Goal: Task Accomplishment & Management: Manage account settings

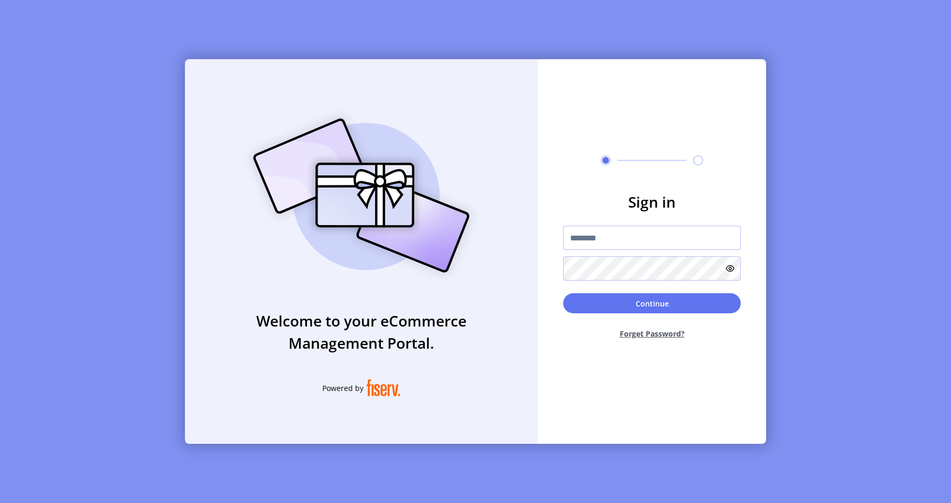
click at [621, 229] on input "text" at bounding box center [652, 238] width 178 height 24
type input "**********"
click at [623, 302] on button "Continue" at bounding box center [652, 303] width 178 height 20
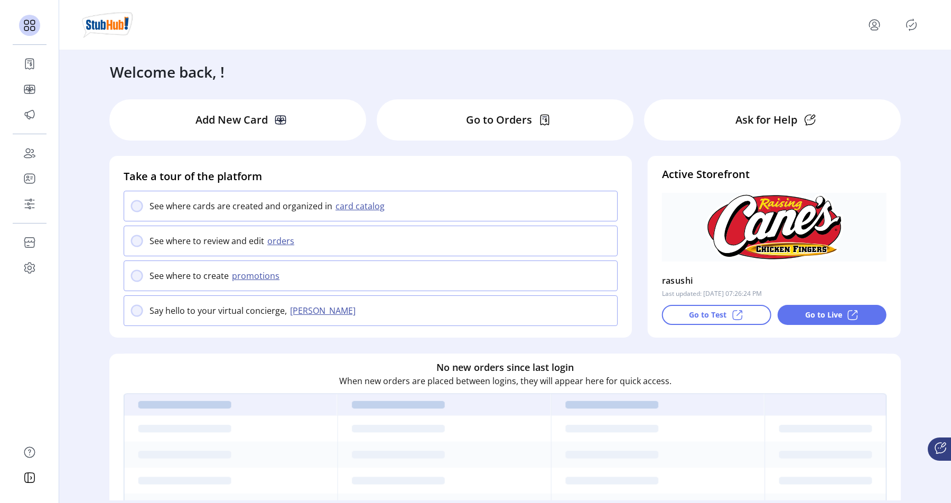
click at [703, 316] on p "Go to Test" at bounding box center [708, 314] width 38 height 11
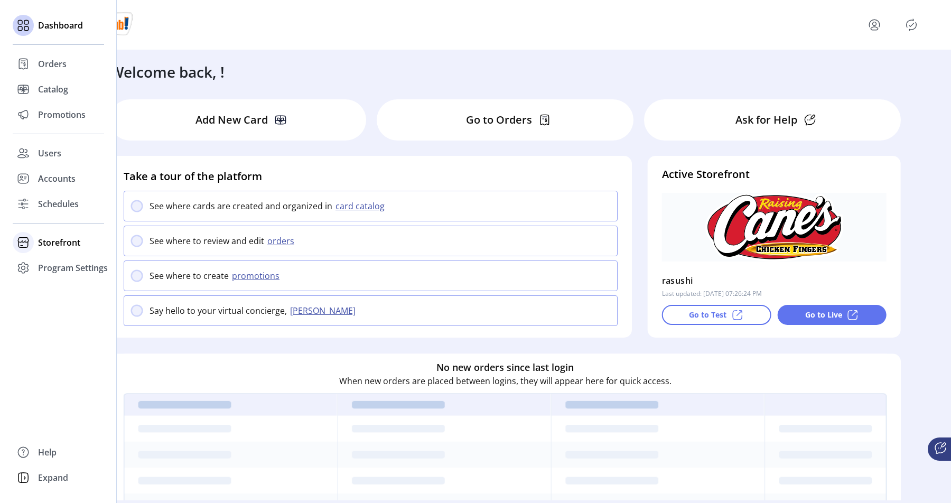
click at [35, 244] on div "Storefront" at bounding box center [58, 242] width 91 height 25
click at [58, 265] on span "Configuration" at bounding box center [65, 263] width 55 height 13
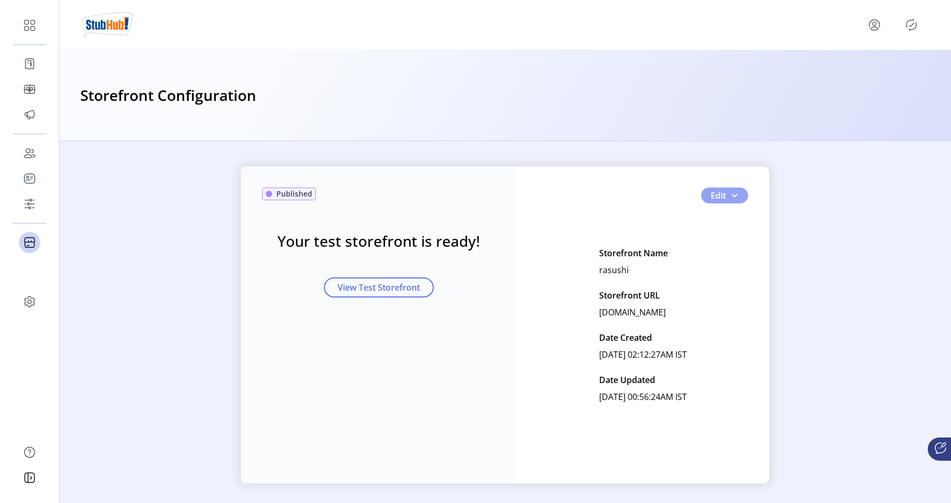
click at [733, 197] on span "button" at bounding box center [734, 195] width 8 height 8
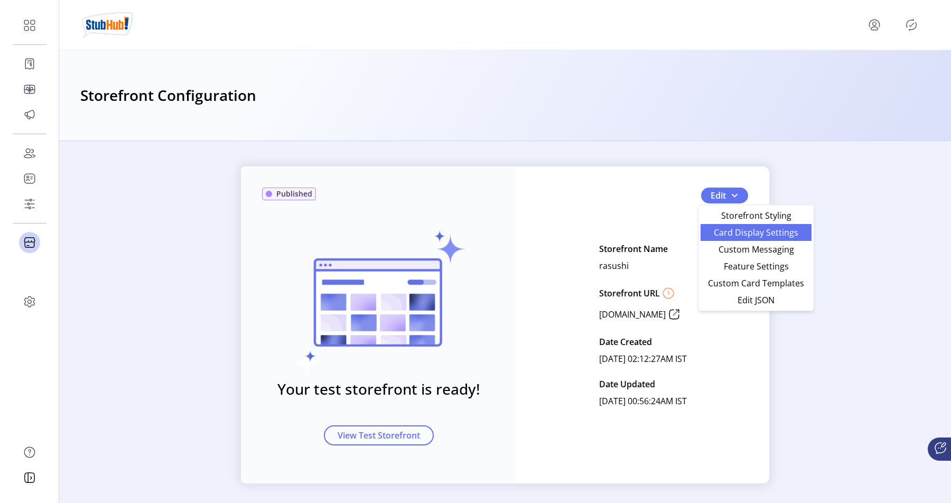
click at [734, 230] on span "Card Display Settings" at bounding box center [756, 232] width 98 height 8
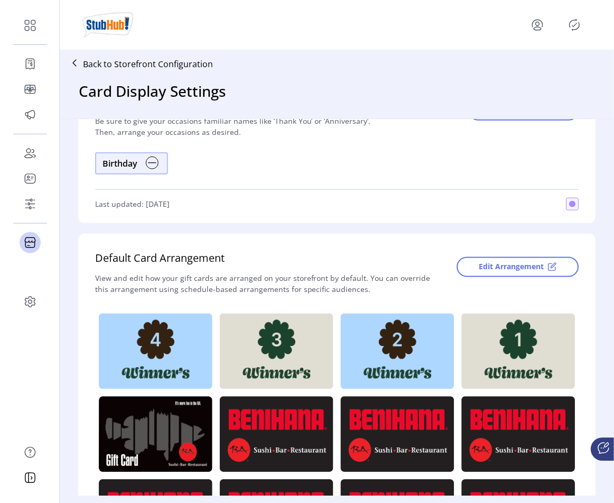
scroll to position [118, 0]
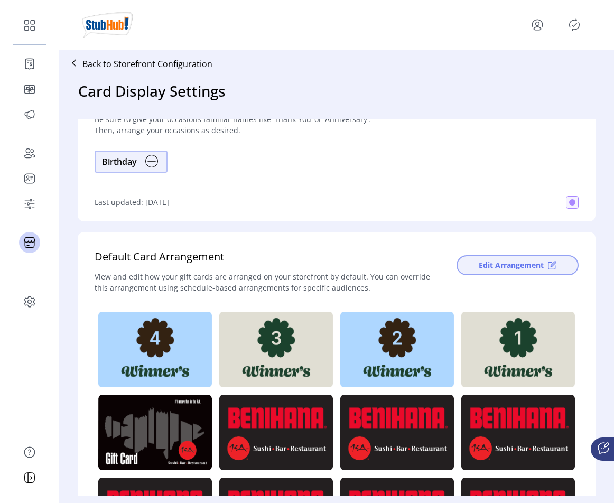
click at [507, 267] on span "Edit Arrangement" at bounding box center [511, 264] width 65 height 11
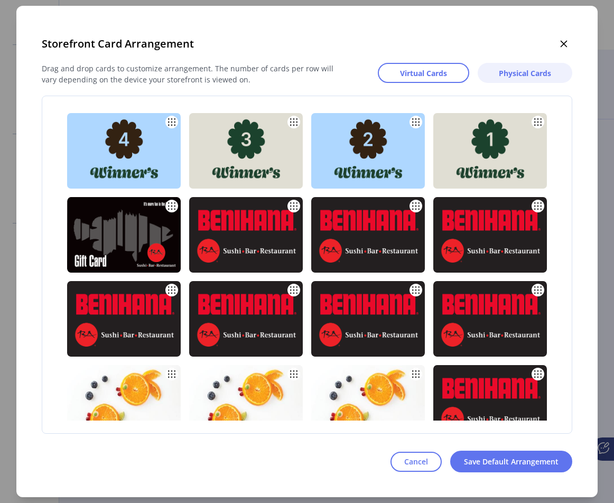
click at [506, 77] on span "Physical Cards" at bounding box center [525, 73] width 52 height 11
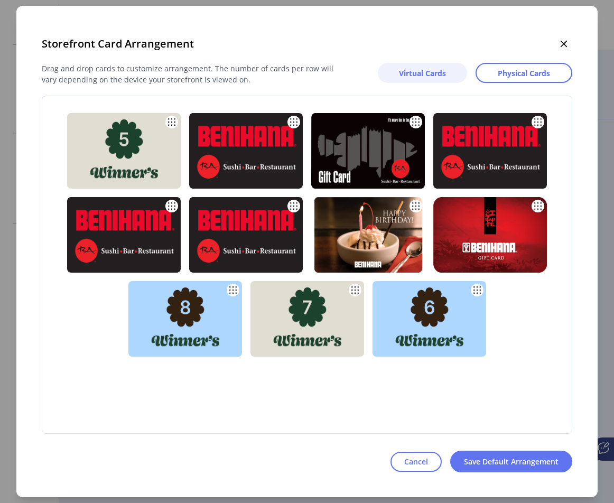
click at [432, 68] on span "Virtual Cards" at bounding box center [422, 73] width 47 height 11
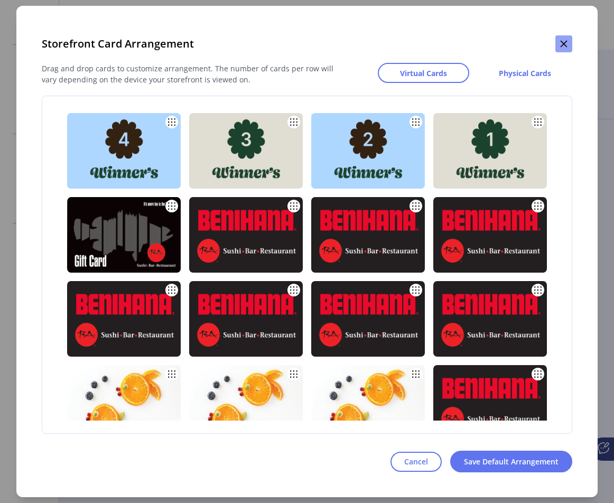
click at [568, 42] on icon "button" at bounding box center [564, 44] width 8 height 8
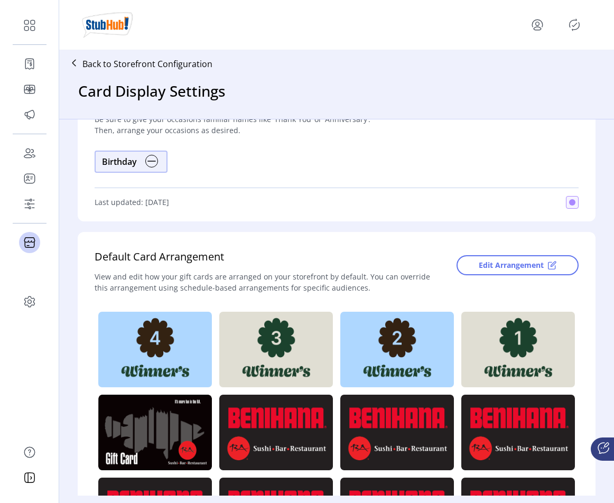
click at [541, 25] on icon "menu" at bounding box center [537, 24] width 17 height 17
click at [515, 68] on span "Sign Out" at bounding box center [499, 66] width 79 height 8
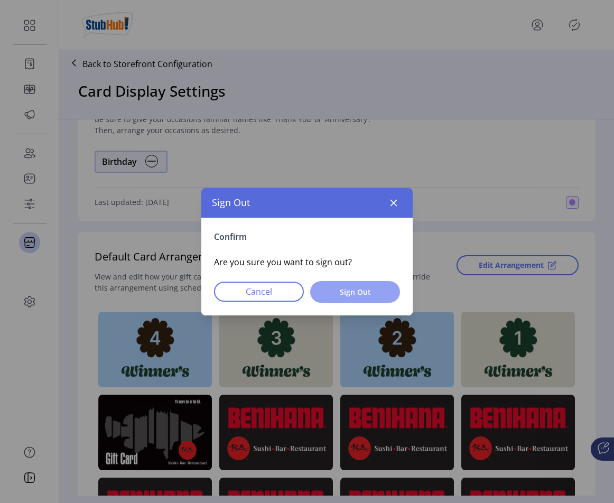
click at [384, 290] on span "Sign Out" at bounding box center [355, 291] width 62 height 11
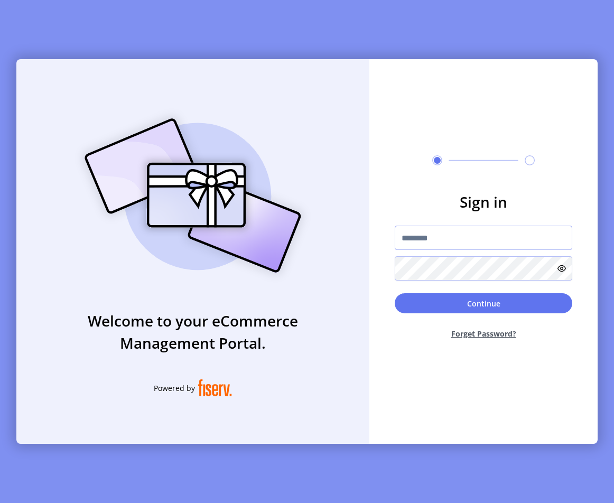
click at [417, 243] on input "text" at bounding box center [484, 238] width 178 height 24
type input "**********"
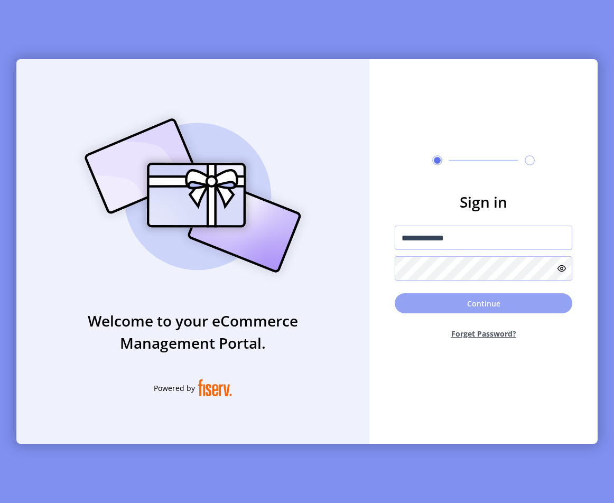
click at [466, 308] on button "Continue" at bounding box center [484, 303] width 178 height 20
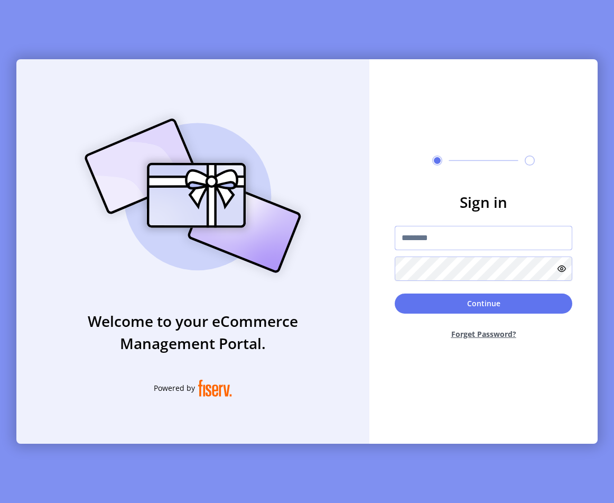
click at [458, 249] on input "text" at bounding box center [484, 238] width 178 height 24
type input "**********"
click at [424, 289] on form "**********" at bounding box center [483, 269] width 228 height 157
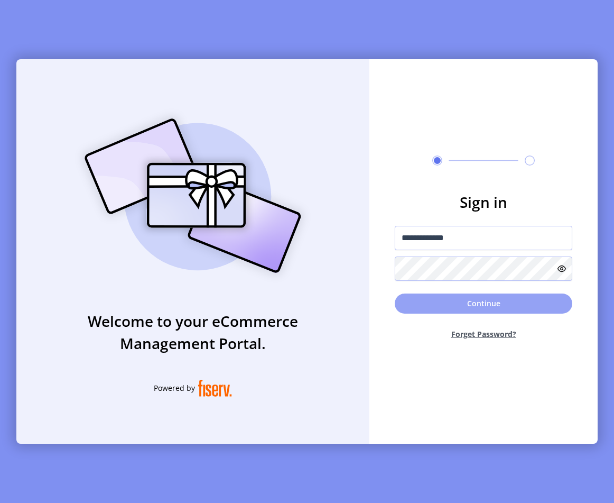
click at [424, 298] on button "Continue" at bounding box center [484, 303] width 178 height 20
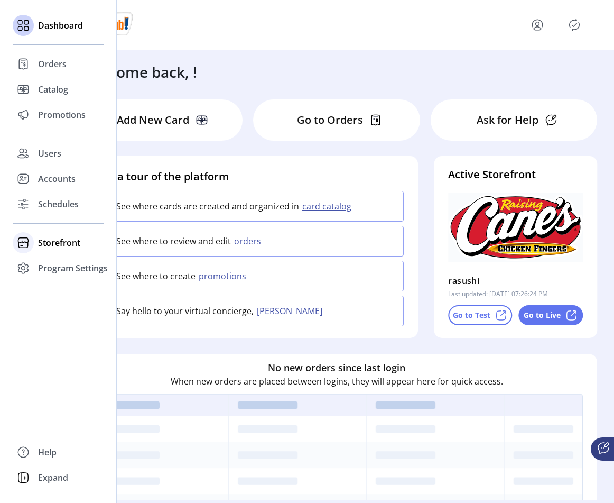
click at [64, 235] on div "Storefront" at bounding box center [58, 242] width 91 height 25
click at [63, 259] on span "Configuration" at bounding box center [65, 263] width 55 height 13
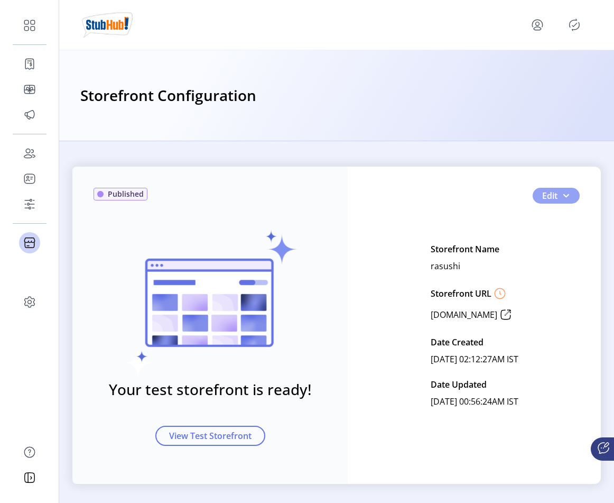
click at [565, 196] on span "button" at bounding box center [566, 195] width 8 height 8
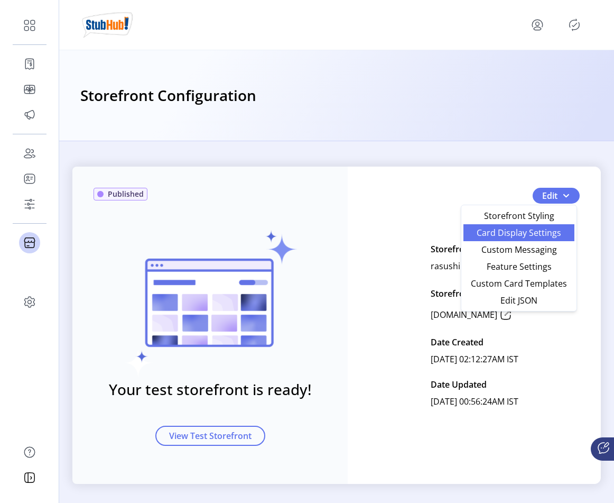
click at [526, 237] on span "Card Display Settings" at bounding box center [519, 232] width 98 height 8
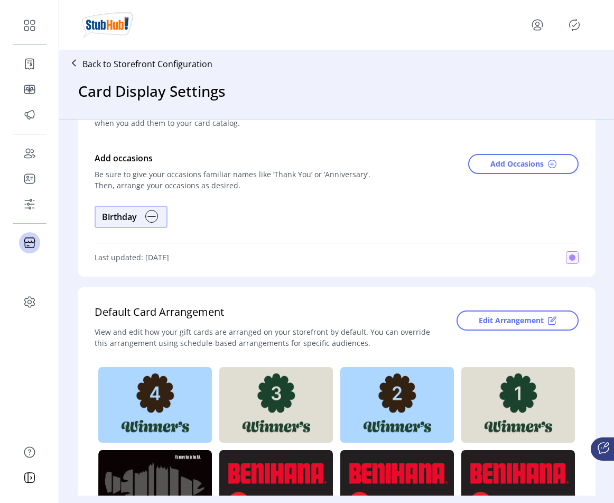
scroll to position [63, 0]
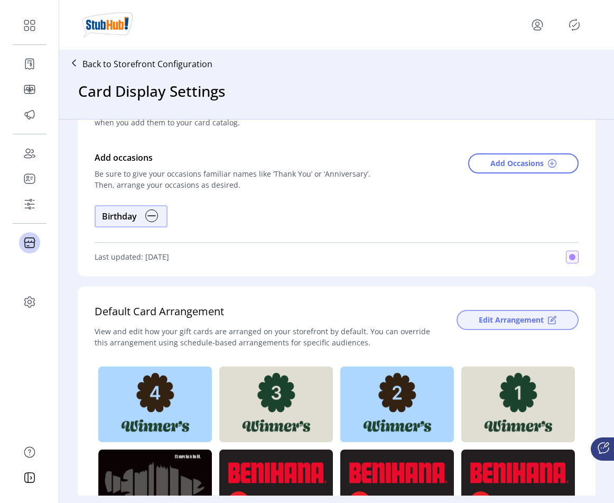
click at [519, 327] on button "Edit Arrangement" at bounding box center [518, 320] width 122 height 20
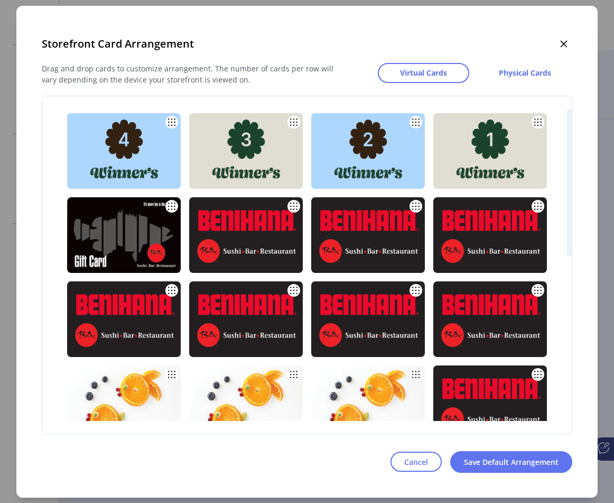
scroll to position [1, 0]
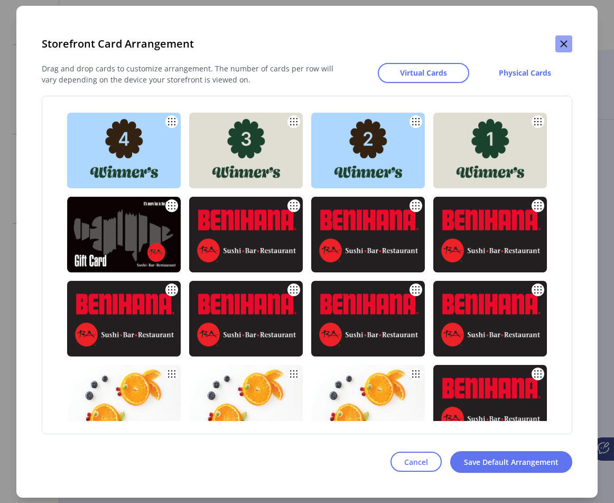
click at [572, 48] on button "button" at bounding box center [563, 43] width 17 height 17
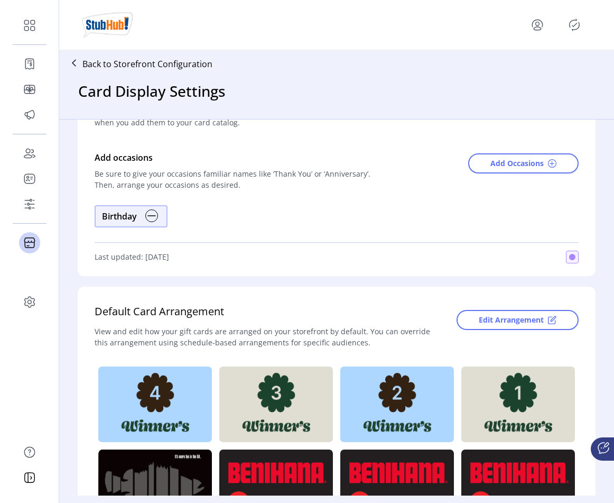
click at [536, 24] on icon "menu" at bounding box center [538, 24] width 4 height 4
click at [513, 68] on span "Sign Out" at bounding box center [499, 66] width 79 height 8
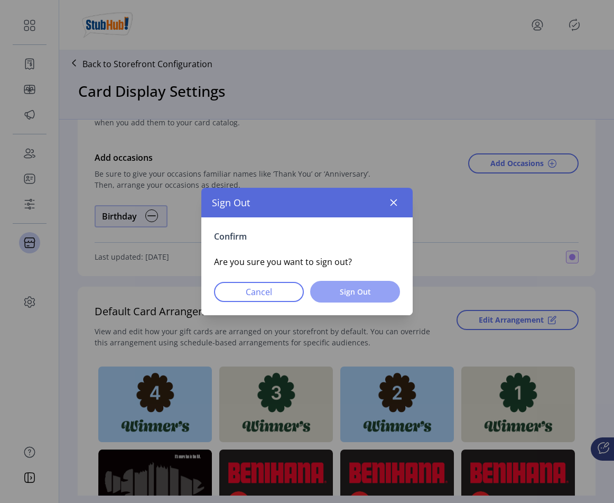
click at [345, 284] on button "Sign Out" at bounding box center [355, 292] width 90 height 22
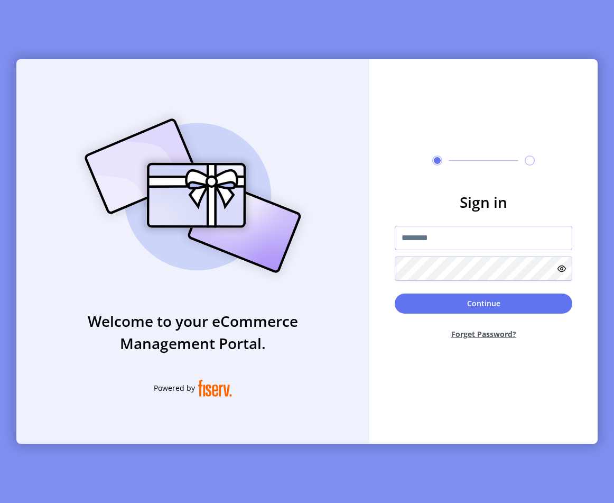
click at [421, 242] on input "text" at bounding box center [484, 238] width 178 height 24
type input "**********"
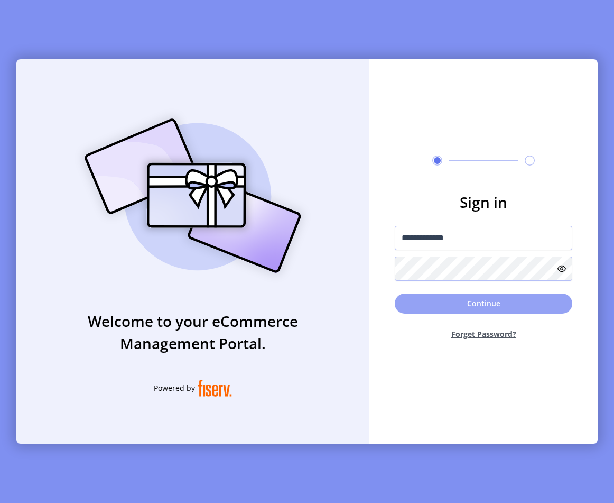
click at [454, 308] on button "Continue" at bounding box center [484, 303] width 178 height 20
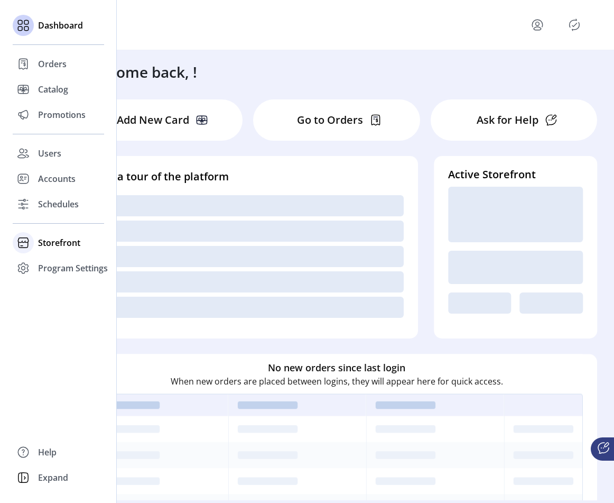
click at [28, 238] on icon at bounding box center [23, 242] width 17 height 17
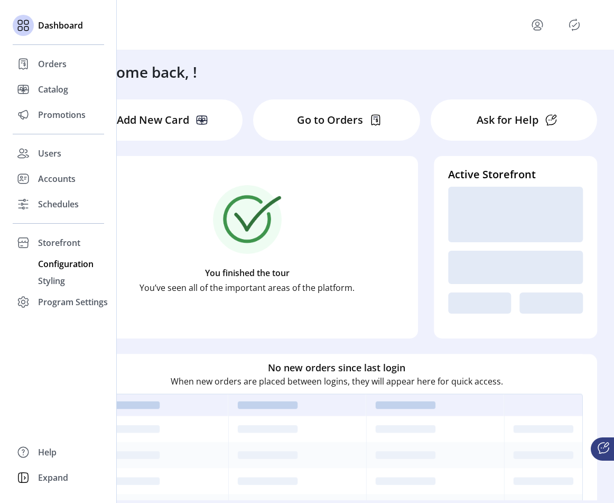
click at [46, 267] on span "Configuration" at bounding box center [65, 263] width 55 height 13
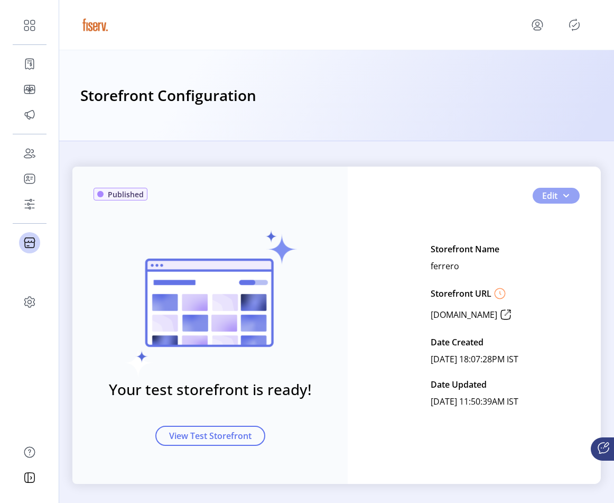
click at [571, 195] on button "Edit" at bounding box center [556, 196] width 47 height 16
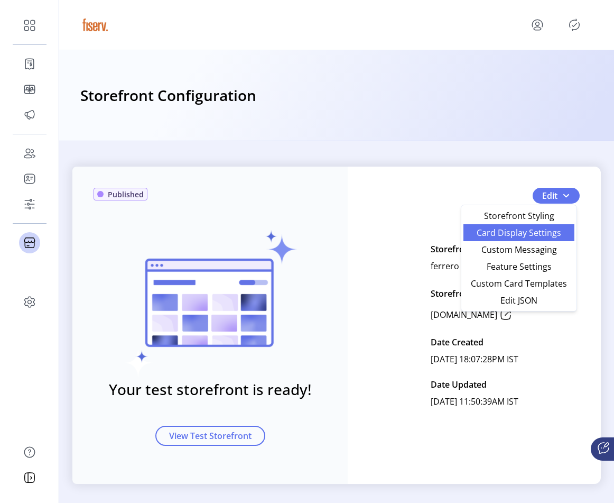
click at [533, 238] on link "Card Display Settings" at bounding box center [518, 232] width 111 height 17
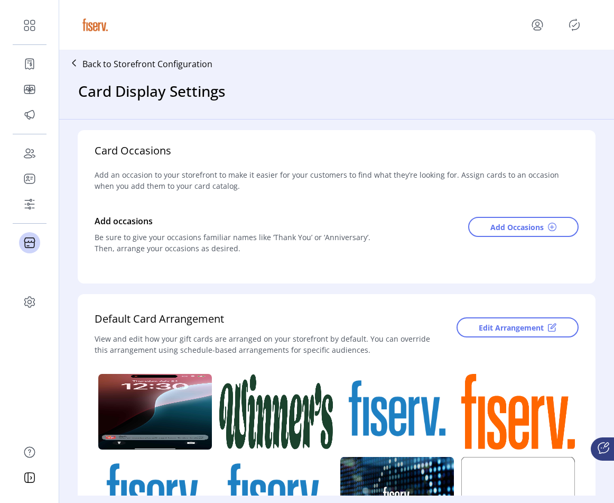
click at [576, 26] on icon "Publisher Panel" at bounding box center [574, 24] width 17 height 17
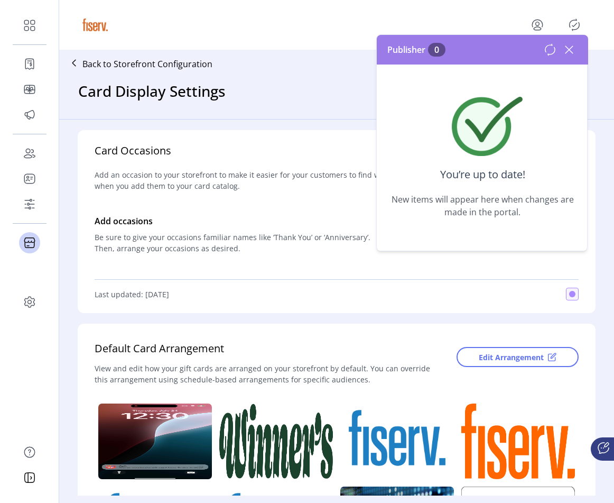
click at [567, 51] on icon at bounding box center [569, 49] width 17 height 17
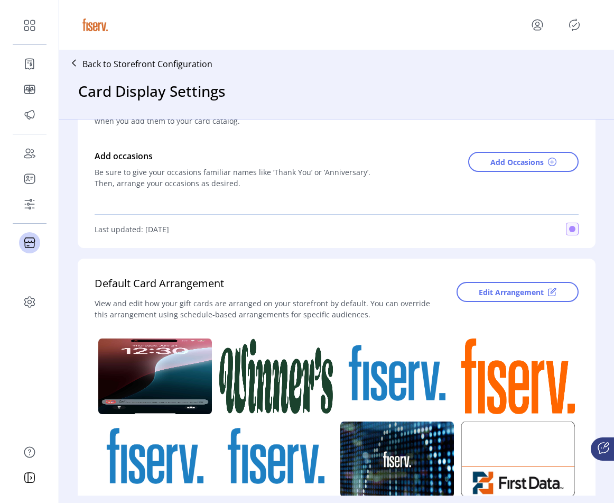
scroll to position [91, 0]
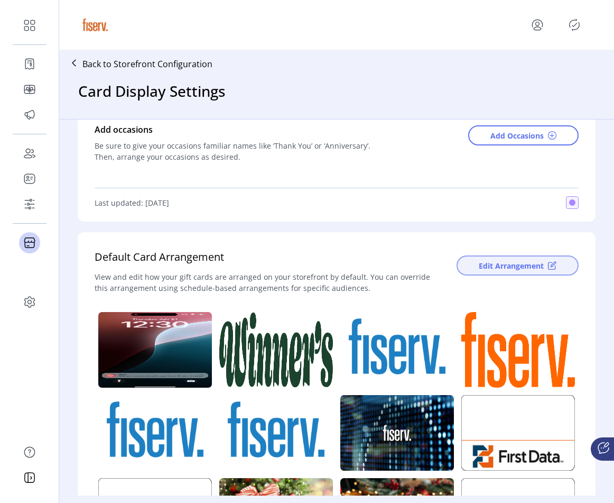
click at [501, 269] on span "Edit Arrangement" at bounding box center [511, 265] width 65 height 11
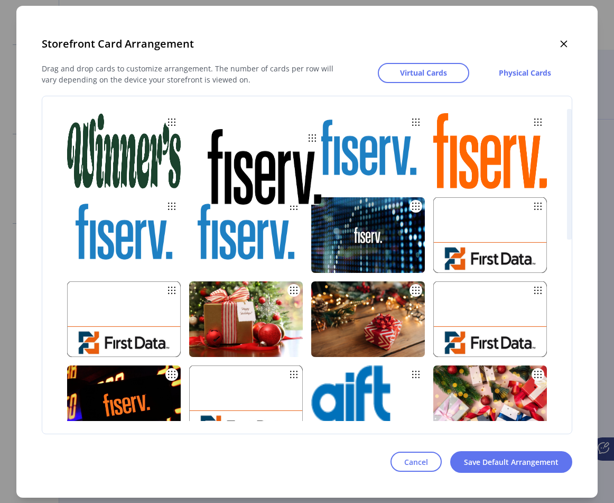
drag, startPoint x: 476, startPoint y: 331, endPoint x: 248, endPoint y: 177, distance: 275.4
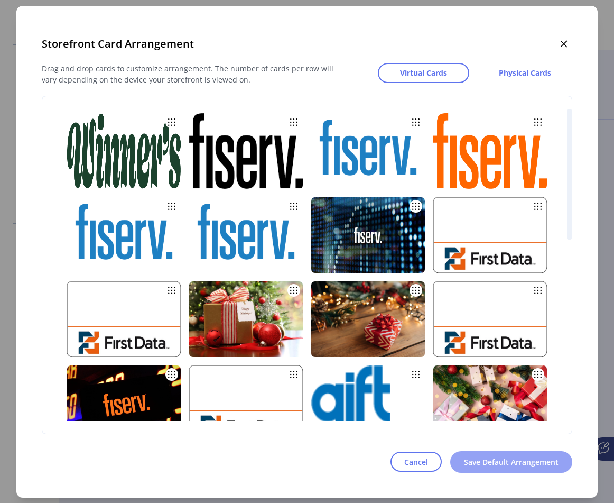
click at [488, 457] on span "Save Default Arrangement" at bounding box center [511, 461] width 95 height 11
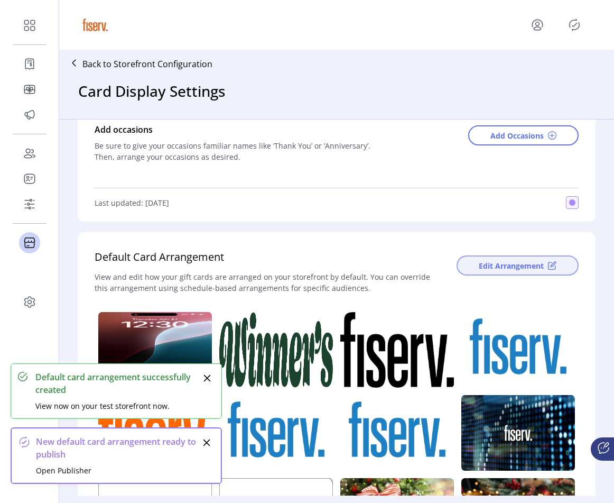
click at [468, 267] on button "Edit Arrangement" at bounding box center [518, 265] width 122 height 20
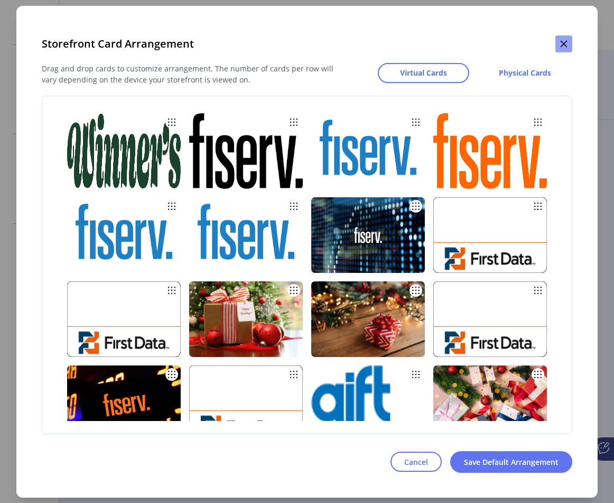
click at [560, 40] on icon "button" at bounding box center [564, 44] width 8 height 8
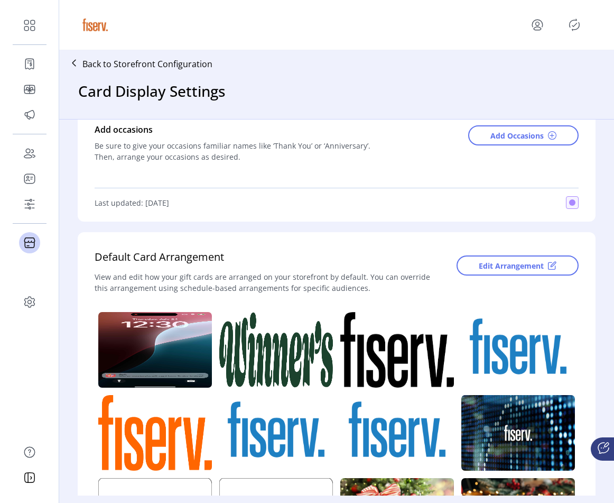
click at [576, 26] on icon "Publisher Panel" at bounding box center [574, 24] width 17 height 17
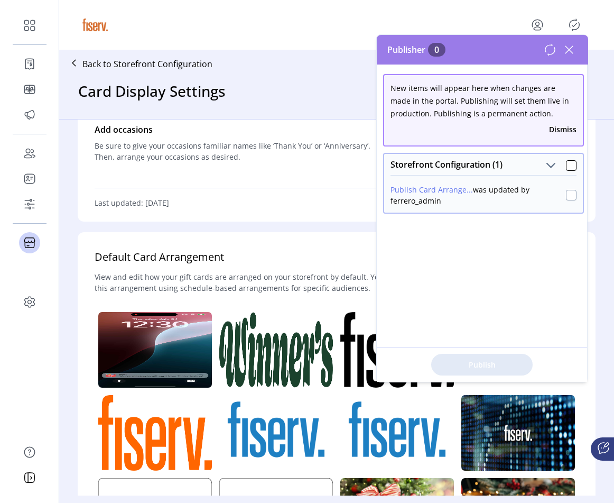
click at [570, 199] on div at bounding box center [571, 195] width 11 height 11
click at [496, 359] on span "Publish 1 Items" at bounding box center [482, 364] width 74 height 11
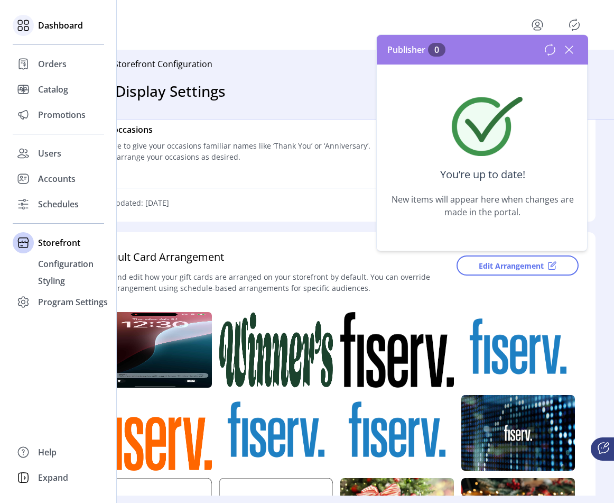
click at [53, 20] on span "Dashboard" at bounding box center [60, 25] width 45 height 13
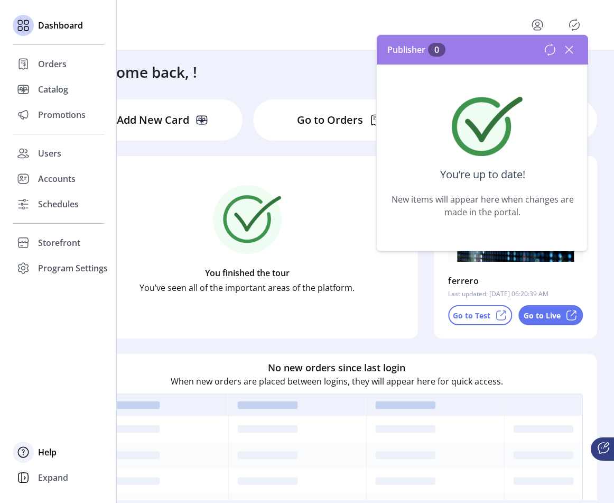
click at [47, 451] on span "Help" at bounding box center [47, 452] width 18 height 13
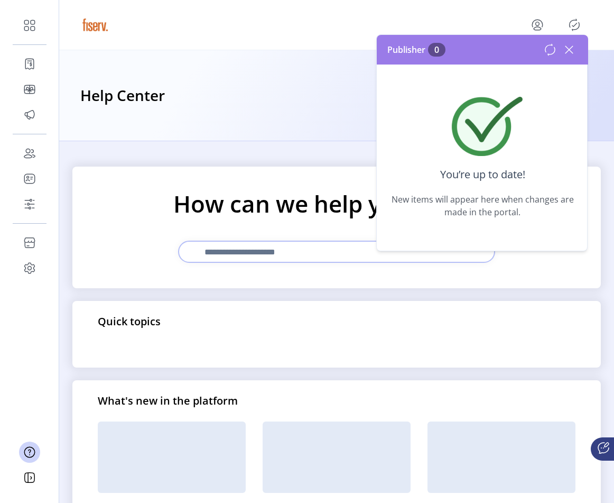
click at [569, 54] on icon at bounding box center [569, 49] width 17 height 17
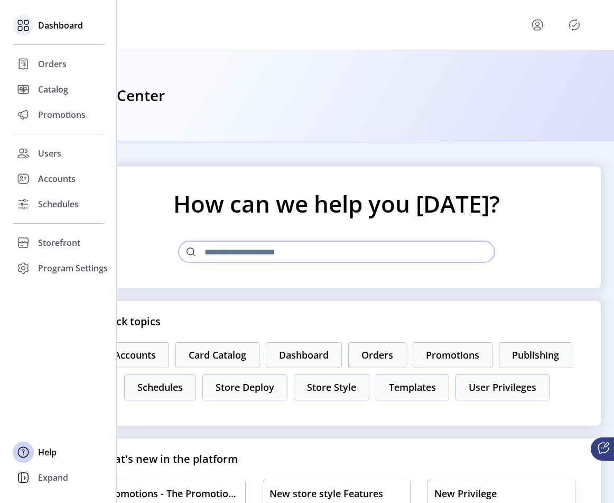
click at [80, 22] on span "Dashboard" at bounding box center [60, 25] width 45 height 13
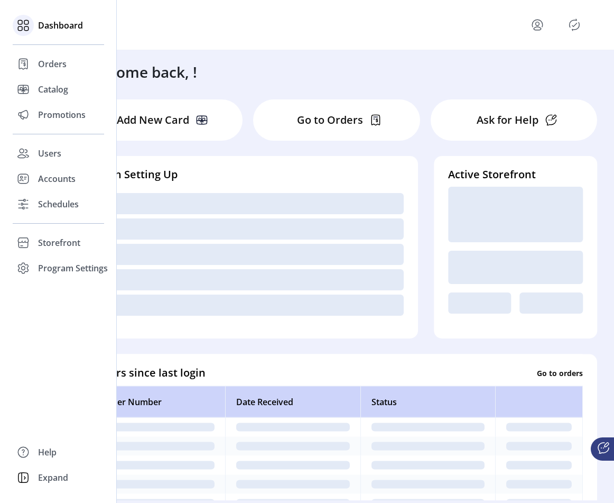
click at [80, 26] on span "Dashboard" at bounding box center [60, 25] width 45 height 13
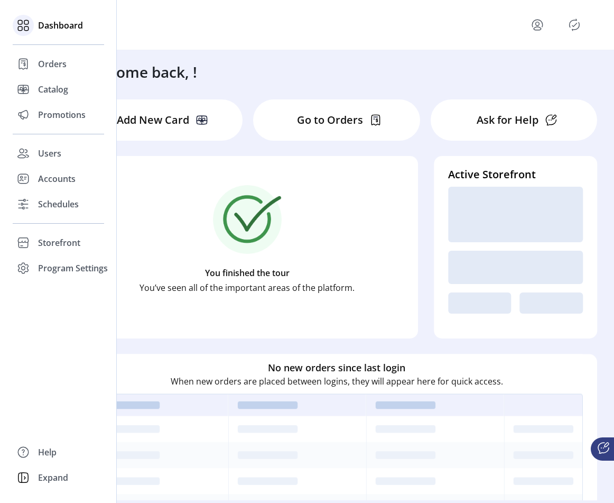
click at [43, 26] on span "Dashboard" at bounding box center [60, 25] width 45 height 13
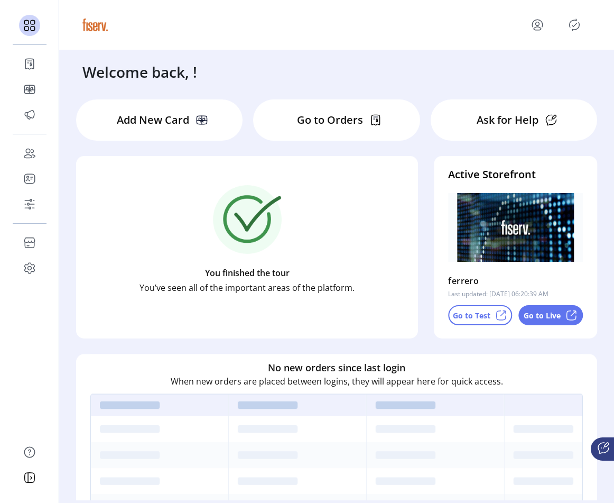
click at [463, 310] on p "Go to Test" at bounding box center [472, 315] width 38 height 11
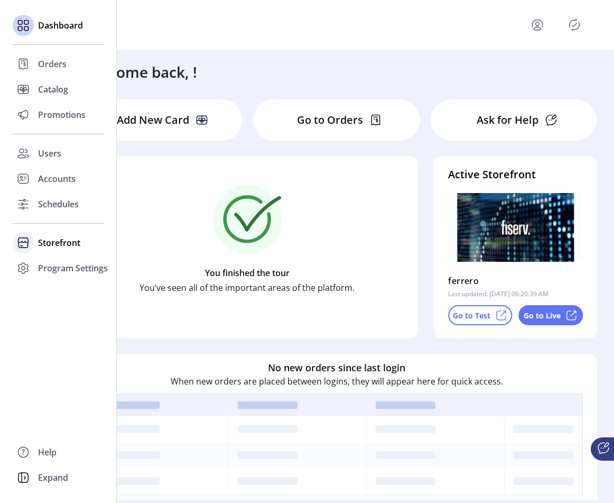
click at [19, 240] on icon at bounding box center [23, 242] width 17 height 17
click at [45, 265] on span "Configuration" at bounding box center [65, 263] width 55 height 13
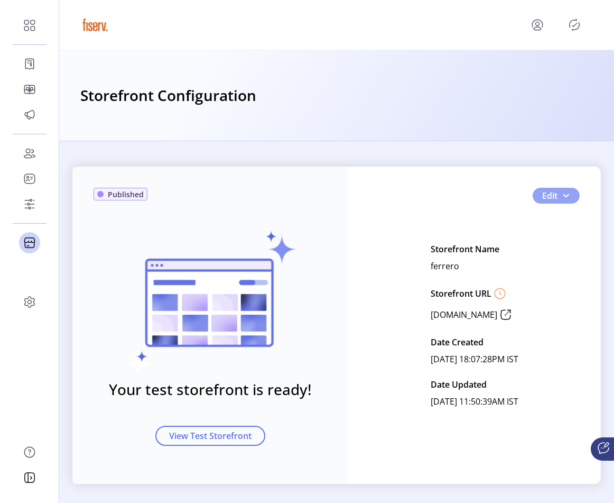
click at [567, 202] on button "Edit" at bounding box center [556, 196] width 47 height 16
click at [570, 199] on button "Edit" at bounding box center [556, 196] width 47 height 16
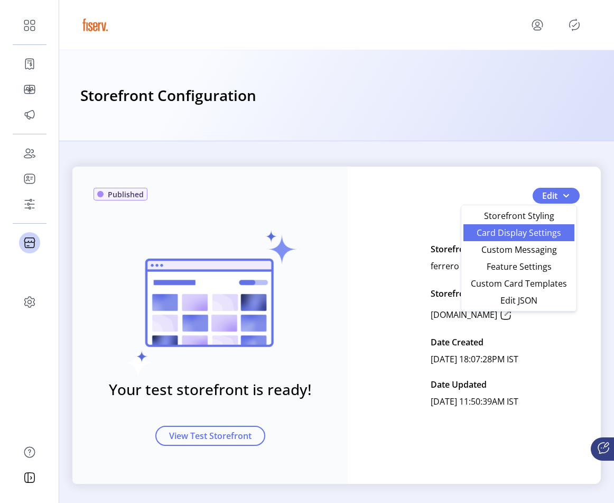
click at [542, 234] on span "Card Display Settings" at bounding box center [519, 232] width 98 height 8
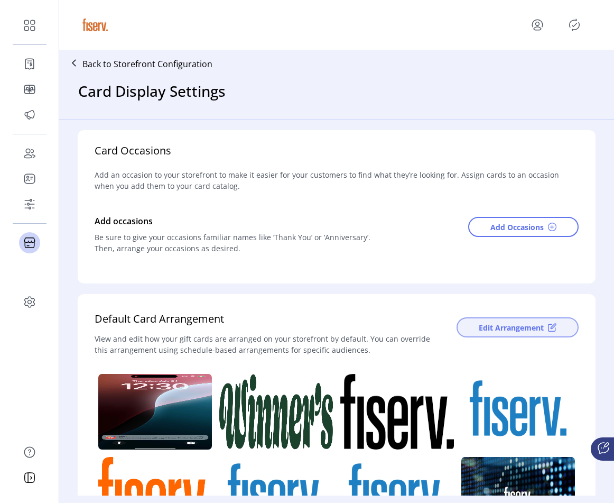
click at [498, 328] on span "Edit Arrangement" at bounding box center [511, 327] width 65 height 11
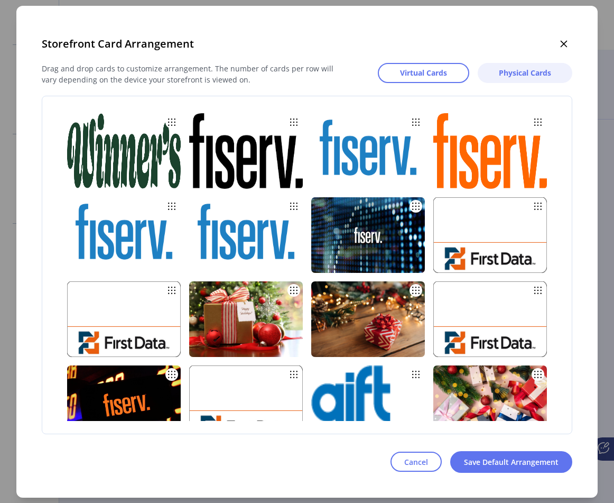
click at [521, 70] on span "Physical Cards" at bounding box center [525, 72] width 52 height 11
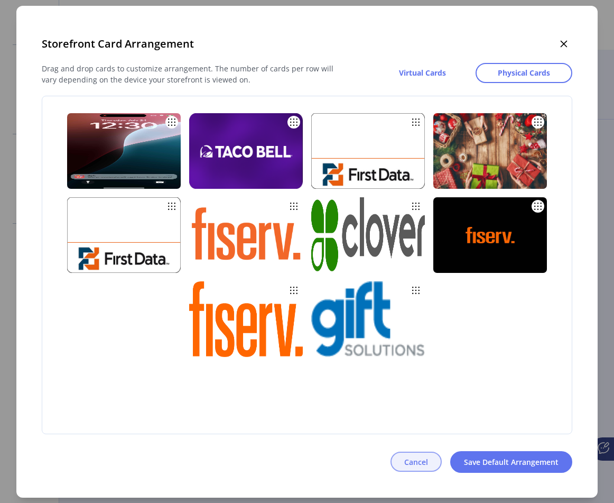
click at [412, 462] on span "Cancel" at bounding box center [416, 461] width 24 height 11
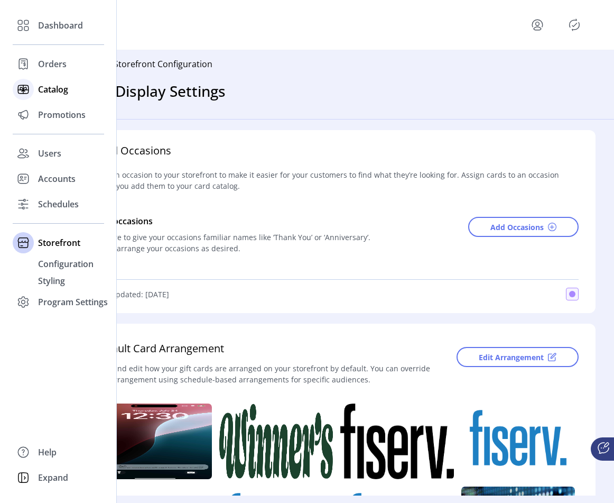
click at [35, 88] on div "Catalog" at bounding box center [58, 89] width 91 height 25
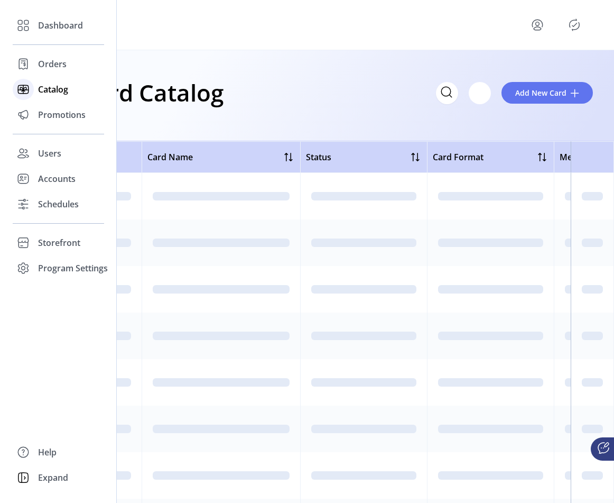
click at [58, 86] on span "Catalog" at bounding box center [53, 89] width 30 height 13
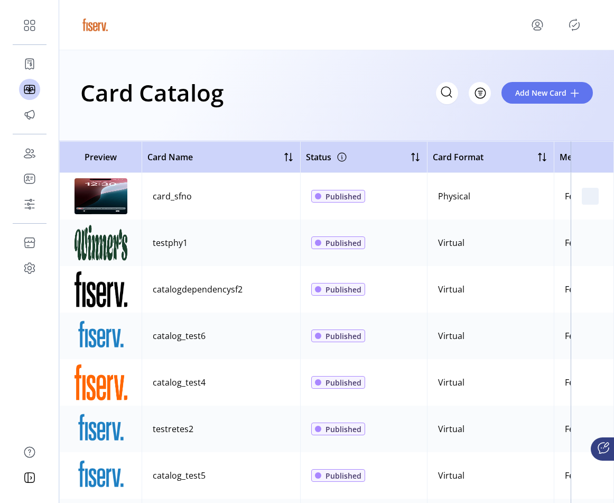
click at [586, 198] on svg-icon "menu" at bounding box center [590, 196] width 17 height 17
click at [545, 229] on span "Edit Details" at bounding box center [541, 233] width 88 height 8
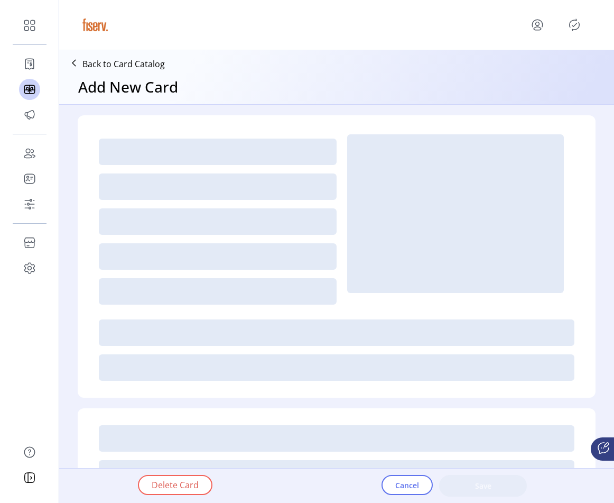
type textarea "*****"
type input "*"
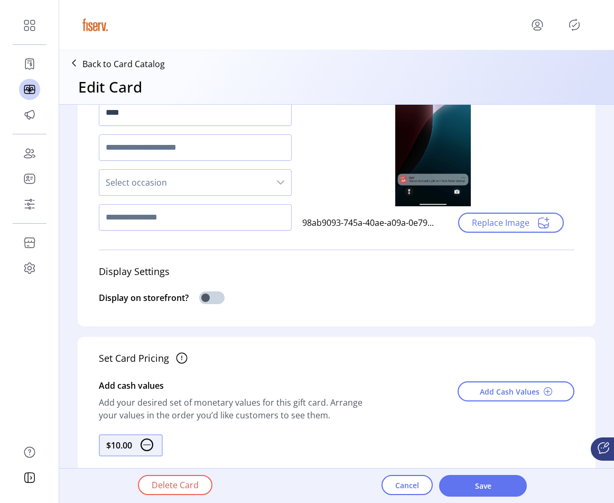
scroll to position [104, 0]
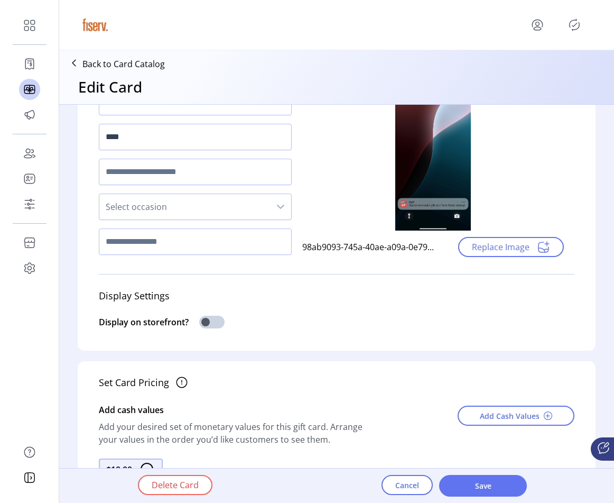
click at [188, 487] on span "Delete Card" at bounding box center [175, 484] width 47 height 13
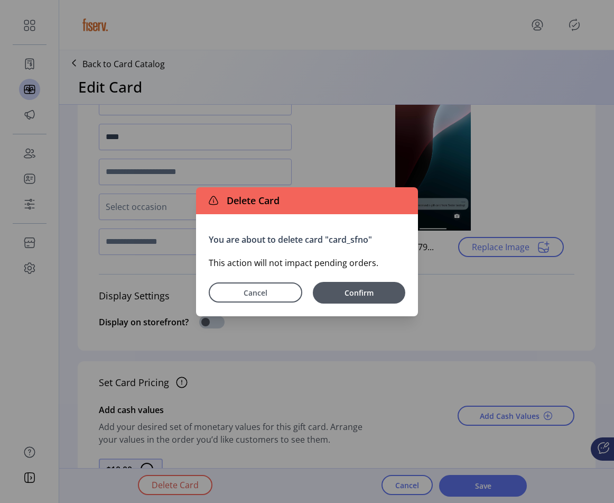
click at [356, 280] on div "Cancel Confirm" at bounding box center [307, 289] width 197 height 28
click at [354, 287] on span "Confirm" at bounding box center [359, 292] width 82 height 11
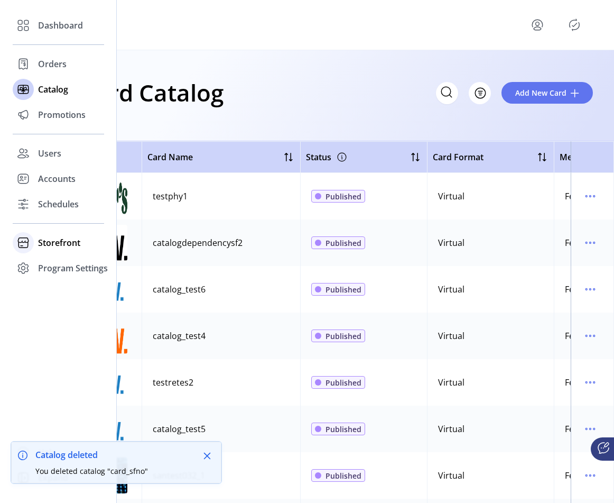
click at [52, 249] on div "Storefront" at bounding box center [58, 242] width 91 height 25
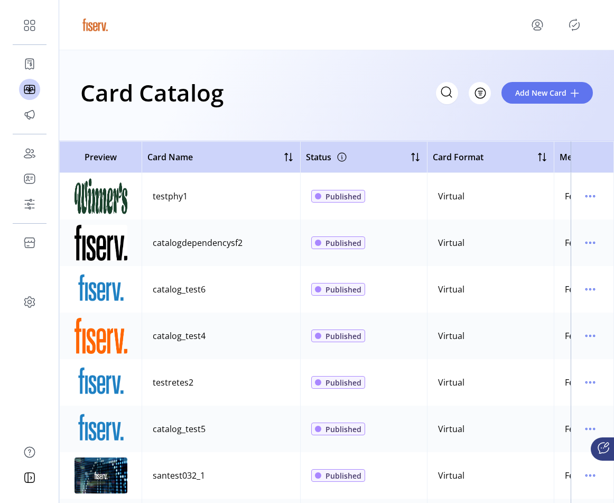
click at [284, 99] on div "Card Catalog Filter Add New Card" at bounding box center [336, 92] width 513 height 37
click at [536, 159] on div at bounding box center [542, 157] width 13 height 13
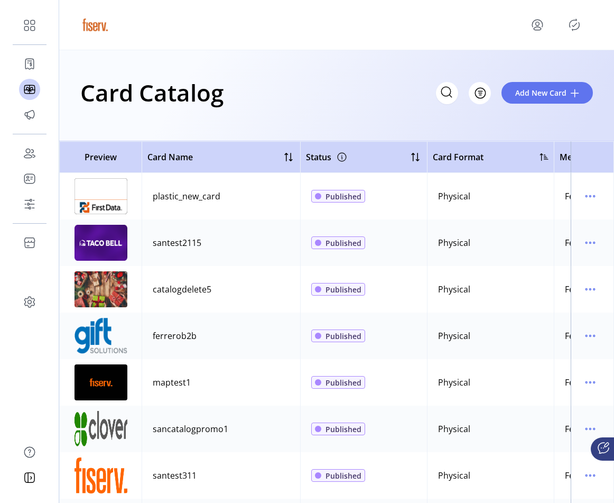
click at [535, 33] on p-button at bounding box center [537, 24] width 17 height 17
click at [535, 32] on icon "menu" at bounding box center [537, 24] width 17 height 17
click at [510, 70] on span "Sign Out" at bounding box center [499, 66] width 79 height 8
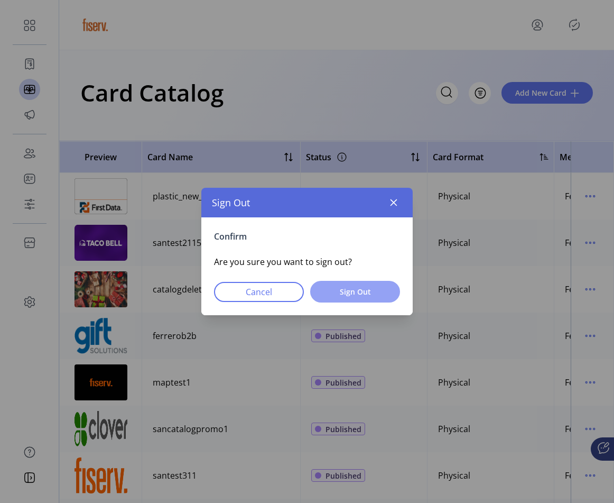
click at [378, 300] on button "Sign Out" at bounding box center [355, 292] width 90 height 22
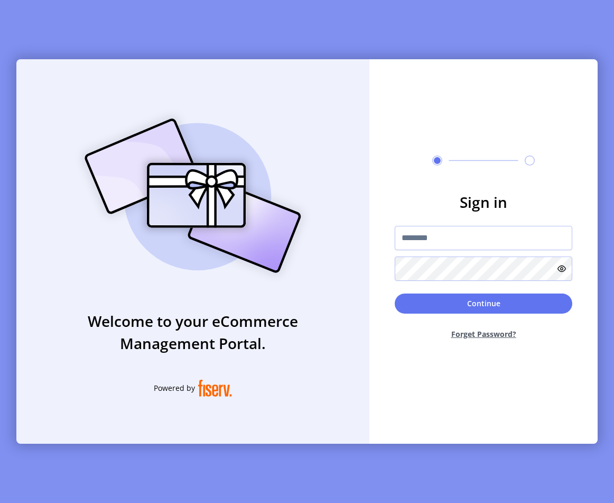
click at [418, 219] on form "Sign in Continue Forget Password?" at bounding box center [483, 269] width 228 height 157
click at [418, 227] on input "text" at bounding box center [484, 238] width 178 height 24
type input "**********"
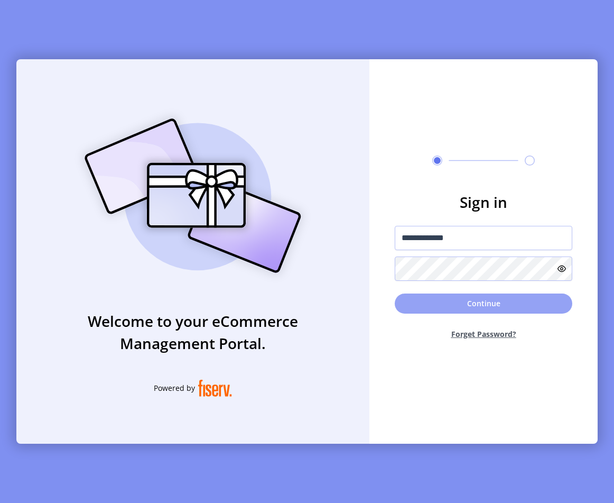
click at [401, 299] on button "Continue" at bounding box center [484, 303] width 178 height 20
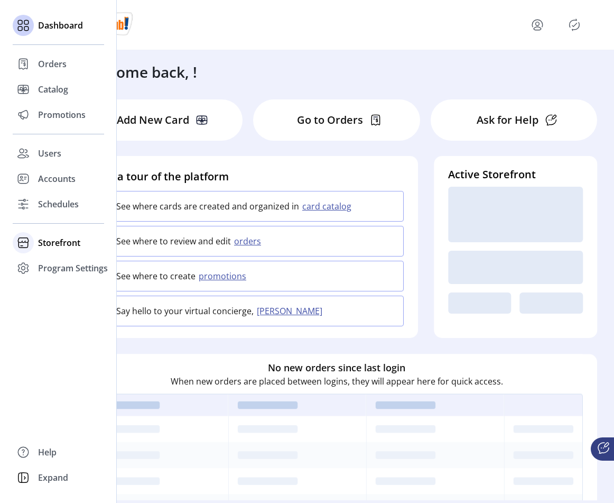
click at [44, 246] on span "Storefront" at bounding box center [59, 242] width 42 height 13
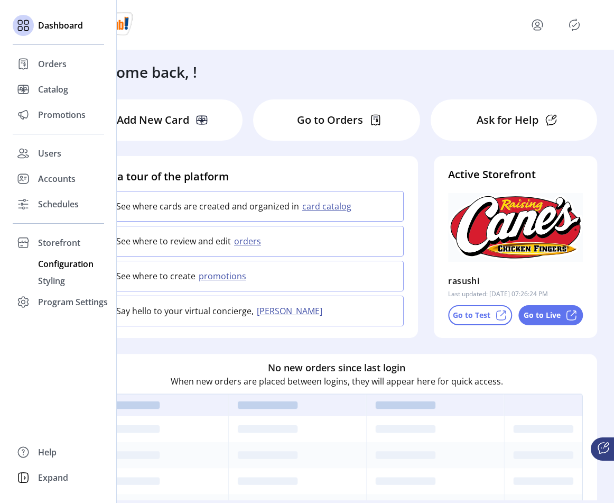
click at [69, 265] on span "Configuration" at bounding box center [65, 263] width 55 height 13
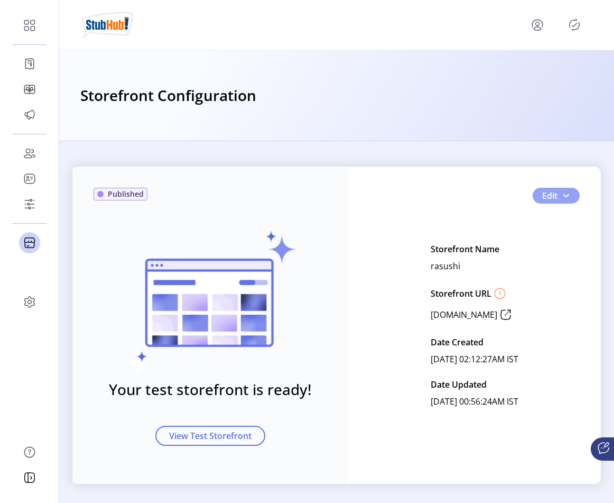
click at [562, 196] on span "button" at bounding box center [566, 195] width 8 height 8
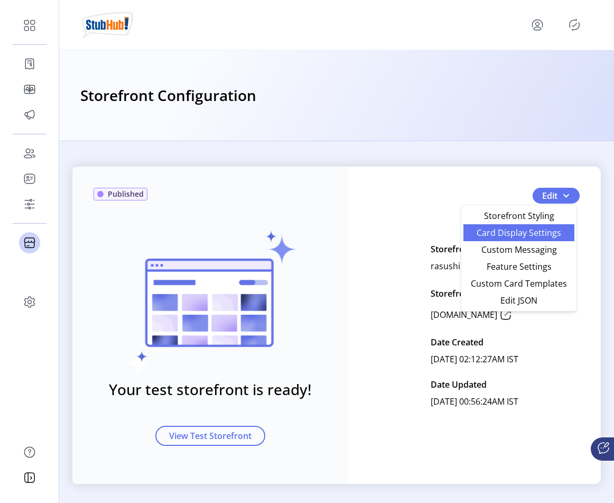
click at [509, 239] on link "Card Display Settings" at bounding box center [518, 232] width 111 height 17
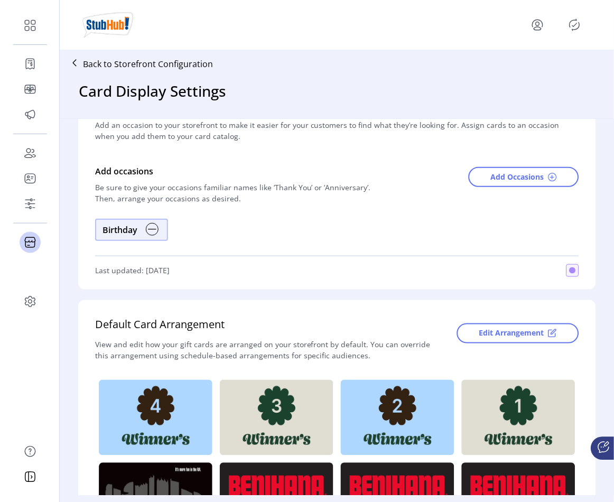
scroll to position [57, 0]
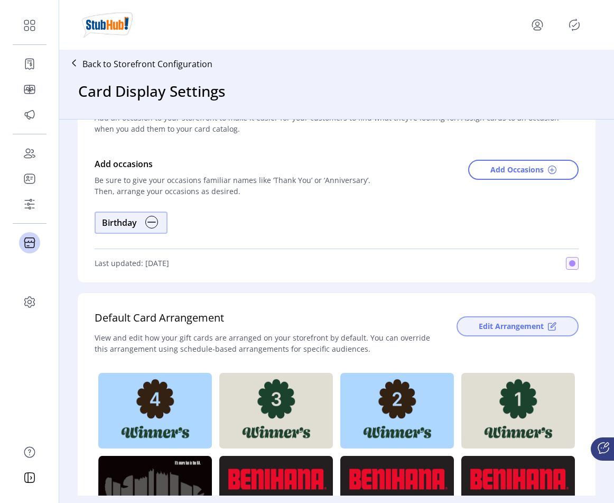
click at [489, 327] on span "Edit Arrangement" at bounding box center [511, 325] width 65 height 11
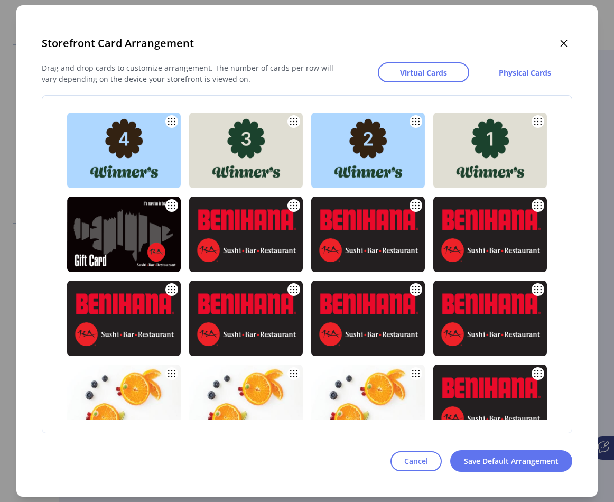
click at [560, 52] on div "Storefront Card Arrangement" at bounding box center [307, 44] width 531 height 30
click at [565, 43] on icon "button" at bounding box center [564, 43] width 8 height 8
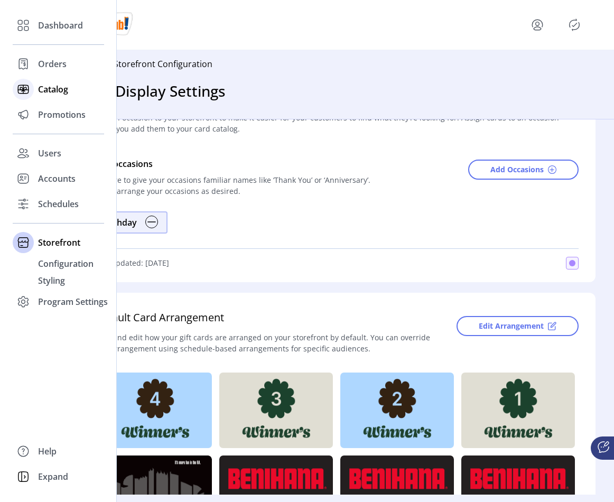
click at [47, 92] on span "Catalog" at bounding box center [53, 89] width 30 height 13
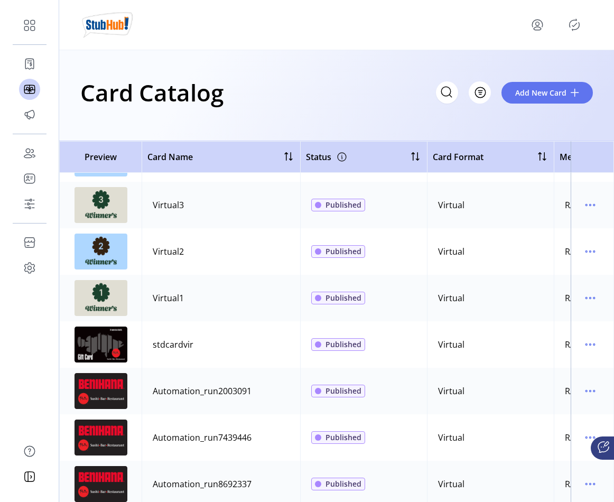
scroll to position [62, 0]
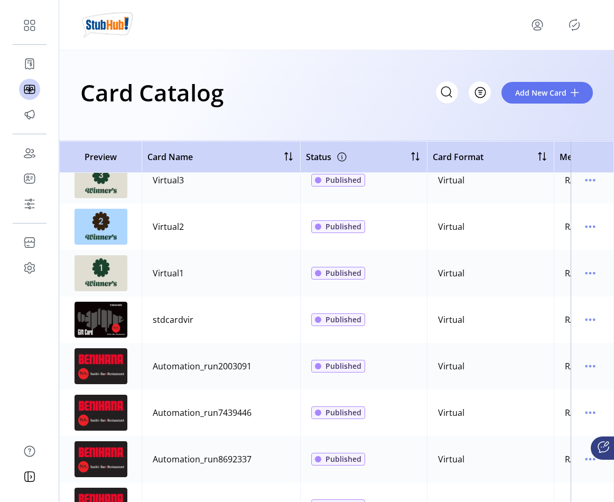
click at [590, 329] on td at bounding box center [592, 319] width 43 height 47
click at [590, 320] on icon "menu" at bounding box center [591, 320] width 2 height 2
click at [540, 353] on span "Edit Details" at bounding box center [541, 357] width 88 height 8
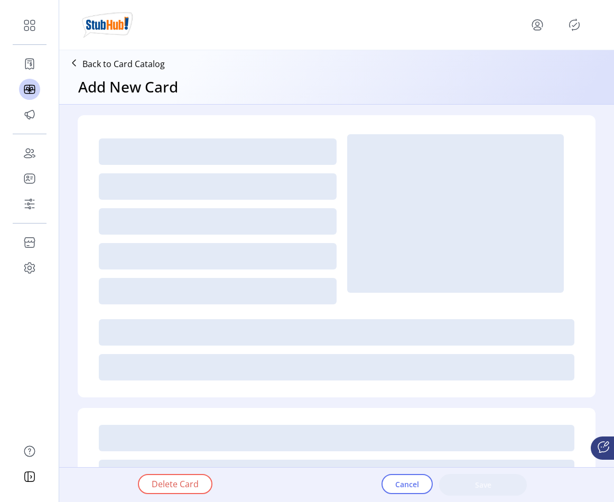
type textarea "**********"
type input "*"
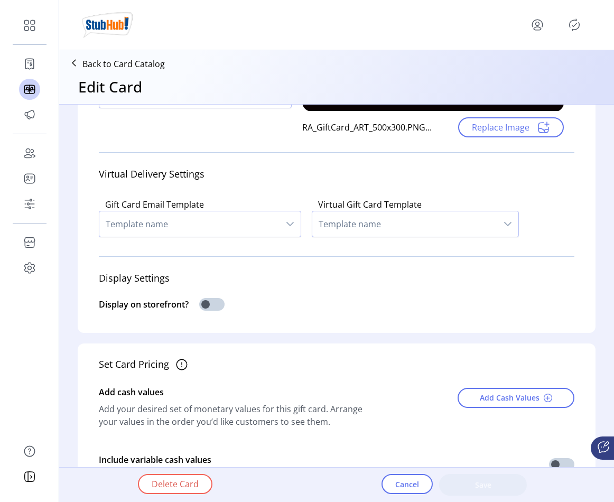
scroll to position [199, 0]
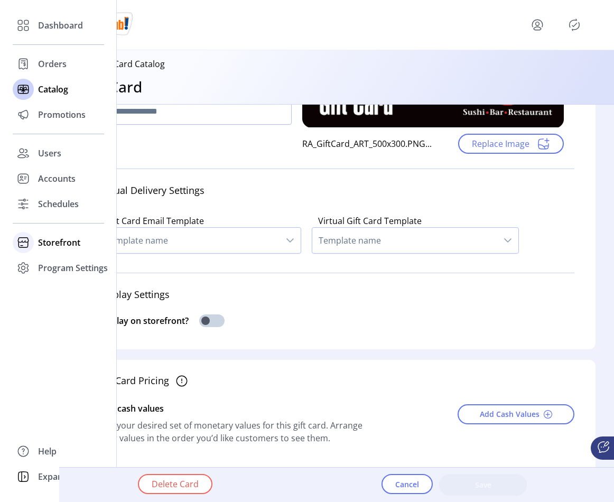
click at [58, 246] on span "Storefront" at bounding box center [59, 242] width 42 height 13
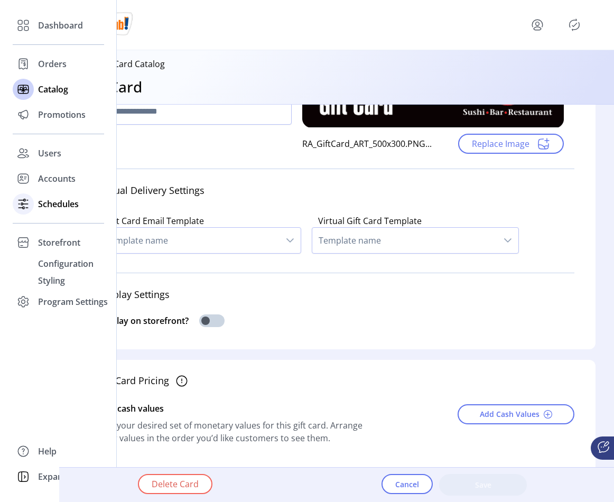
click at [54, 195] on div "Schedules" at bounding box center [58, 203] width 91 height 25
click at [36, 213] on div "Schedules" at bounding box center [58, 203] width 91 height 25
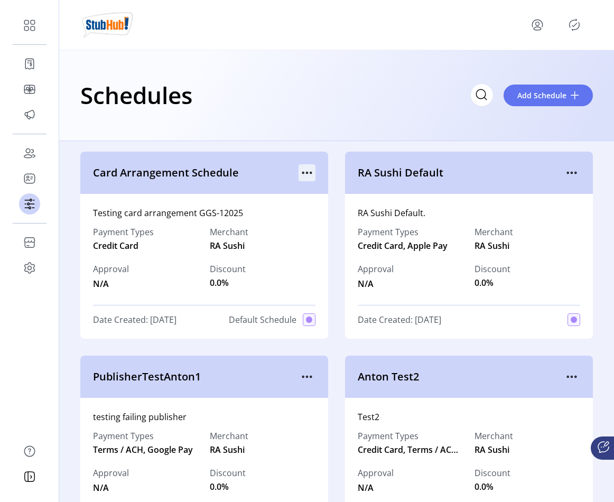
click at [307, 170] on icon "menu" at bounding box center [307, 172] width 17 height 17
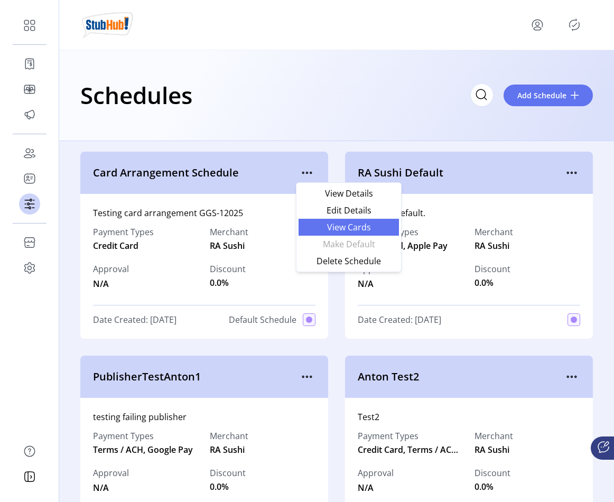
click at [322, 222] on link "View Cards" at bounding box center [349, 227] width 100 height 17
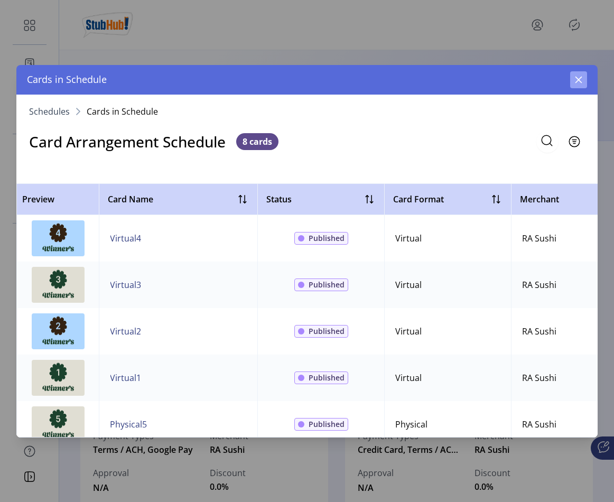
click at [580, 75] on button "button" at bounding box center [578, 79] width 17 height 17
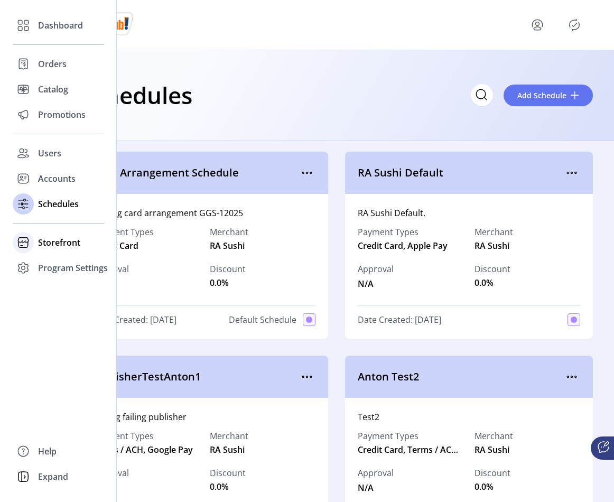
click at [70, 247] on span "Storefront" at bounding box center [59, 242] width 42 height 13
click at [70, 262] on span "Configuration" at bounding box center [65, 263] width 55 height 13
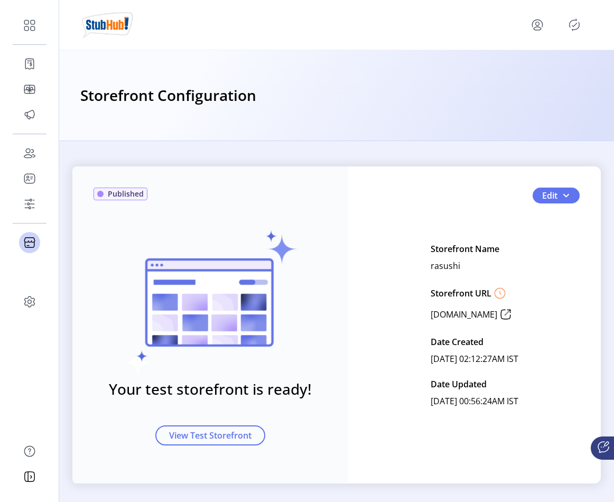
click at [581, 193] on div "Published Your test storefront is ready! View Test Storefront Edit Storefront N…" at bounding box center [336, 324] width 528 height 317
click at [571, 193] on button "Edit" at bounding box center [556, 196] width 47 height 16
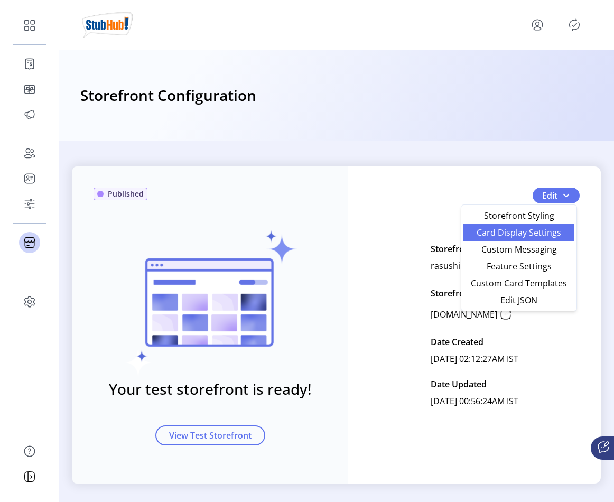
click at [519, 235] on span "Card Display Settings" at bounding box center [519, 232] width 98 height 8
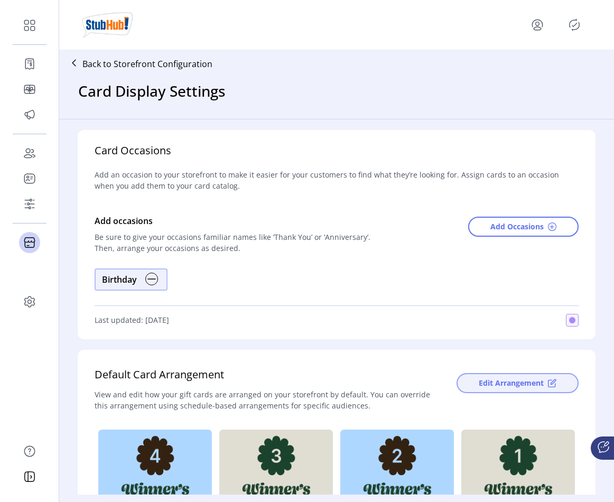
click at [486, 382] on span "Edit Arrangement" at bounding box center [511, 382] width 65 height 11
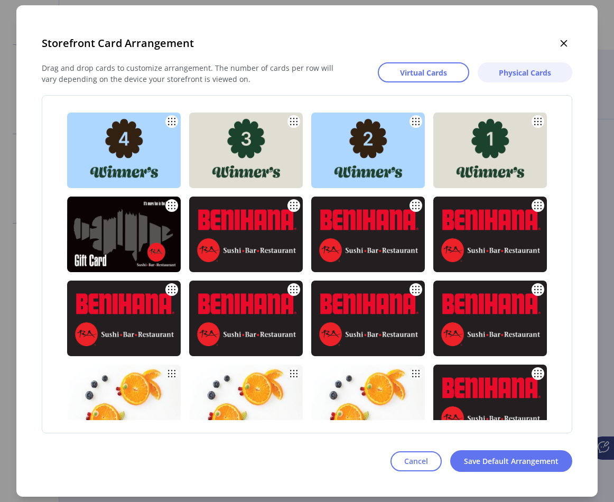
click at [512, 76] on span "Physical Cards" at bounding box center [525, 72] width 52 height 11
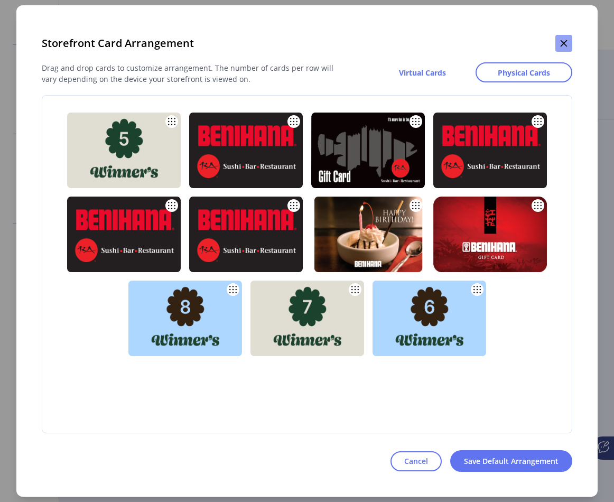
click at [558, 44] on button "button" at bounding box center [563, 43] width 17 height 17
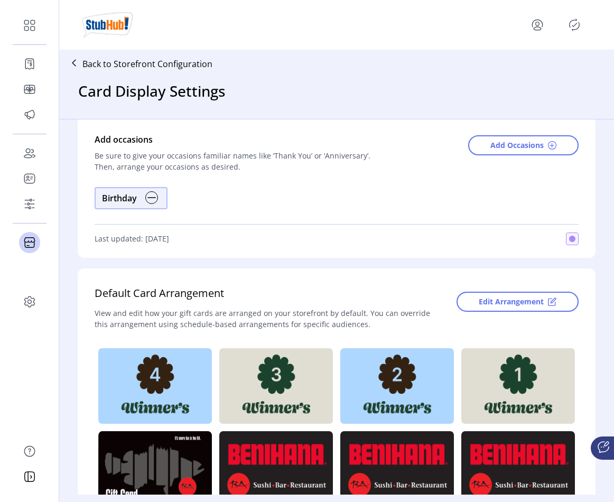
scroll to position [90, 0]
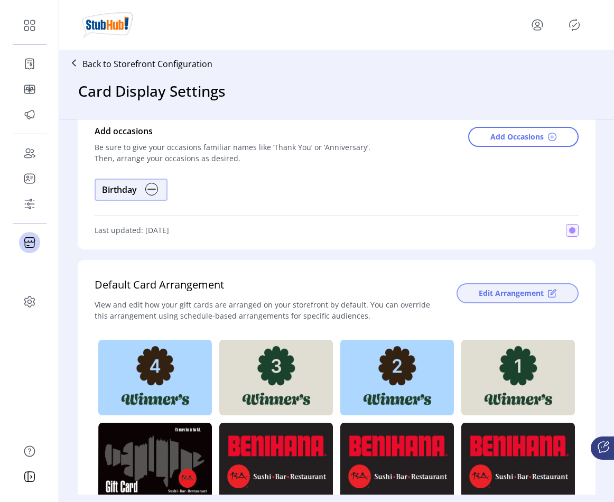
click at [497, 290] on span "Edit Arrangement" at bounding box center [511, 292] width 65 height 11
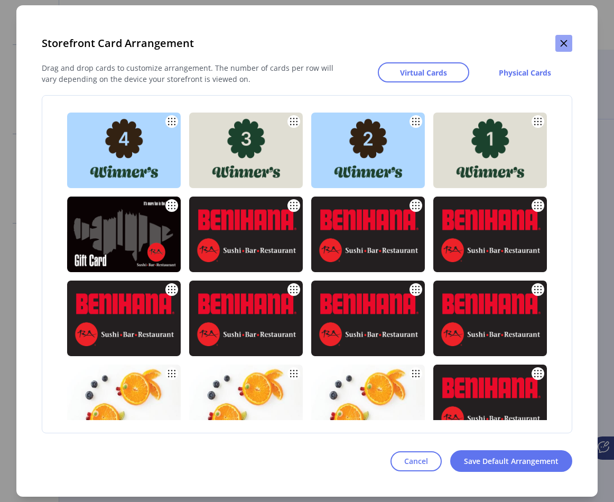
click at [560, 42] on icon "button" at bounding box center [564, 43] width 8 height 8
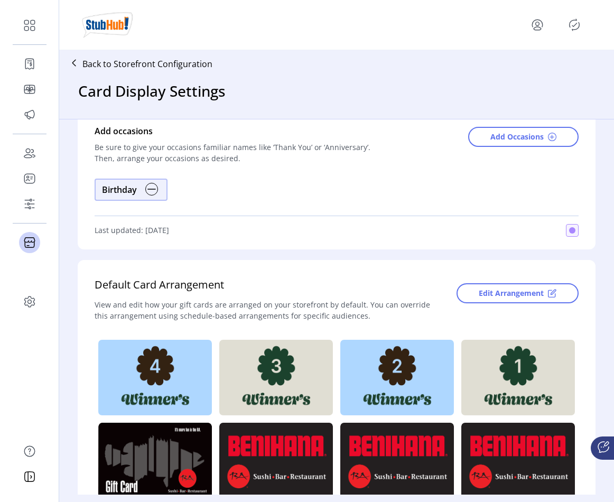
click at [310, 78] on div "Back to Storefront Configuration Card Display Settings" at bounding box center [336, 84] width 555 height 69
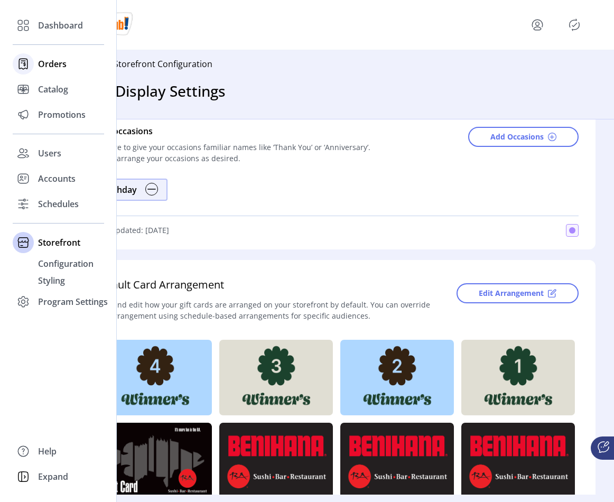
click at [47, 64] on span "Orders" at bounding box center [52, 64] width 29 height 13
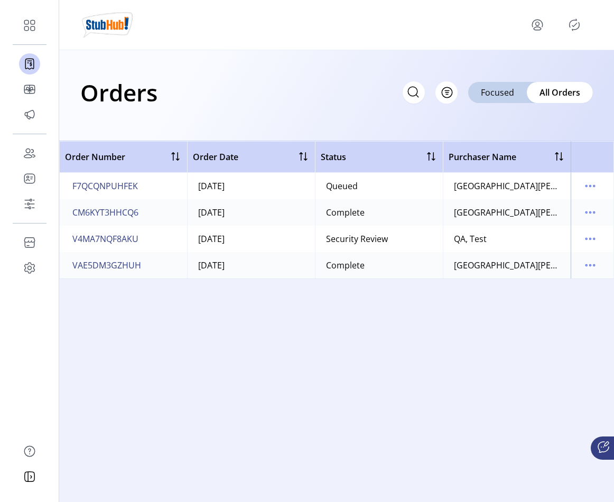
click at [535, 32] on icon "menu" at bounding box center [537, 24] width 17 height 17
click at [519, 72] on link "Sign Out" at bounding box center [499, 66] width 92 height 17
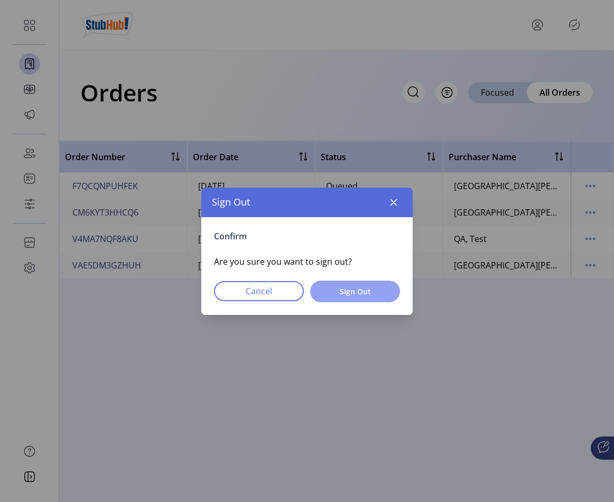
click at [336, 293] on span "Sign Out" at bounding box center [355, 291] width 62 height 11
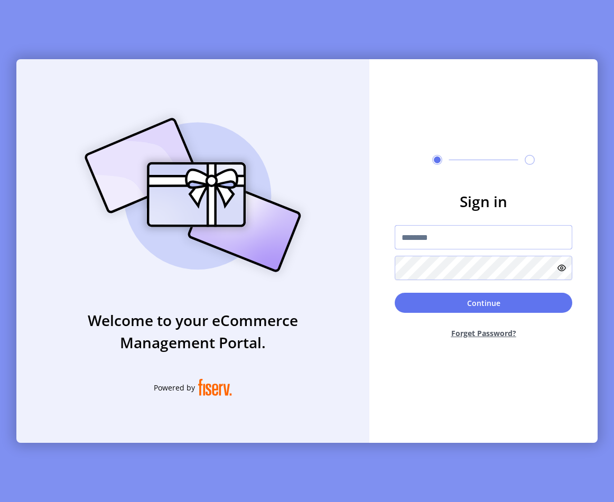
click at [413, 232] on input "text" at bounding box center [484, 237] width 178 height 24
type input "**********"
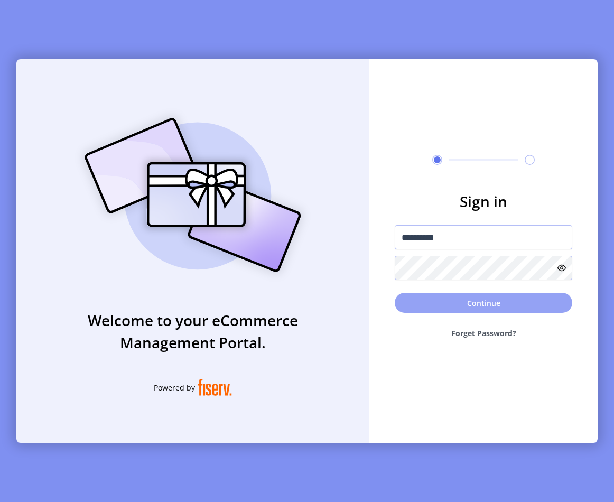
click at [491, 310] on button "Continue" at bounding box center [484, 303] width 178 height 20
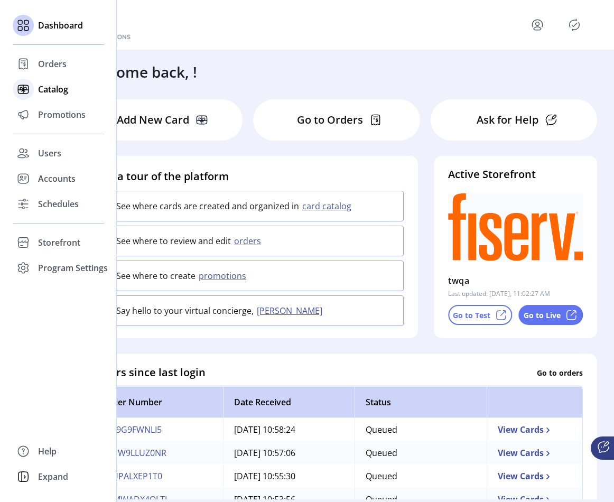
click at [55, 88] on span "Catalog" at bounding box center [53, 89] width 30 height 13
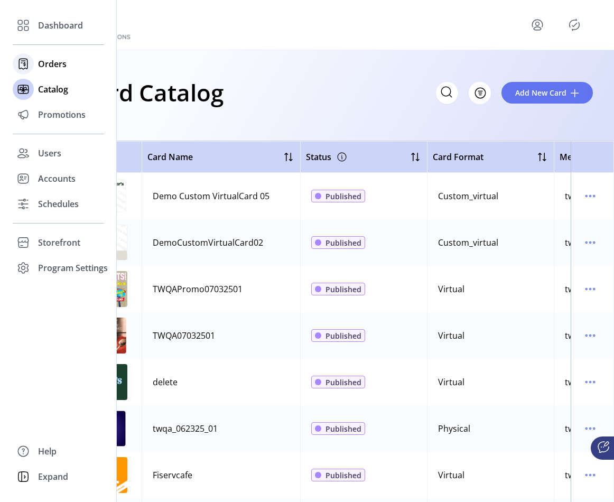
click at [40, 58] on span "Orders" at bounding box center [52, 64] width 29 height 13
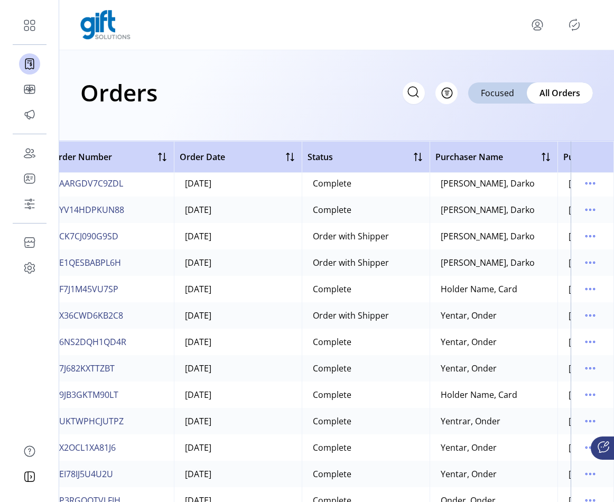
scroll to position [743, 0]
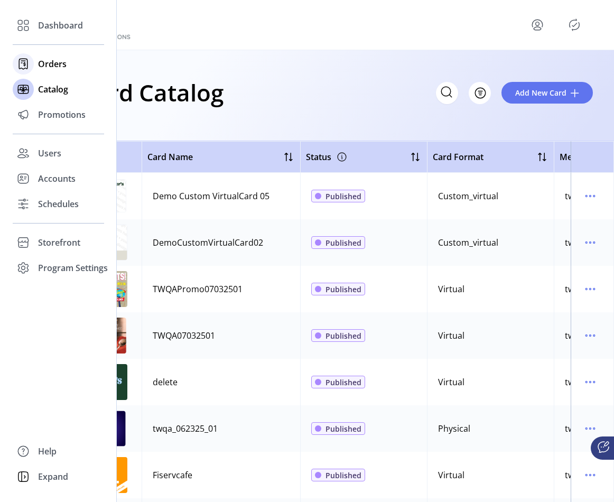
click at [29, 67] on icon at bounding box center [23, 63] width 17 height 17
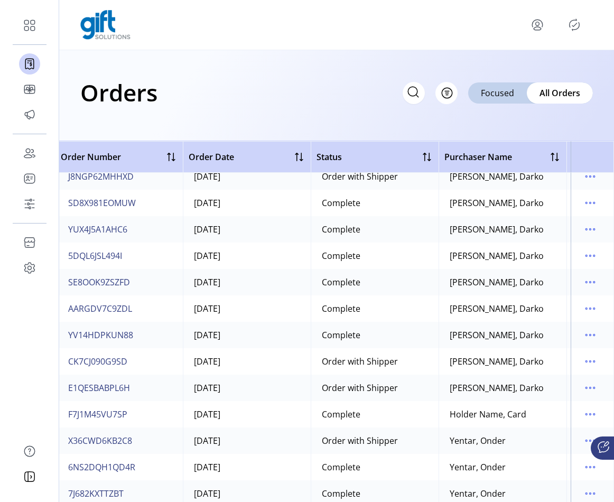
scroll to position [617, 0]
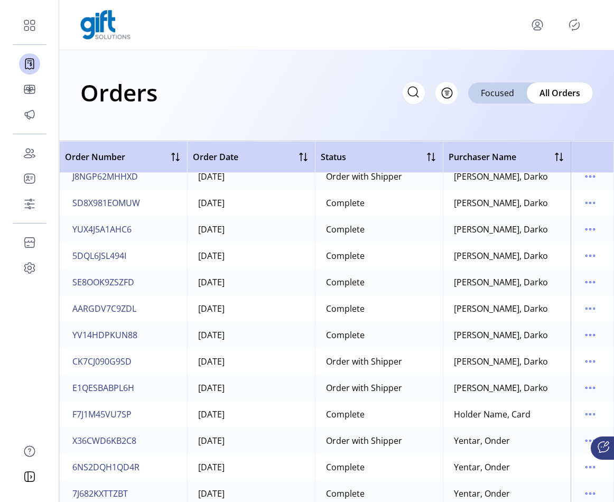
drag, startPoint x: 137, startPoint y: 386, endPoint x: 147, endPoint y: 385, distance: 9.6
click at [147, 385] on td "E1QESBABPL6H" at bounding box center [123, 388] width 128 height 26
click at [125, 390] on span "E1QESBABPL6H" at bounding box center [103, 388] width 62 height 13
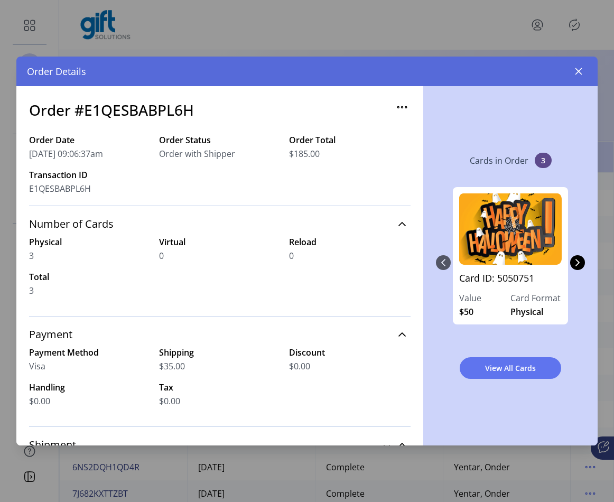
click at [166, 104] on h3 "Order #E1QESBABPL6H" at bounding box center [111, 110] width 165 height 22
click at [576, 68] on icon "button" at bounding box center [579, 71] width 7 height 7
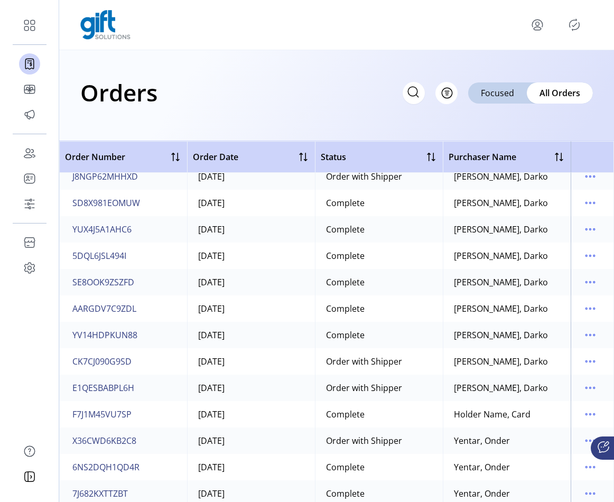
click at [538, 18] on icon "menu" at bounding box center [537, 24] width 17 height 17
click at [569, 27] on icon "Publisher Panel" at bounding box center [574, 24] width 17 height 17
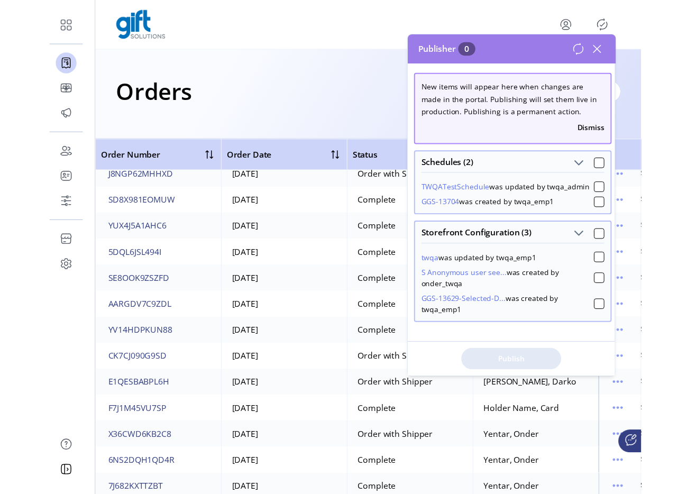
scroll to position [8, 0]
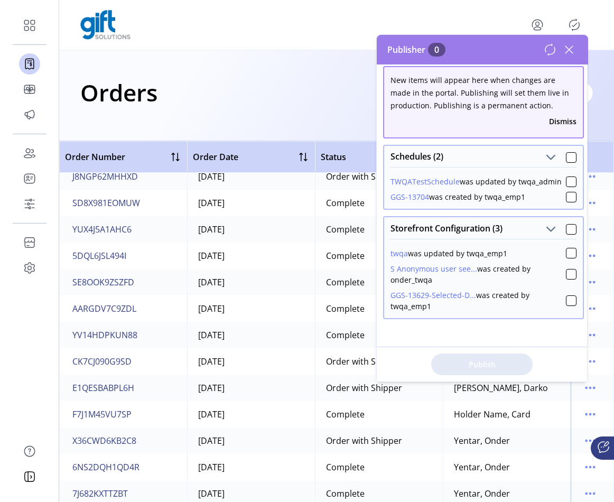
click at [571, 47] on icon at bounding box center [569, 49] width 17 height 17
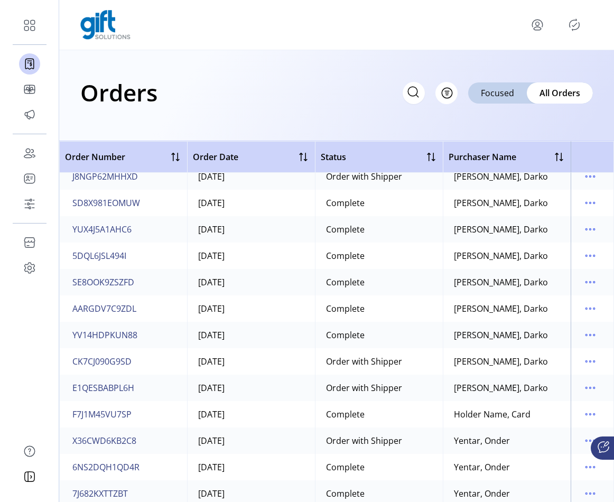
click at [539, 25] on icon "menu" at bounding box center [537, 24] width 17 height 17
click at [520, 61] on link "Sign Out" at bounding box center [499, 66] width 92 height 17
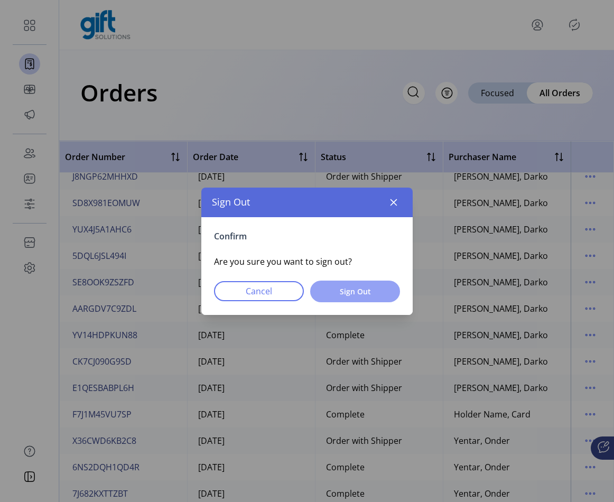
click at [375, 281] on button "Sign Out" at bounding box center [355, 292] width 90 height 22
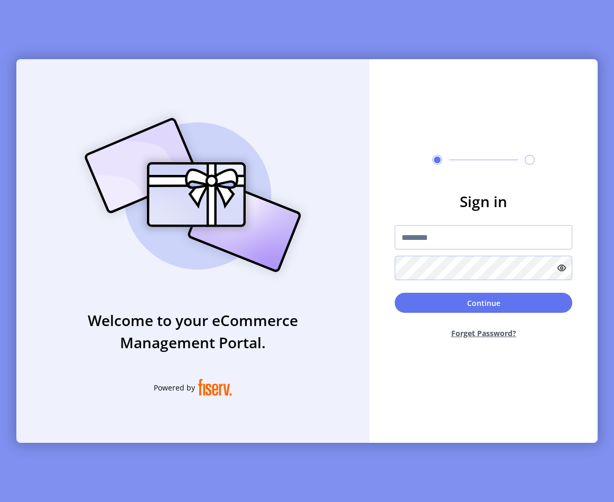
click at [422, 219] on form "Sign in Continue Forget Password?" at bounding box center [483, 268] width 228 height 157
click at [420, 243] on input "text" at bounding box center [484, 237] width 178 height 24
type input "**********"
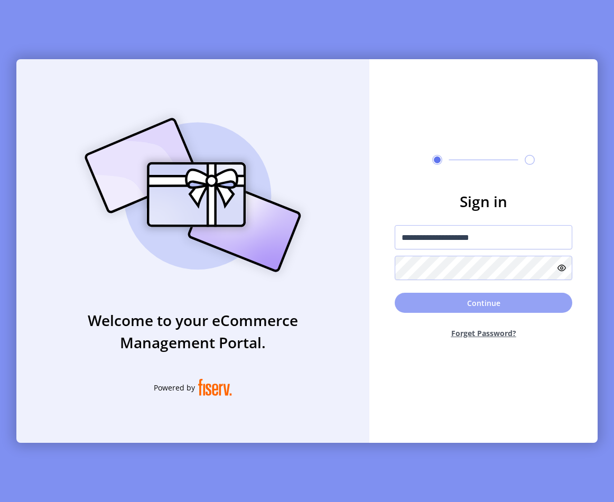
click at [476, 298] on button "Continue" at bounding box center [484, 303] width 178 height 20
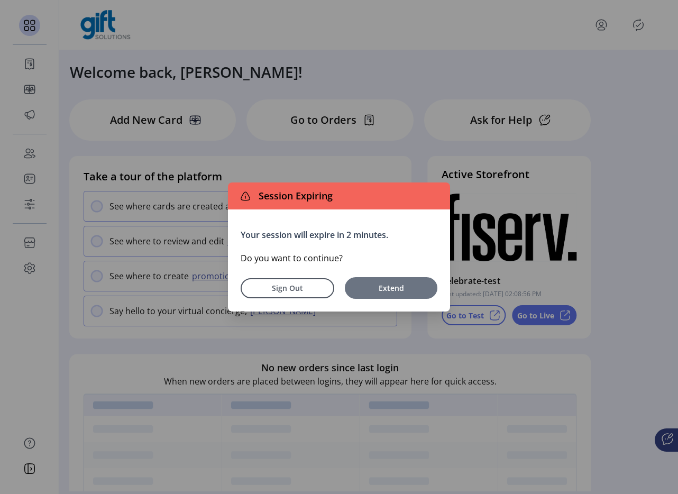
click at [377, 279] on button "Extend" at bounding box center [391, 288] width 92 height 22
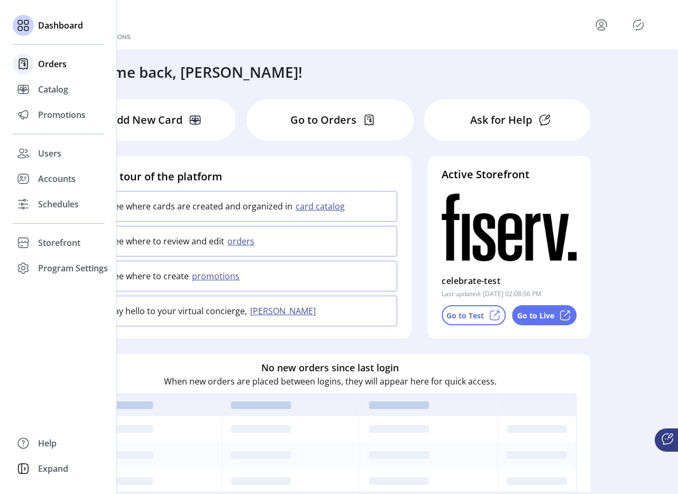
click at [53, 69] on span "Orders" at bounding box center [52, 64] width 29 height 13
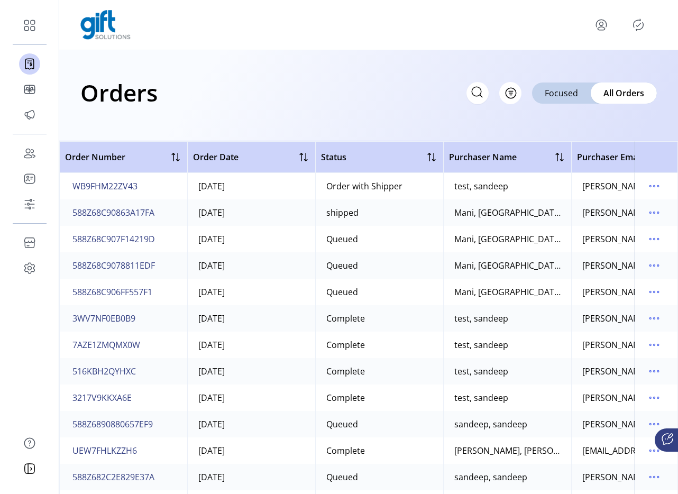
click at [472, 98] on icon at bounding box center [476, 92] width 17 height 17
paste input "**********"
type input "**********"
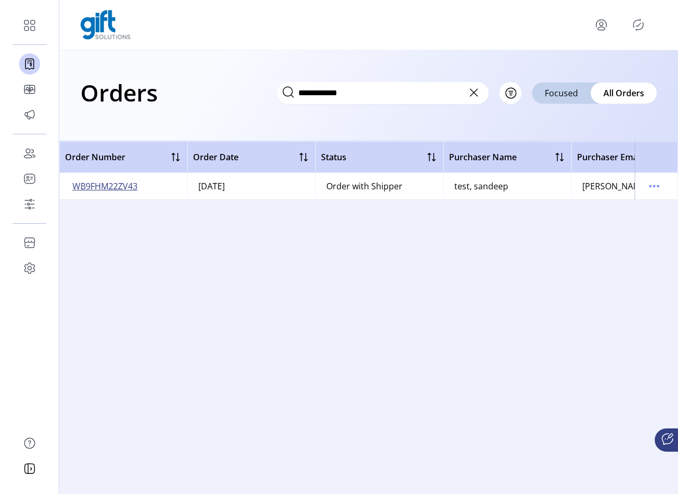
click at [99, 182] on span "WB9FHM22ZV43" at bounding box center [104, 186] width 65 height 13
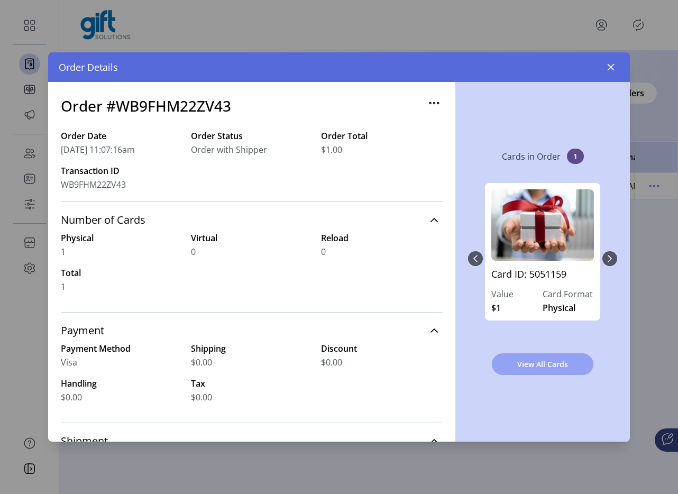
click at [526, 369] on button "View All Cards" at bounding box center [541, 364] width 101 height 22
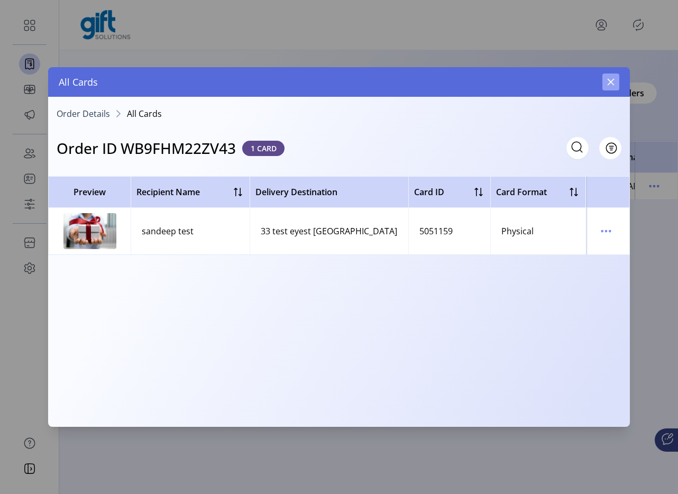
click at [609, 84] on icon "button" at bounding box center [610, 82] width 8 height 8
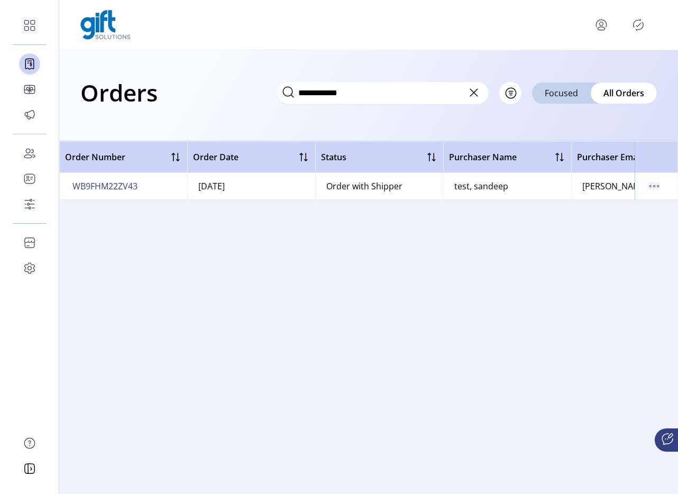
click at [467, 92] on icon at bounding box center [473, 92] width 17 height 17
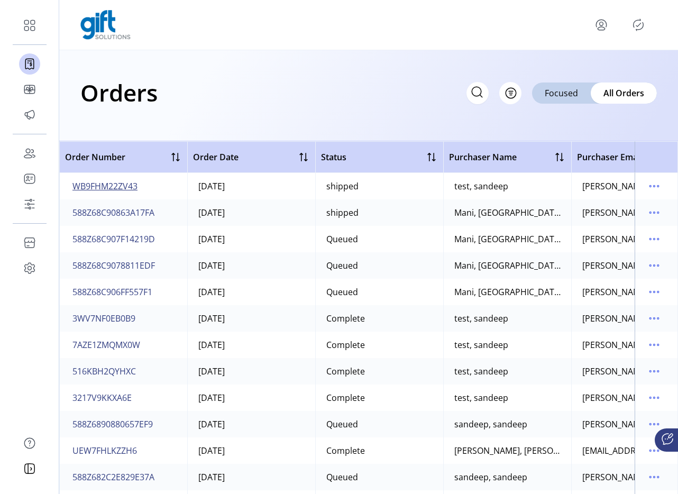
click at [114, 185] on span "WB9FHM22ZV43" at bounding box center [104, 186] width 65 height 13
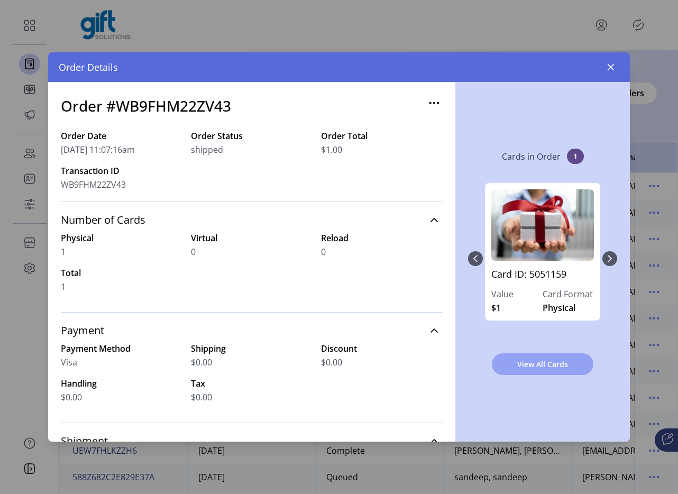
click at [505, 358] on span "View All Cards" at bounding box center [542, 363] width 74 height 11
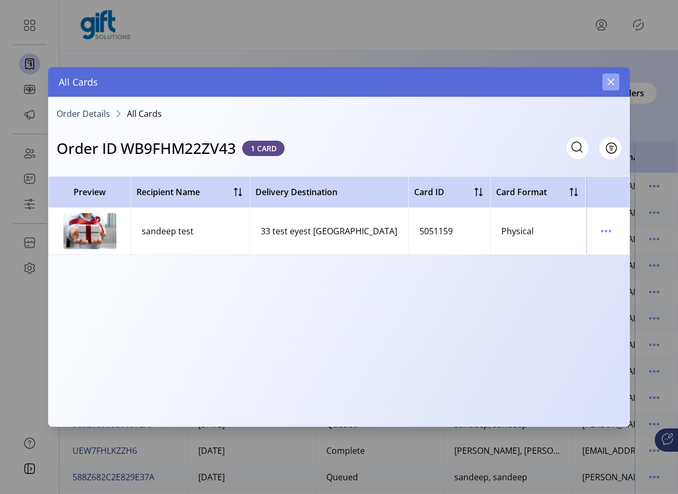
click at [613, 76] on button "button" at bounding box center [610, 81] width 17 height 17
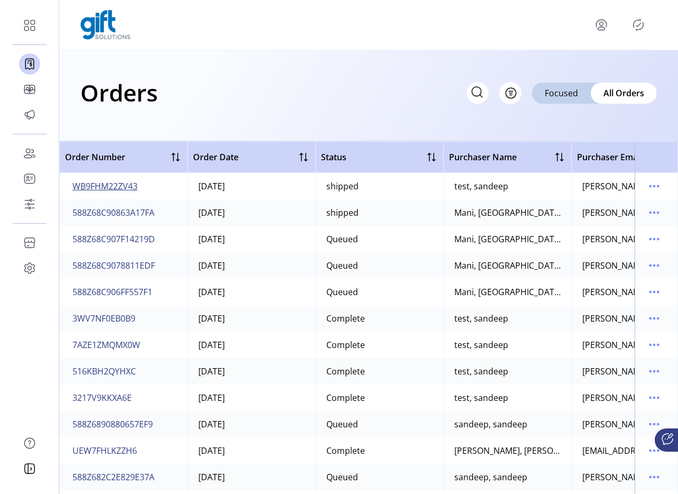
click at [120, 183] on span "WB9FHM22ZV43" at bounding box center [104, 186] width 65 height 13
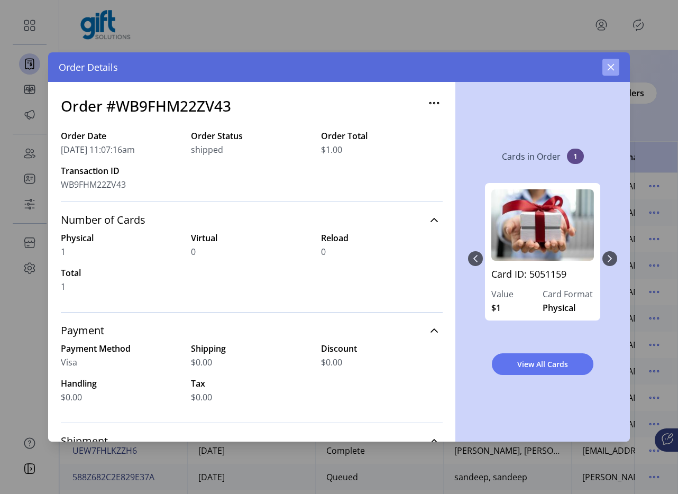
click at [604, 72] on button "button" at bounding box center [610, 67] width 17 height 17
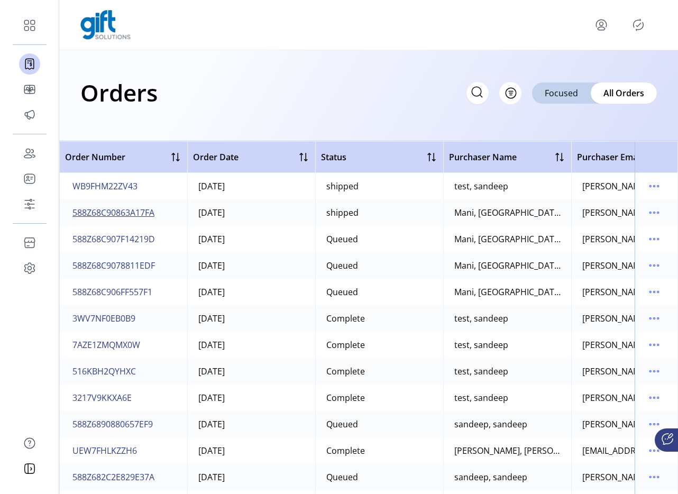
click at [136, 214] on span "588Z68C90863A17FA" at bounding box center [113, 212] width 82 height 13
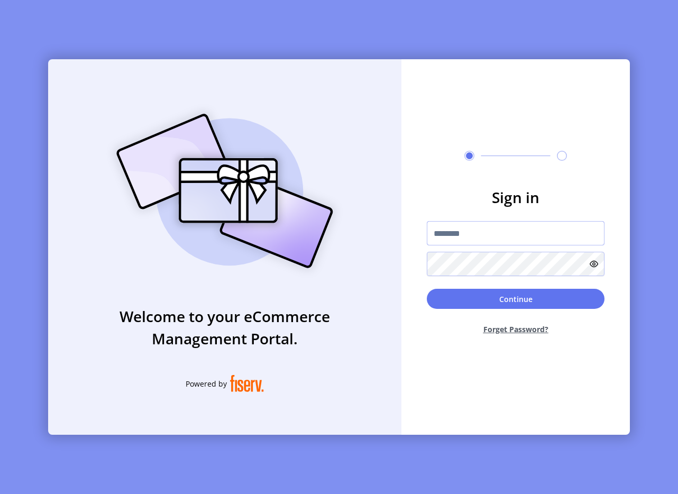
click at [474, 241] on input "text" at bounding box center [515, 233] width 178 height 24
type input "**********"
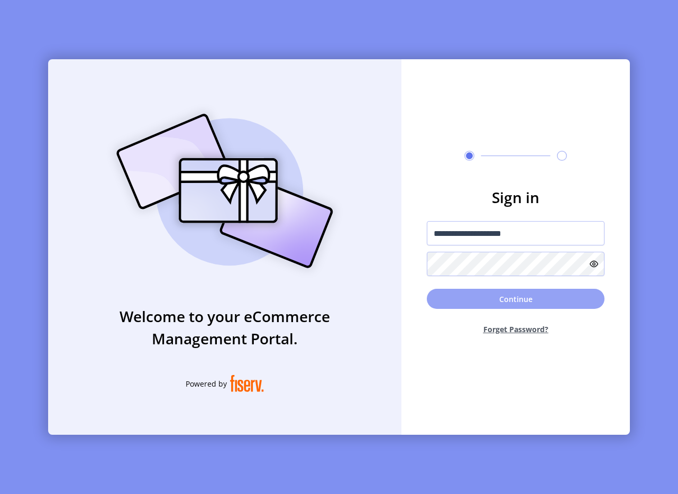
click at [480, 298] on button "Continue" at bounding box center [515, 299] width 178 height 20
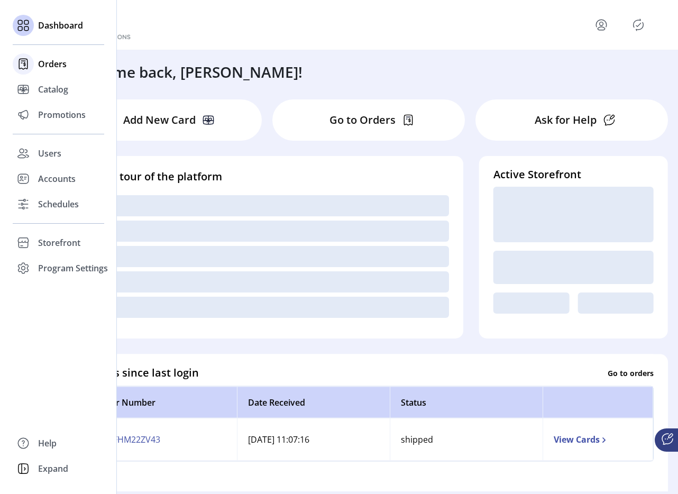
click at [30, 66] on icon at bounding box center [23, 63] width 17 height 17
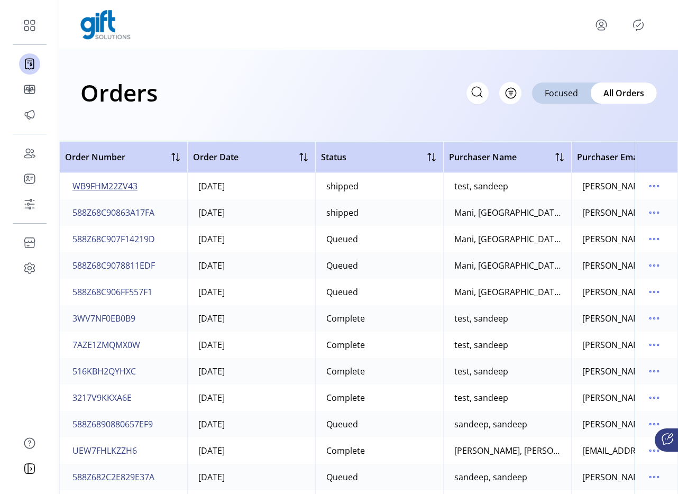
click at [113, 187] on span "WB9FHM22ZV43" at bounding box center [104, 186] width 65 height 13
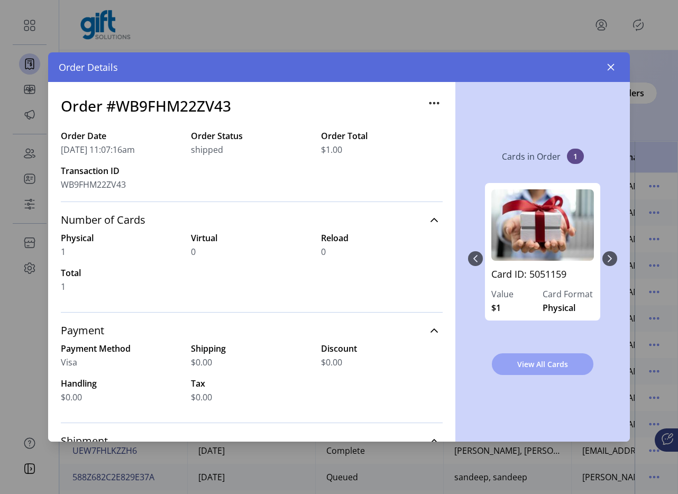
click at [528, 364] on span "View All Cards" at bounding box center [542, 363] width 74 height 11
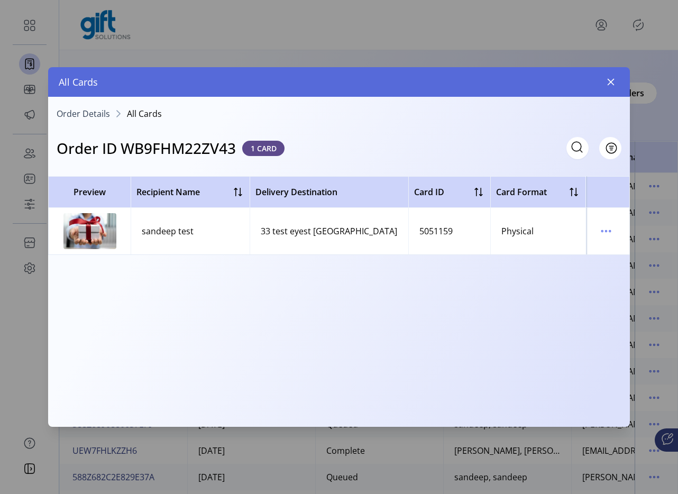
click at [90, 112] on span "Order Details" at bounding box center [83, 113] width 53 height 8
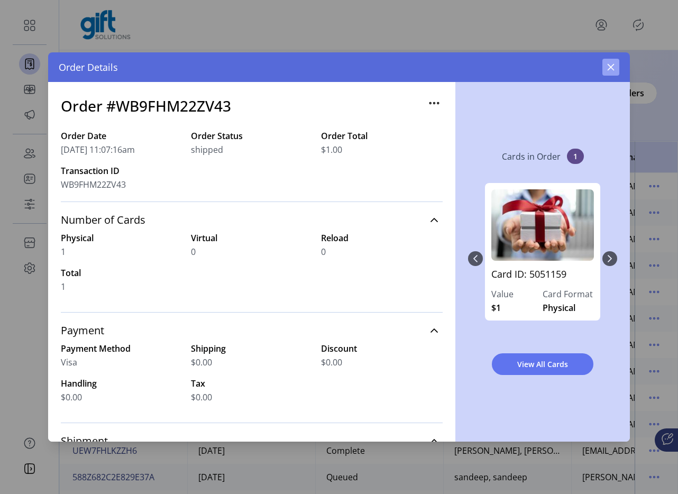
click at [612, 71] on icon "button" at bounding box center [610, 67] width 8 height 8
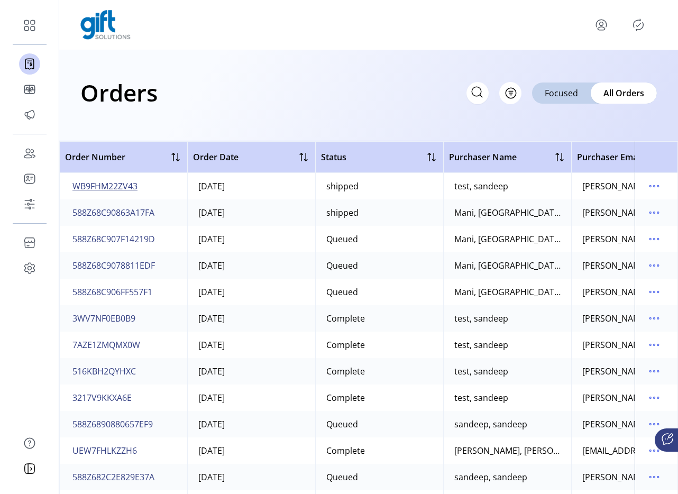
click at [106, 188] on span "WB9FHM22ZV43" at bounding box center [104, 186] width 65 height 13
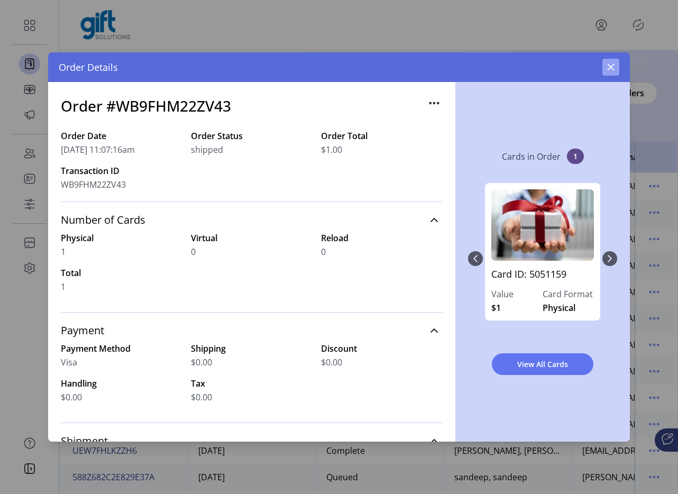
click at [613, 66] on icon "button" at bounding box center [610, 67] width 8 height 8
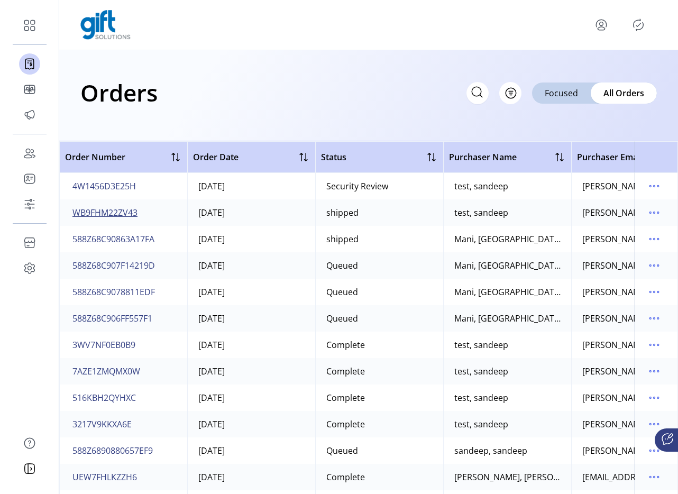
click at [129, 216] on span "WB9FHM22ZV43" at bounding box center [104, 212] width 65 height 13
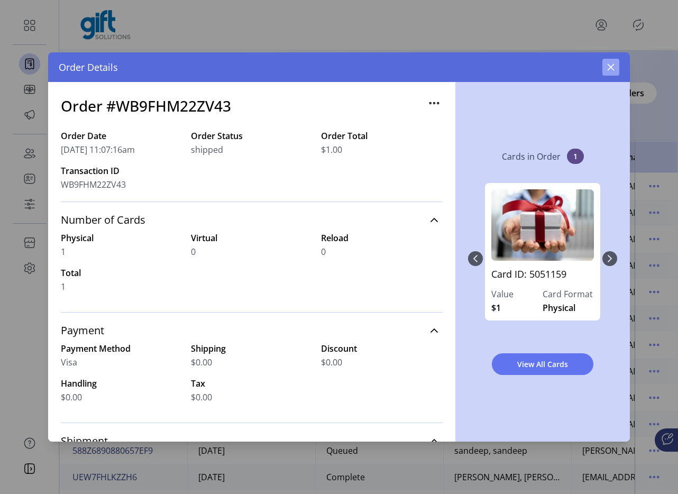
click at [613, 66] on icon "button" at bounding box center [610, 67] width 8 height 8
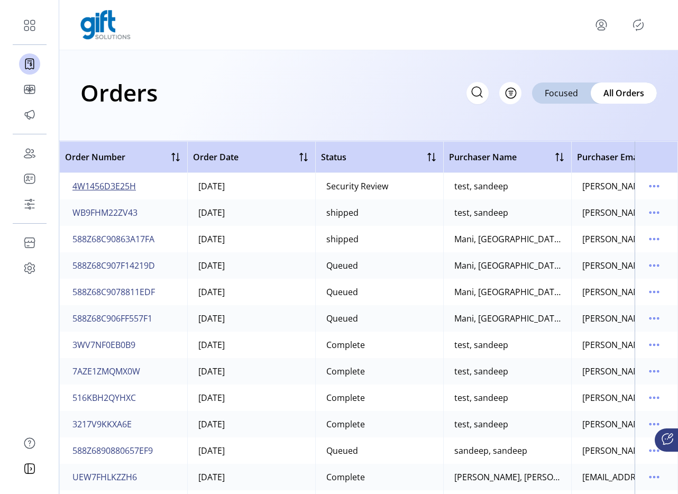
click at [119, 182] on span "4W1456D3E25H" at bounding box center [103, 186] width 63 height 13
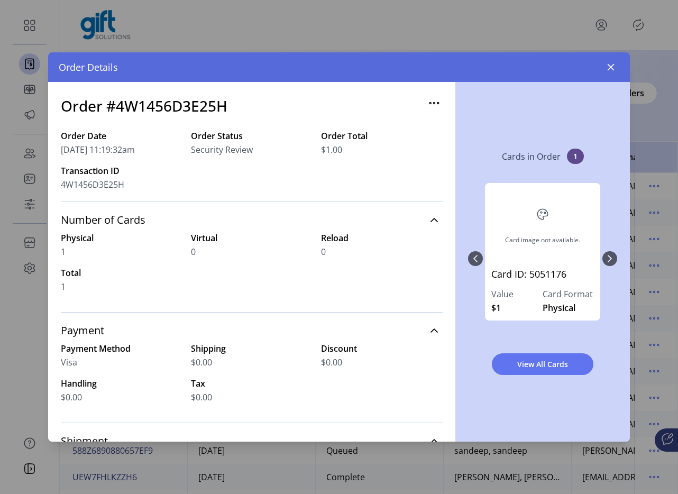
click at [425, 108] on p-button at bounding box center [433, 105] width 17 height 12
click at [426, 104] on icon "button" at bounding box center [433, 103] width 17 height 17
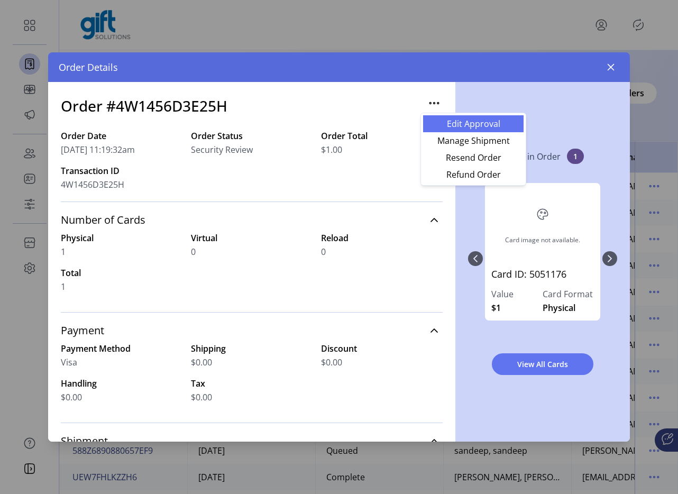
click at [438, 127] on span "Edit Approval" at bounding box center [473, 123] width 88 height 8
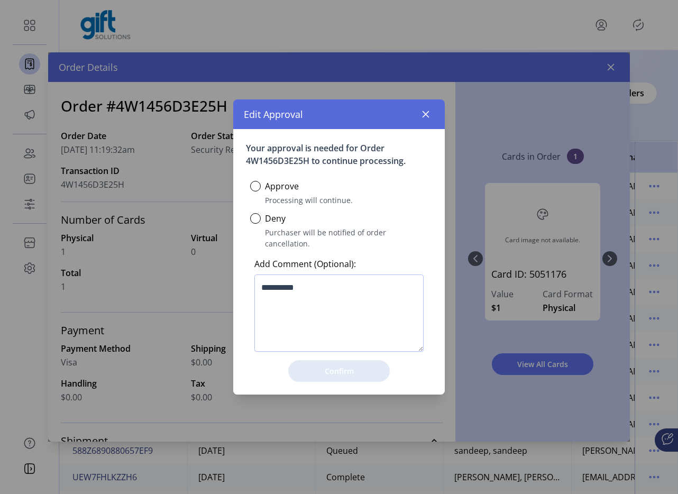
scroll to position [6, 4]
click at [262, 192] on div "Approve" at bounding box center [274, 186] width 49 height 13
click at [258, 191] on div at bounding box center [255, 186] width 11 height 11
click at [352, 366] on span "Confirm" at bounding box center [339, 370] width 74 height 11
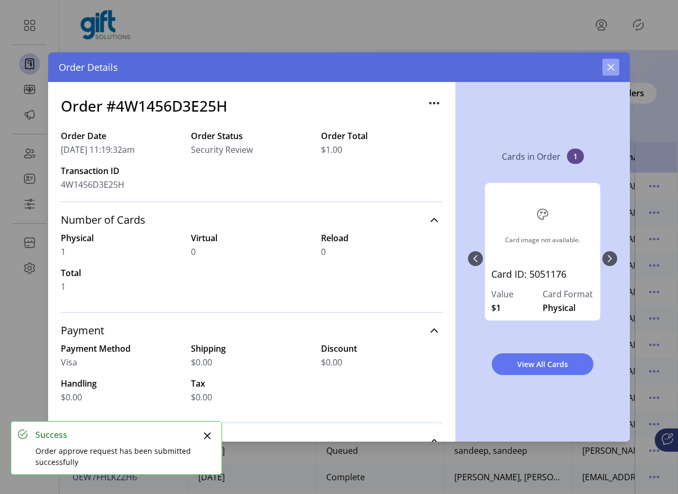
click at [610, 71] on button "button" at bounding box center [610, 67] width 17 height 17
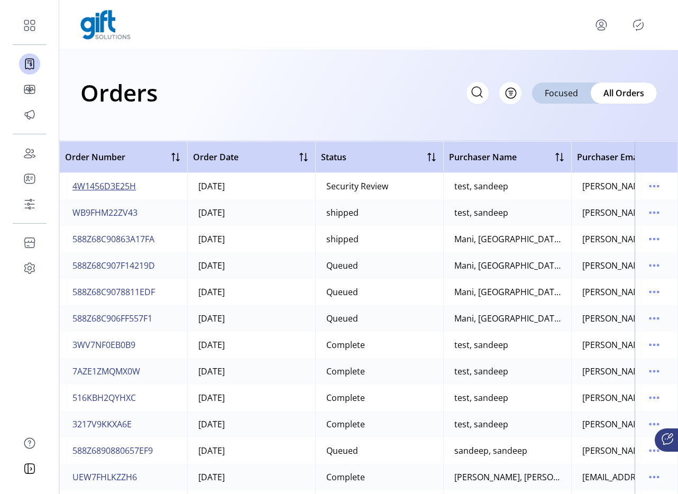
click at [118, 180] on span "4W1456D3E25H" at bounding box center [103, 186] width 63 height 13
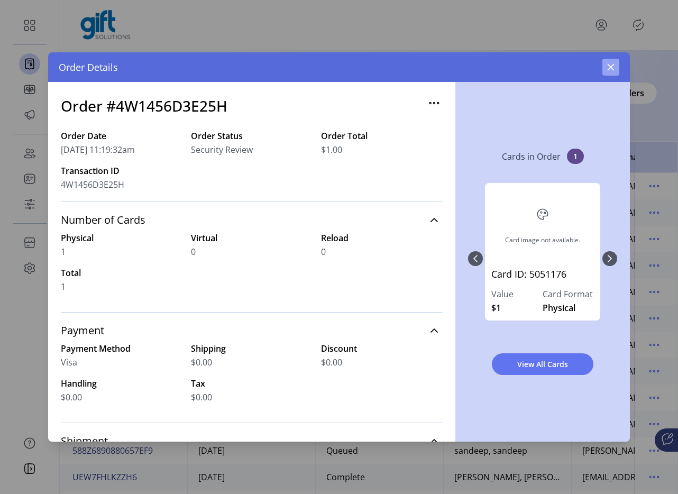
click at [607, 66] on icon "button" at bounding box center [610, 67] width 8 height 8
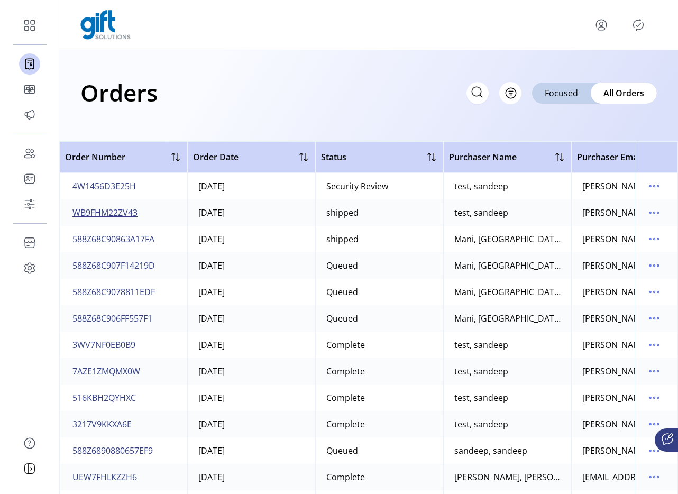
click at [92, 204] on button "WB9FHM22ZV43" at bounding box center [104, 212] width 69 height 17
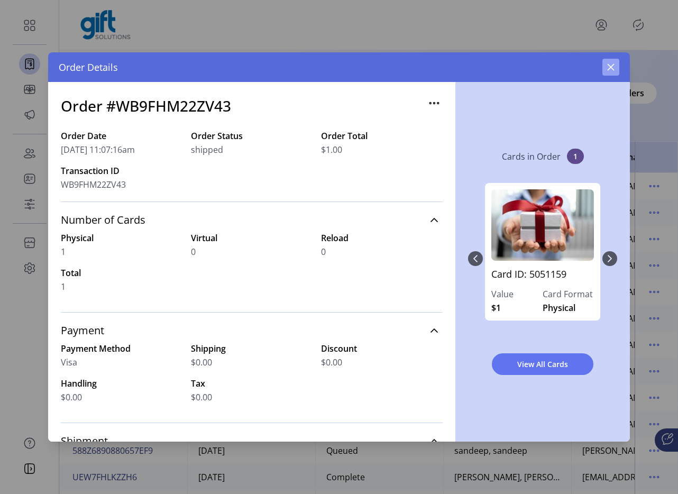
click at [607, 69] on icon "button" at bounding box center [610, 67] width 8 height 8
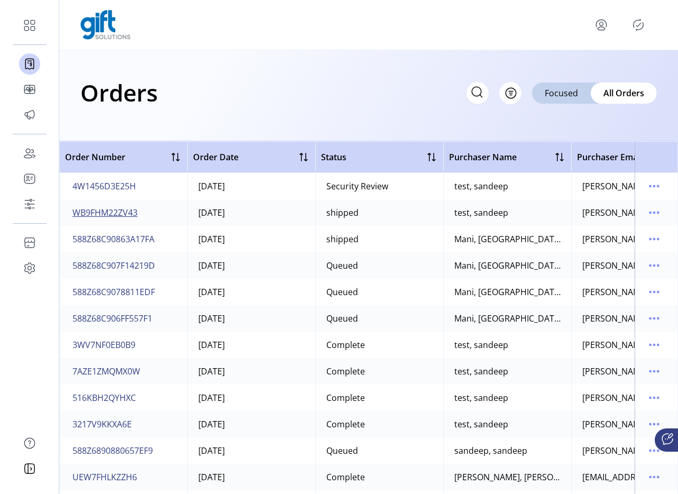
click at [99, 207] on span "WB9FHM22ZV43" at bounding box center [104, 212] width 65 height 13
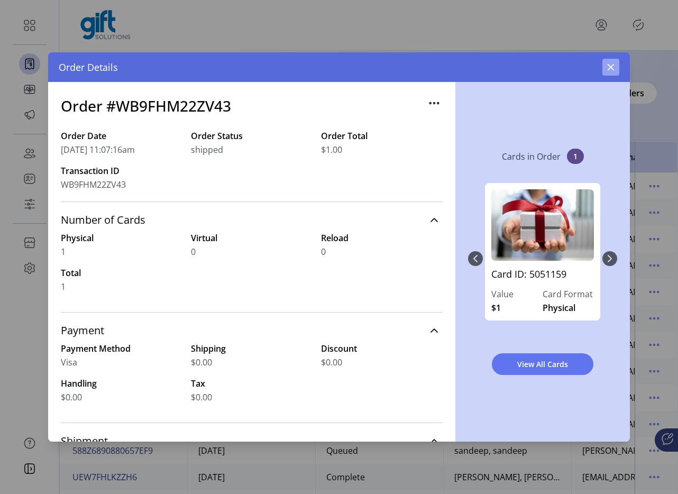
click at [613, 69] on icon "button" at bounding box center [610, 67] width 7 height 7
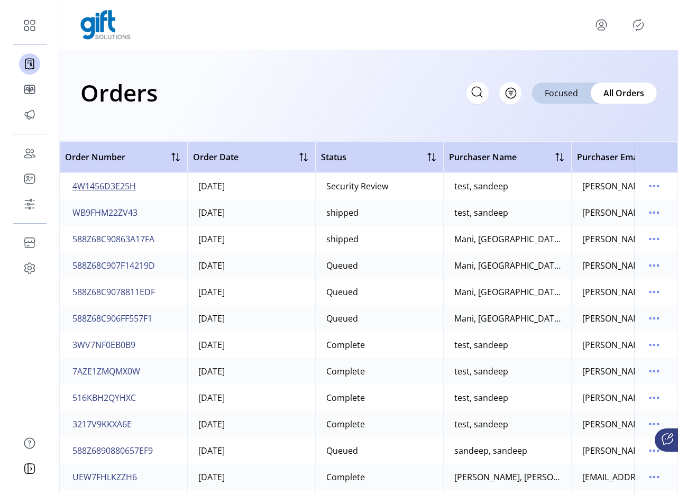
click at [124, 189] on span "4W1456D3E25H" at bounding box center [103, 186] width 63 height 13
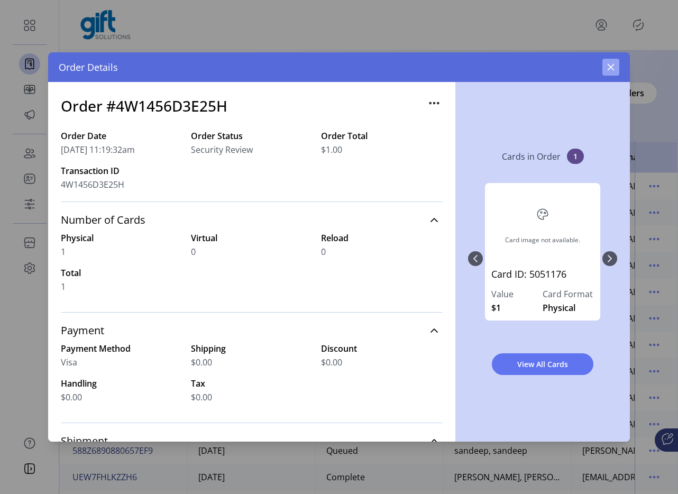
click at [606, 72] on button "button" at bounding box center [610, 67] width 17 height 17
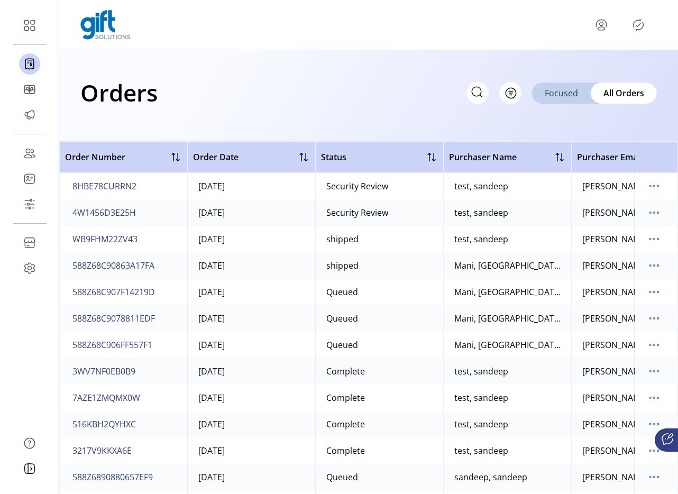
click at [558, 102] on div "Focused" at bounding box center [561, 92] width 59 height 21
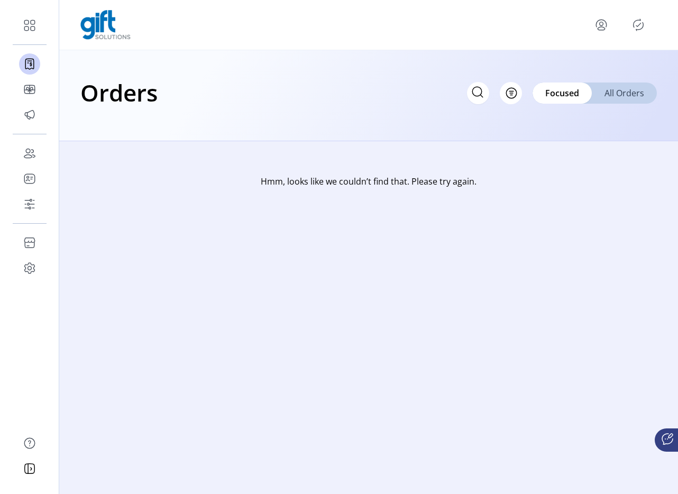
click at [606, 93] on span "All Orders" at bounding box center [624, 93] width 40 height 13
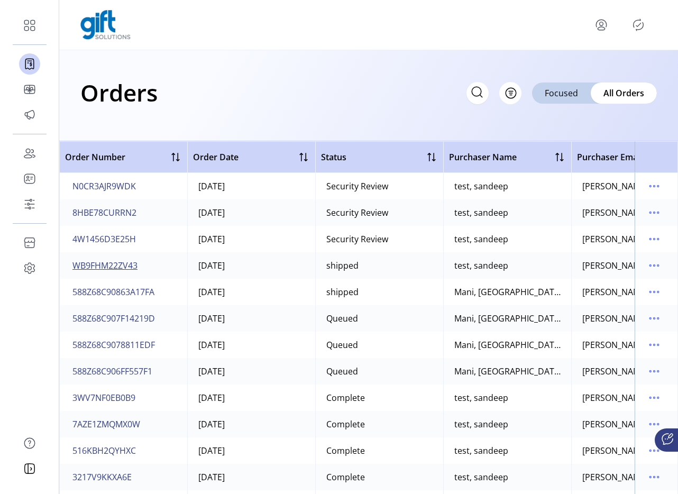
click at [110, 261] on span "WB9FHM22ZV43" at bounding box center [104, 265] width 65 height 13
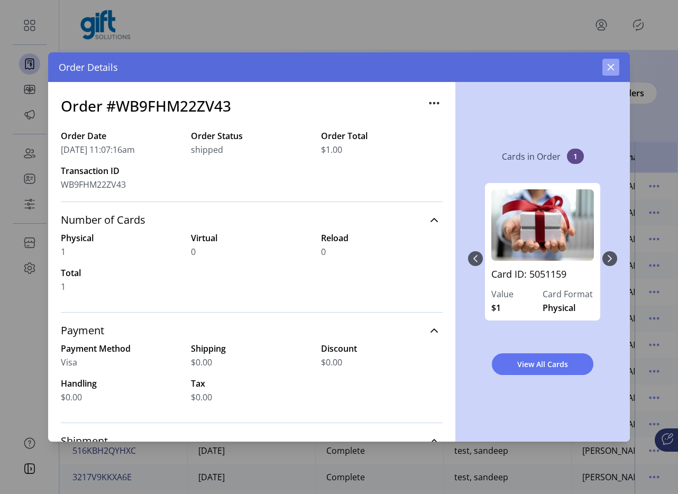
click at [602, 73] on button "button" at bounding box center [610, 67] width 17 height 17
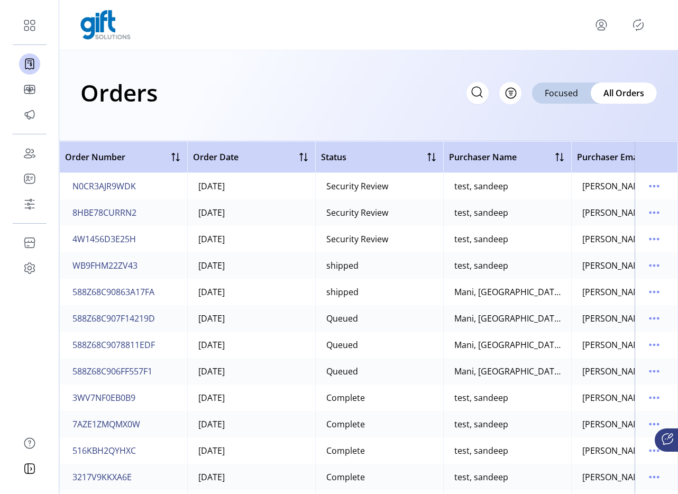
drag, startPoint x: 369, startPoint y: 262, endPoint x: 311, endPoint y: 263, distance: 58.7
click at [311, 263] on tr "WB9FHM22ZV43 [DATE] shipped test, sandeep [DOMAIN_NAME][EMAIL_ADDRESS][DOMAIN_N…" at bounding box center [528, 265] width 939 height 26
click at [115, 264] on span "WB9FHM22ZV43" at bounding box center [104, 265] width 65 height 13
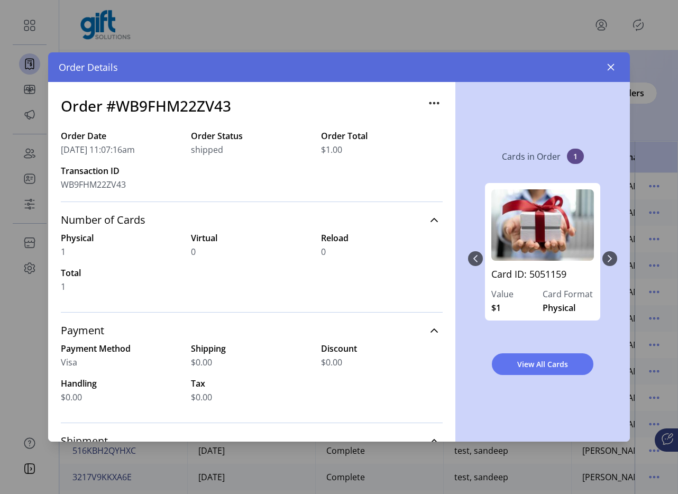
click at [198, 151] on span "shipped" at bounding box center [207, 149] width 32 height 13
click at [614, 66] on icon "button" at bounding box center [610, 67] width 8 height 8
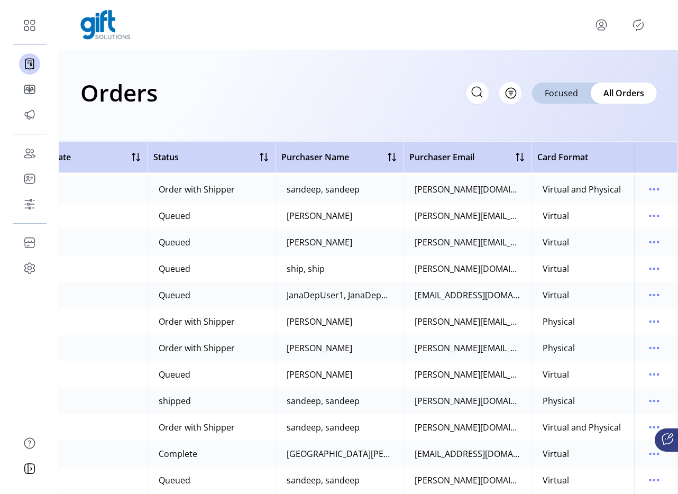
scroll to position [769, 168]
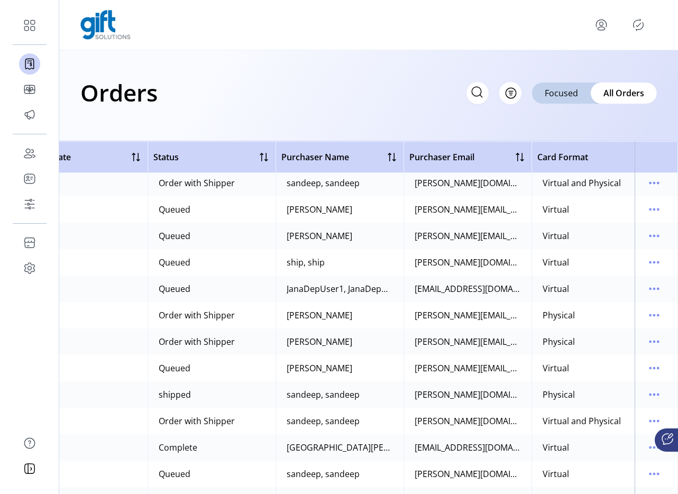
click at [563, 393] on div "Physical" at bounding box center [558, 394] width 32 height 13
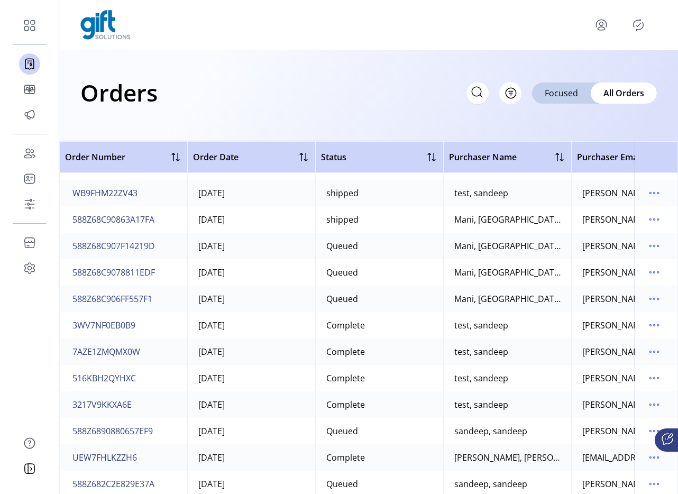
scroll to position [0, 0]
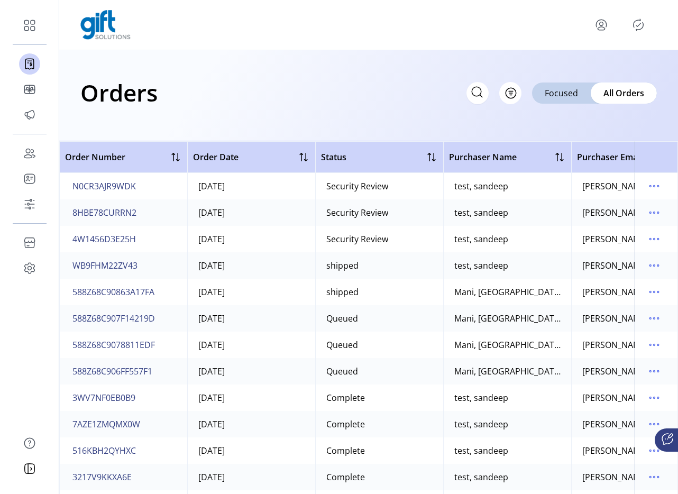
click at [207, 115] on div "Orders Filter Focused All Orders" at bounding box center [368, 95] width 618 height 91
click at [335, 269] on div "shipped" at bounding box center [342, 265] width 32 height 13
click at [332, 266] on div "shipped" at bounding box center [342, 265] width 32 height 13
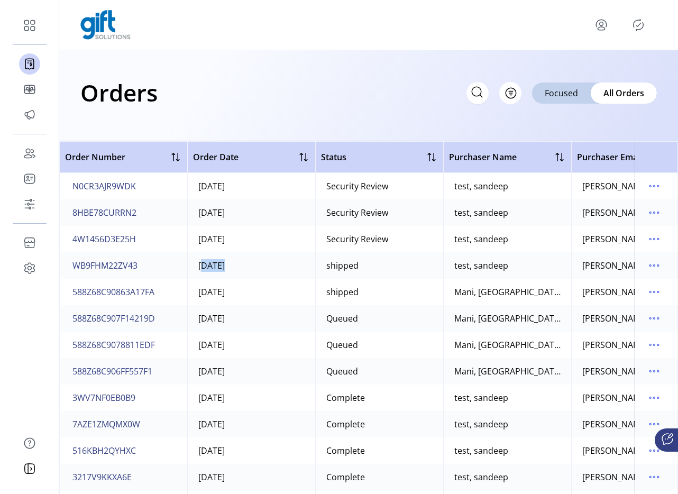
drag, startPoint x: 198, startPoint y: 263, endPoint x: 248, endPoint y: 267, distance: 50.4
click at [248, 267] on td "[DATE]" at bounding box center [251, 265] width 128 height 26
click at [150, 263] on td "WB9FHM22ZV43" at bounding box center [123, 265] width 128 height 26
click at [233, 261] on td "[DATE]" at bounding box center [251, 265] width 128 height 26
click at [338, 269] on div "shipped" at bounding box center [342, 265] width 32 height 13
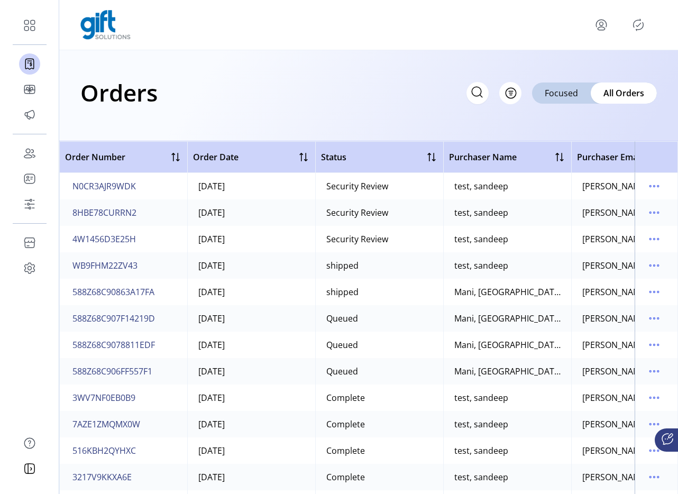
click at [338, 269] on div "shipped" at bounding box center [342, 265] width 32 height 13
click at [403, 273] on td "shipped" at bounding box center [379, 265] width 128 height 26
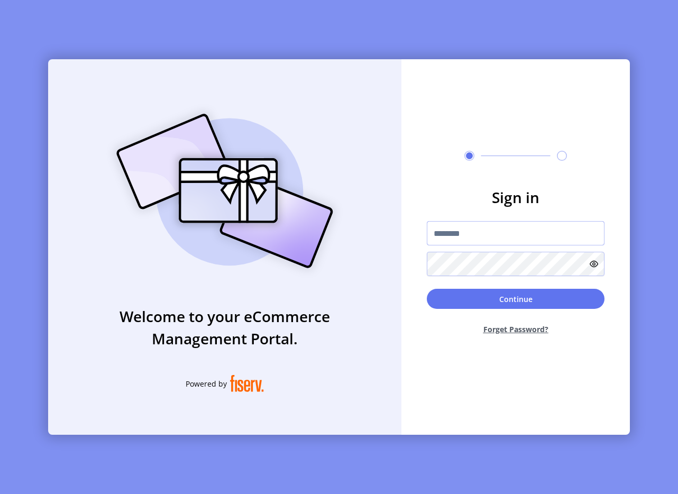
click at [447, 236] on input "text" at bounding box center [515, 233] width 178 height 24
type input "**********"
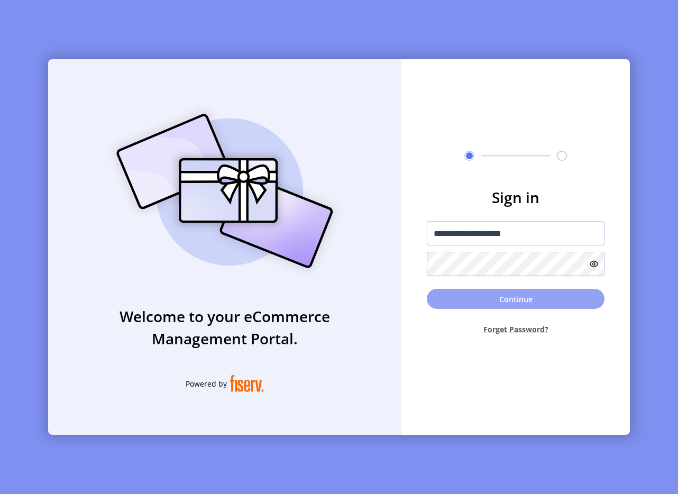
click at [535, 300] on button "Continue" at bounding box center [515, 299] width 178 height 20
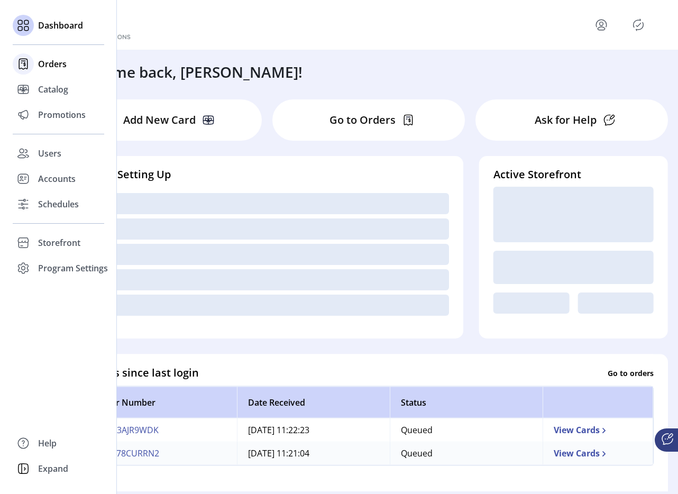
click at [33, 68] on div at bounding box center [23, 63] width 21 height 21
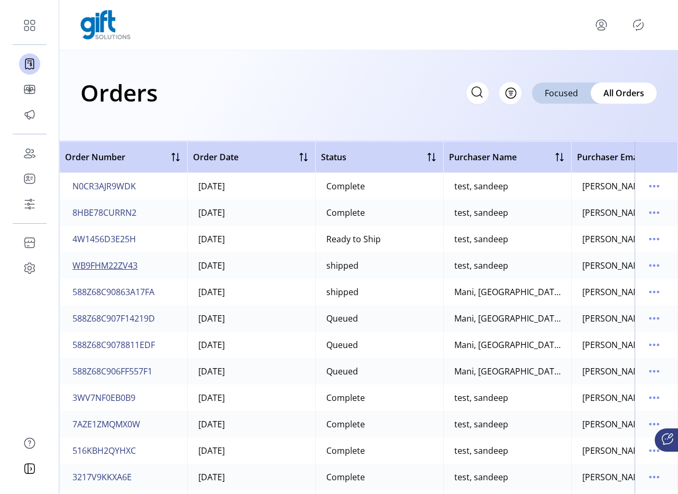
drag, startPoint x: 144, startPoint y: 264, endPoint x: 88, endPoint y: 266, distance: 56.0
click at [88, 266] on td "WB9FHM22ZV43" at bounding box center [123, 265] width 128 height 26
click at [88, 266] on span "WB9FHM22ZV43" at bounding box center [104, 265] width 65 height 13
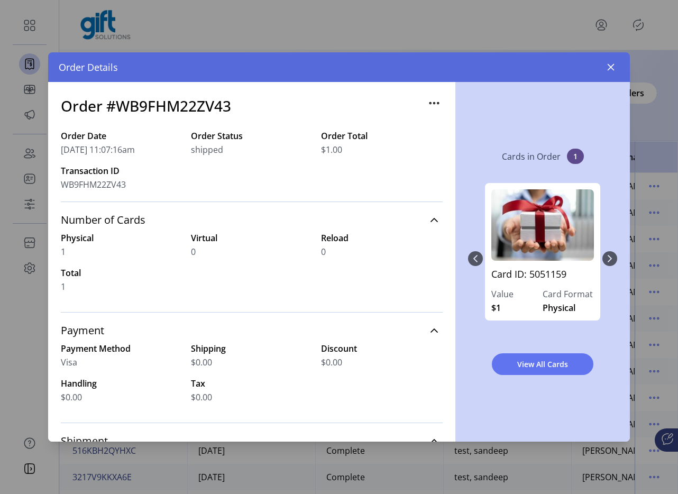
click at [193, 105] on h3 "Order #WB9FHM22ZV43" at bounding box center [146, 106] width 170 height 22
copy h3 "WB9FHM22ZV43"
click at [614, 66] on icon "button" at bounding box center [610, 67] width 8 height 8
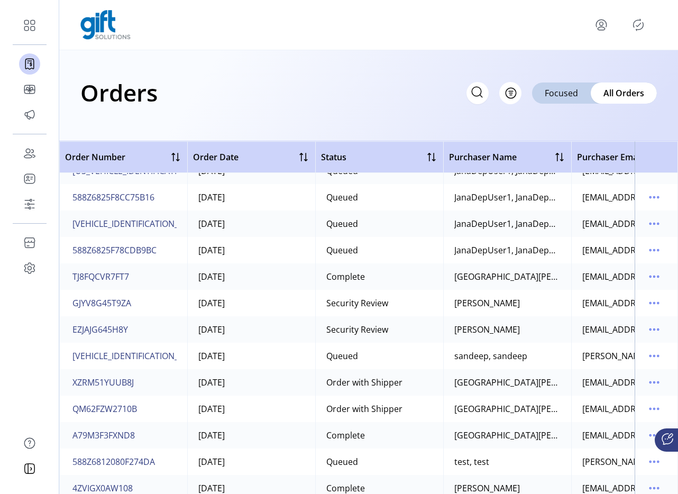
scroll to position [400, 0]
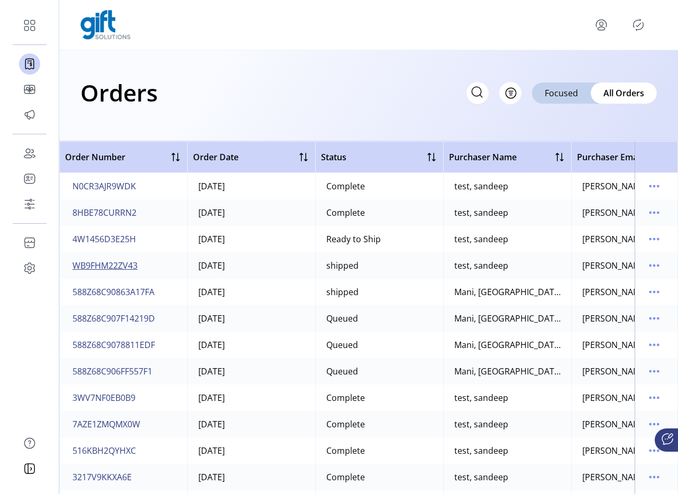
click at [122, 265] on span "WB9FHM22ZV43" at bounding box center [104, 265] width 65 height 13
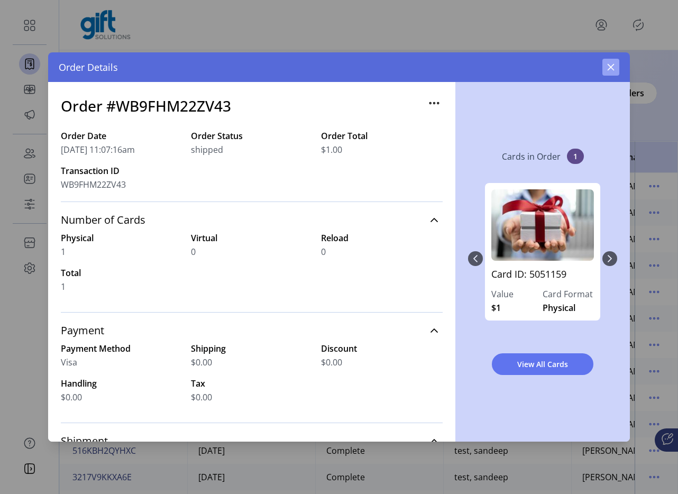
click at [611, 72] on button "button" at bounding box center [610, 67] width 17 height 17
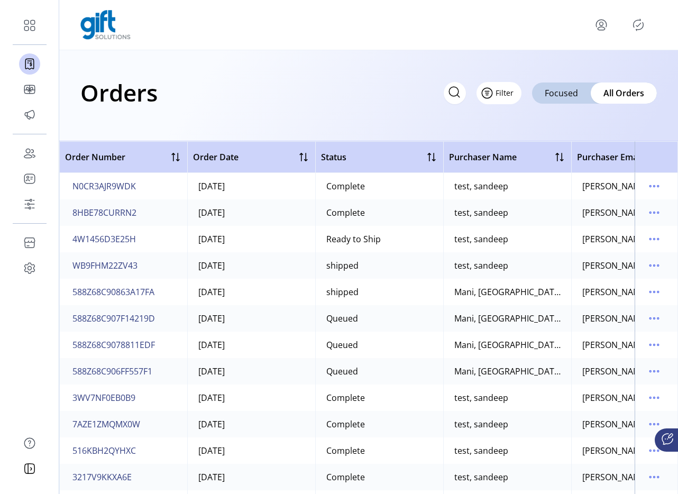
click at [510, 86] on button "Filter" at bounding box center [498, 93] width 45 height 22
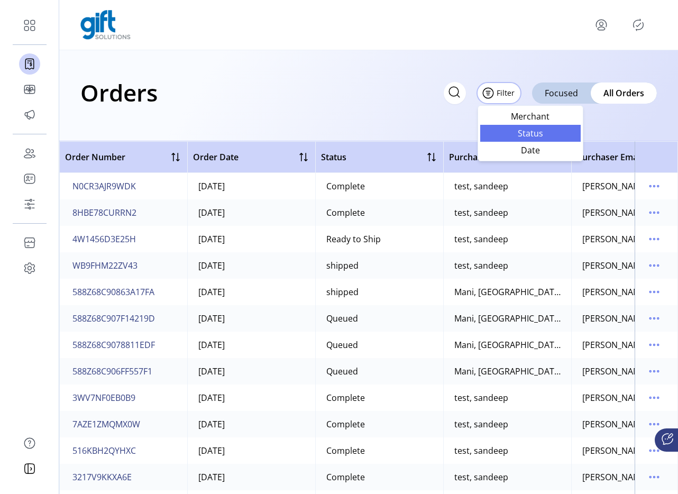
click at [522, 132] on span "Status" at bounding box center [530, 133] width 88 height 8
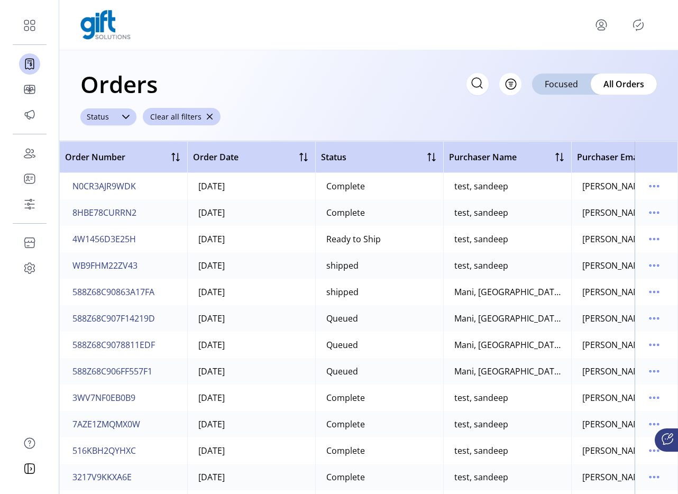
click at [132, 115] on div at bounding box center [125, 116] width 21 height 17
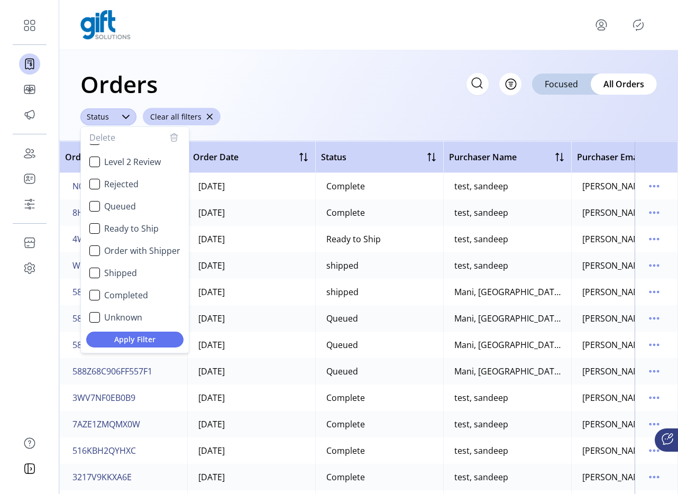
scroll to position [63, 0]
click at [96, 295] on div "Completed" at bounding box center [94, 292] width 11 height 11
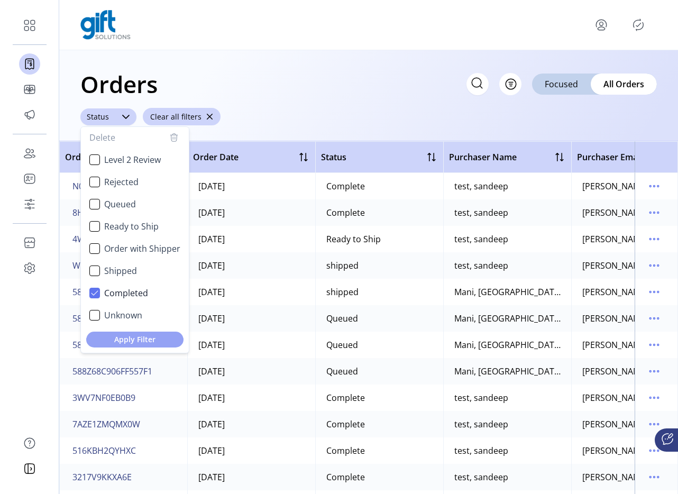
click at [132, 341] on span "Apply Filter" at bounding box center [135, 338] width 80 height 11
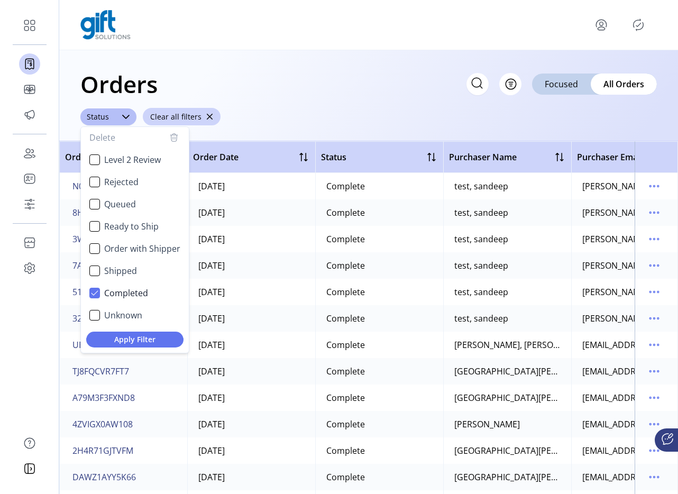
click at [370, 100] on div "Orders Filter Focused All Orders" at bounding box center [368, 84] width 576 height 37
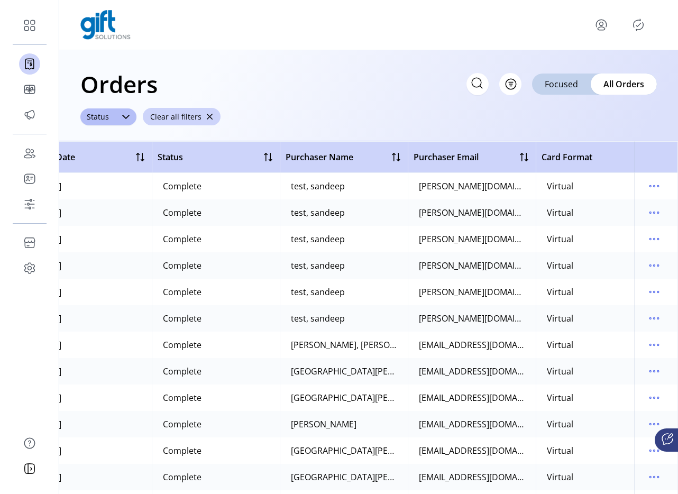
scroll to position [0, 0]
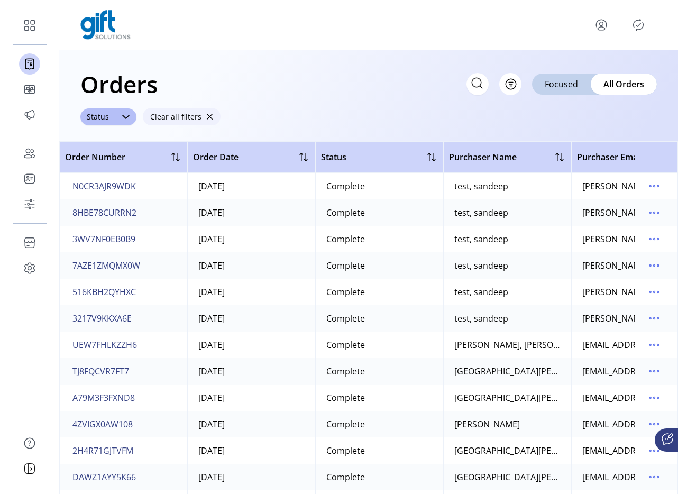
click at [201, 108] on button "Clear all filters" at bounding box center [182, 116] width 78 height 17
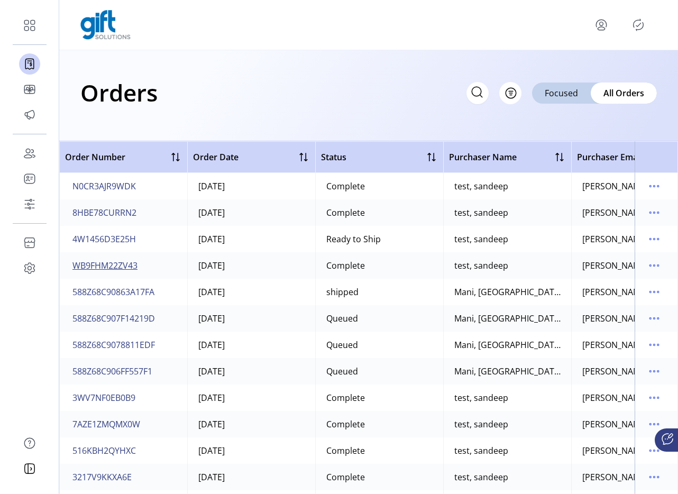
click at [104, 263] on span "WB9FHM22ZV43" at bounding box center [104, 265] width 65 height 13
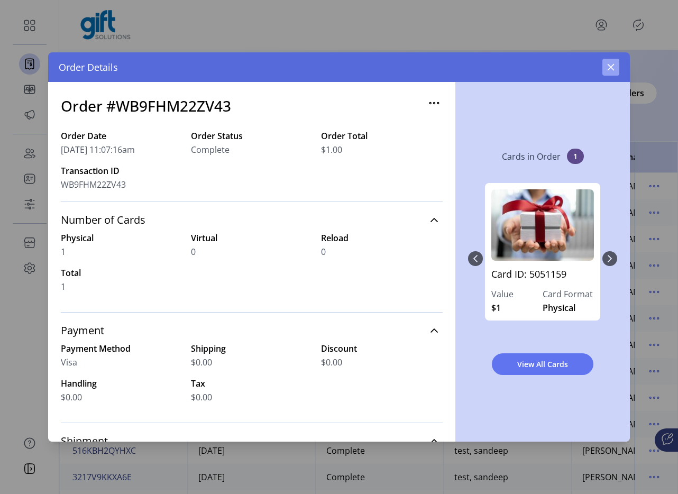
click at [613, 69] on icon "button" at bounding box center [610, 67] width 8 height 8
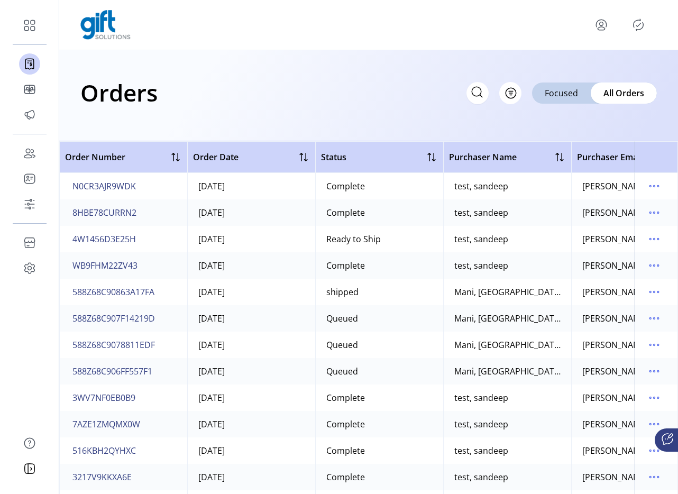
click at [502, 103] on p-button "Filter" at bounding box center [510, 98] width 22 height 12
click at [505, 92] on button "Filter" at bounding box center [498, 93] width 45 height 22
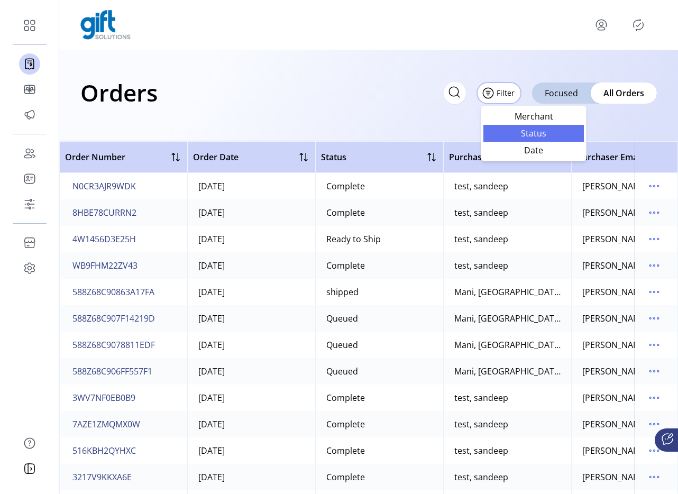
click at [503, 126] on link "Status" at bounding box center [533, 133] width 100 height 17
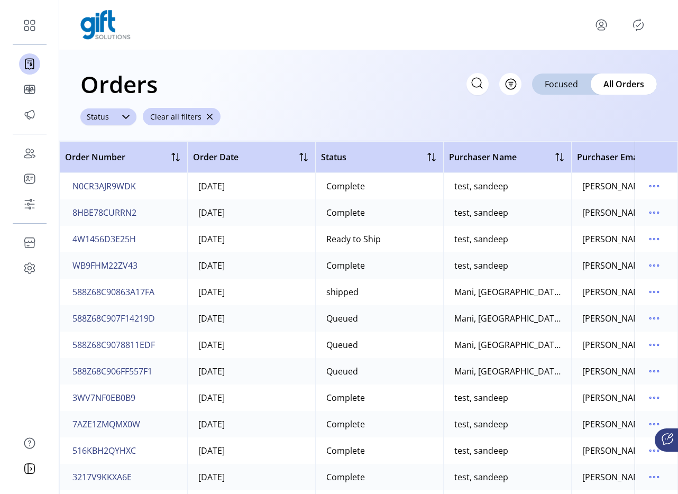
click at [115, 122] on div at bounding box center [125, 116] width 21 height 17
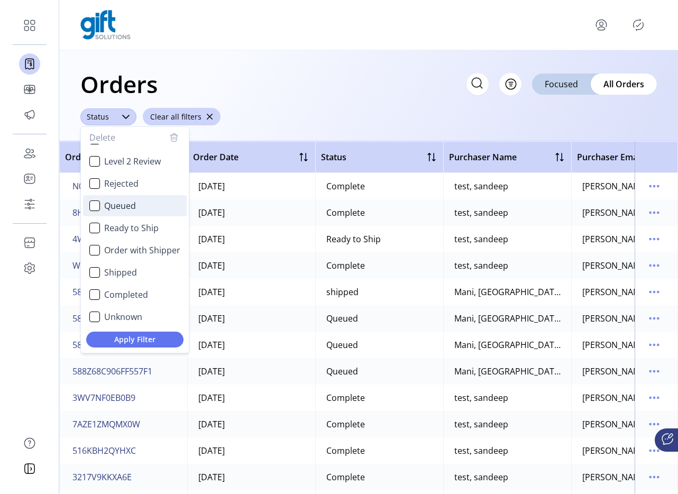
scroll to position [63, 0]
click at [97, 295] on div "Completed" at bounding box center [94, 292] width 11 height 11
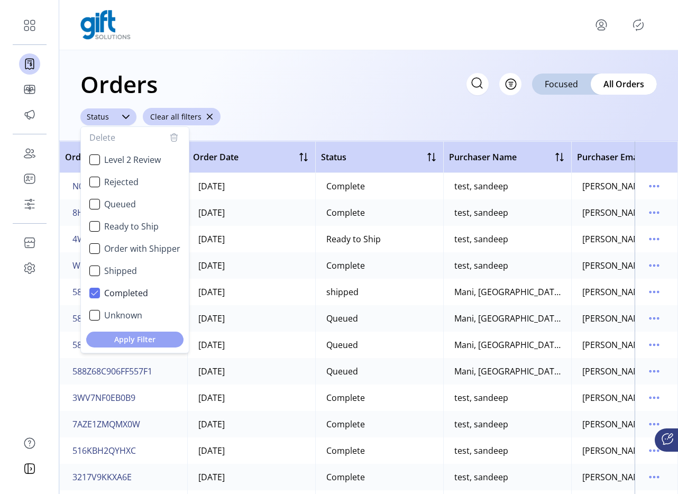
click at [132, 340] on span "Apply Filter" at bounding box center [135, 338] width 80 height 11
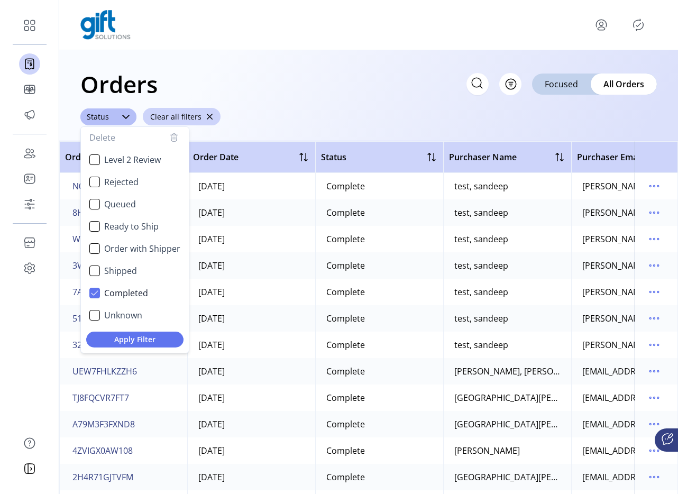
click at [355, 84] on div "Orders Filter Focused All Orders" at bounding box center [368, 84] width 576 height 37
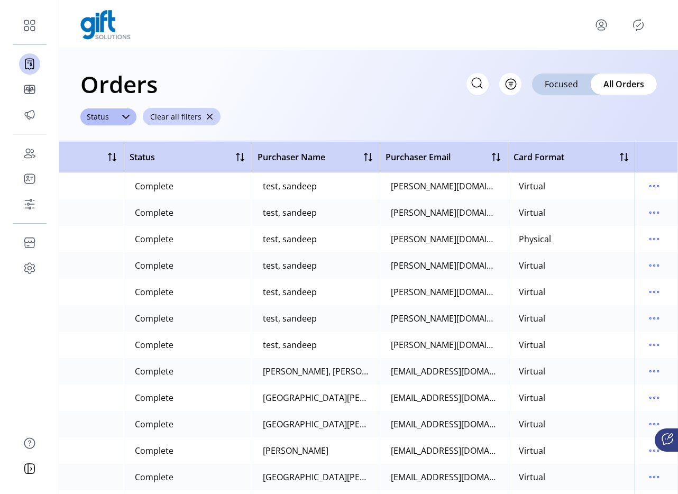
scroll to position [0, 0]
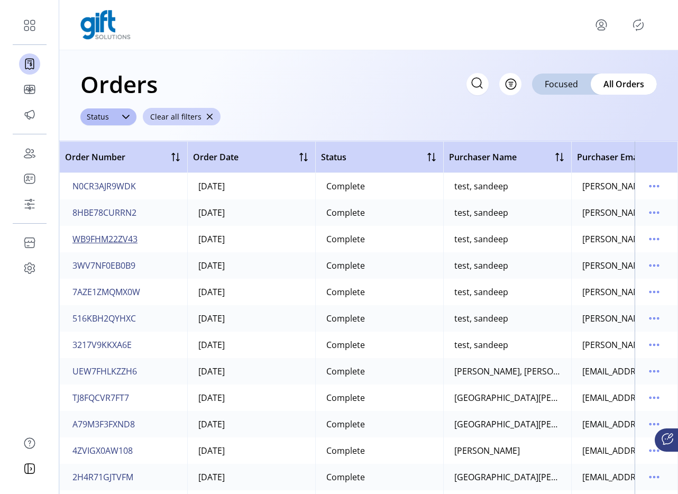
click at [123, 243] on span "WB9FHM22ZV43" at bounding box center [104, 239] width 65 height 13
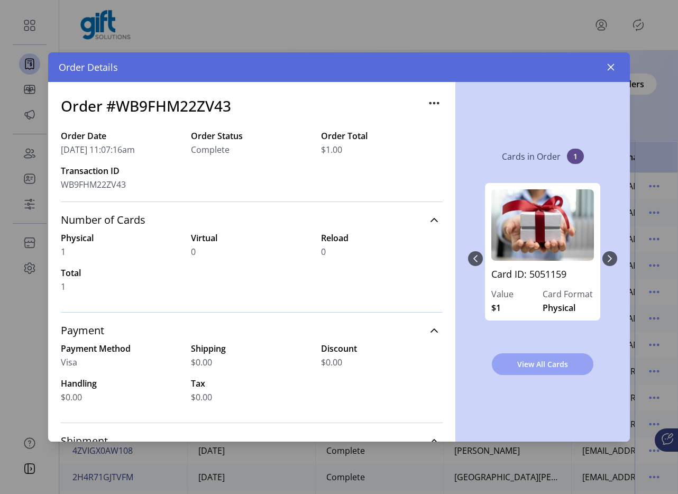
click at [504, 362] on button "View All Cards" at bounding box center [541, 364] width 101 height 22
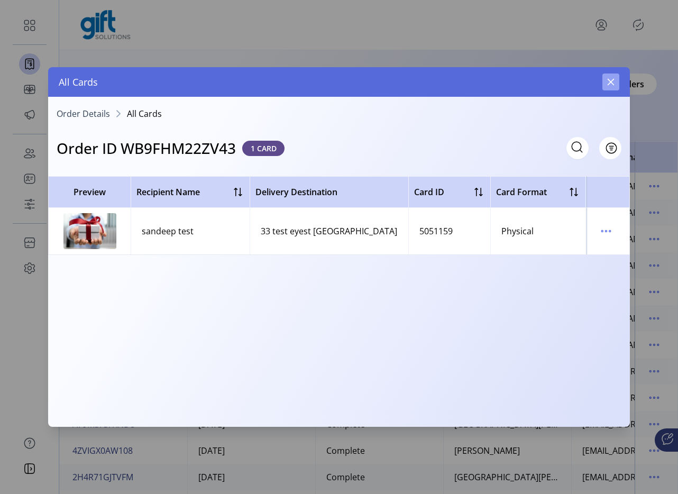
click at [615, 87] on button "button" at bounding box center [610, 81] width 17 height 17
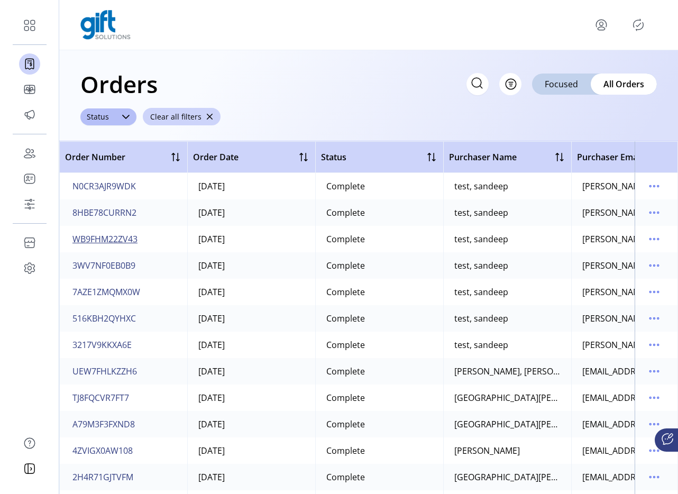
drag, startPoint x: 143, startPoint y: 239, endPoint x: 81, endPoint y: 239, distance: 61.3
click at [81, 238] on td "WB9FHM22ZV43" at bounding box center [123, 239] width 128 height 26
click at [81, 239] on span "WB9FHM22ZV43" at bounding box center [104, 239] width 65 height 13
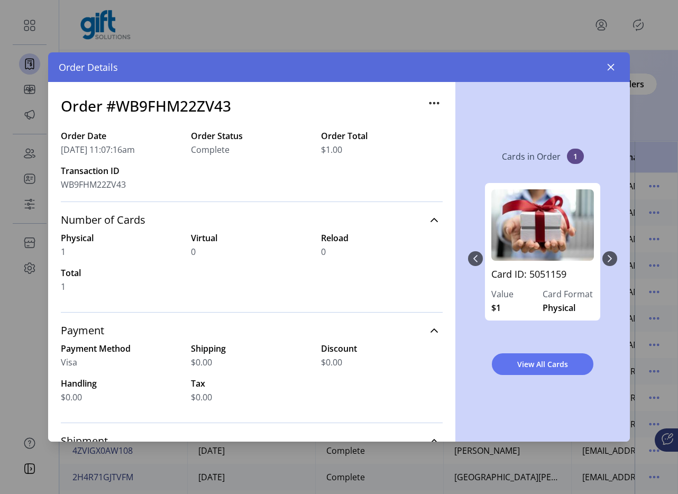
click at [199, 110] on h3 "Order #WB9FHM22ZV43" at bounding box center [146, 106] width 170 height 22
copy h3 "WB9FHM22ZV43"
click at [431, 101] on icon "button" at bounding box center [433, 103] width 17 height 17
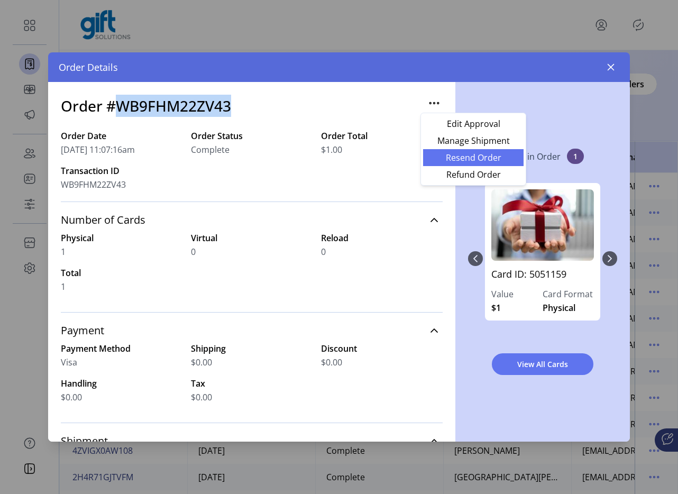
click at [457, 161] on span "Resend Order" at bounding box center [473, 157] width 88 height 8
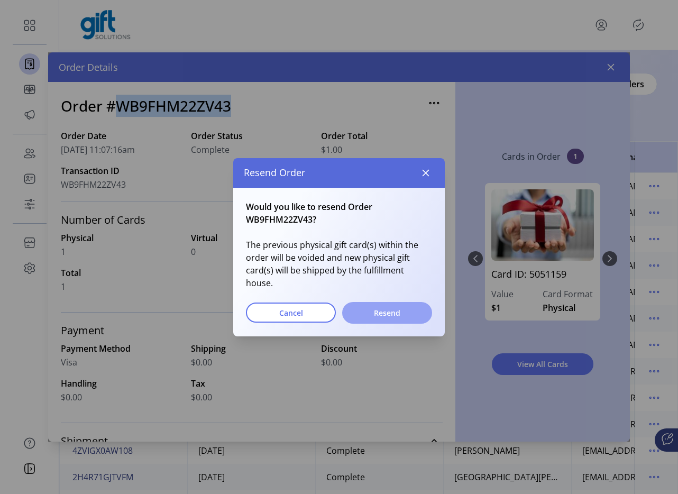
click at [382, 307] on span "Resend" at bounding box center [387, 312] width 62 height 11
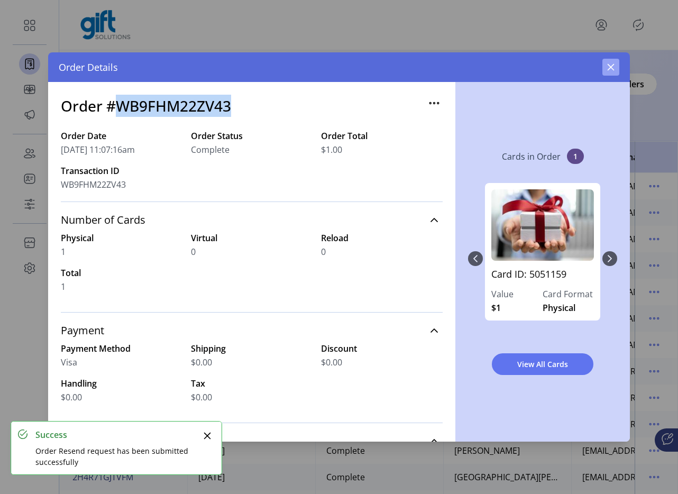
click at [610, 64] on icon "button" at bounding box center [610, 67] width 8 height 8
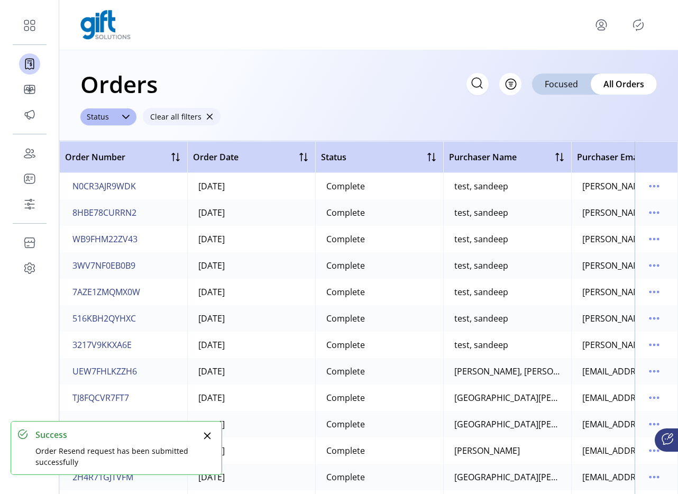
click at [199, 115] on button "Clear all filters" at bounding box center [182, 116] width 78 height 17
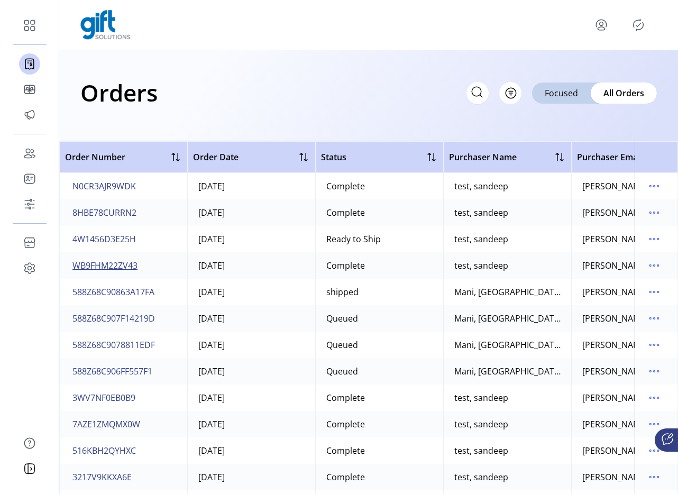
click at [120, 265] on span "WB9FHM22ZV43" at bounding box center [104, 265] width 65 height 13
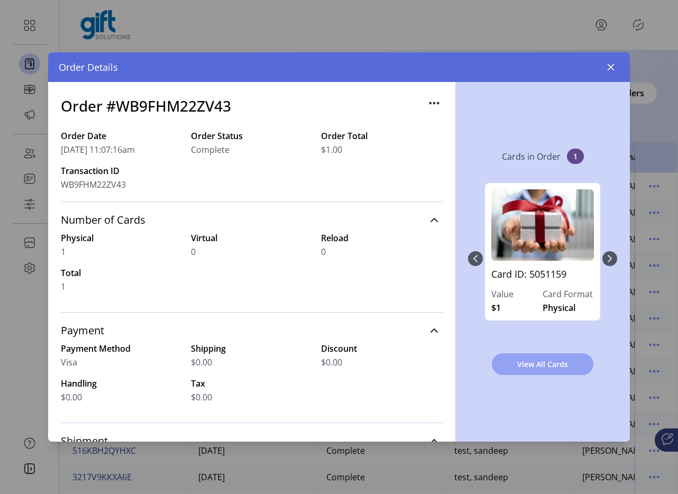
click at [518, 363] on span "View All Cards" at bounding box center [542, 363] width 74 height 11
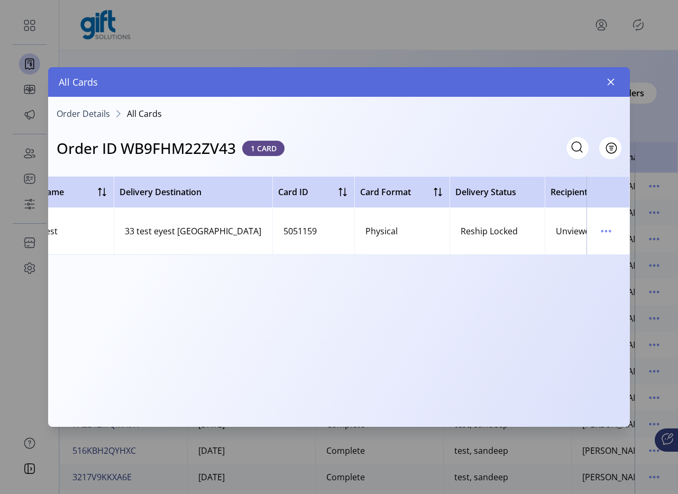
scroll to position [0, 145]
